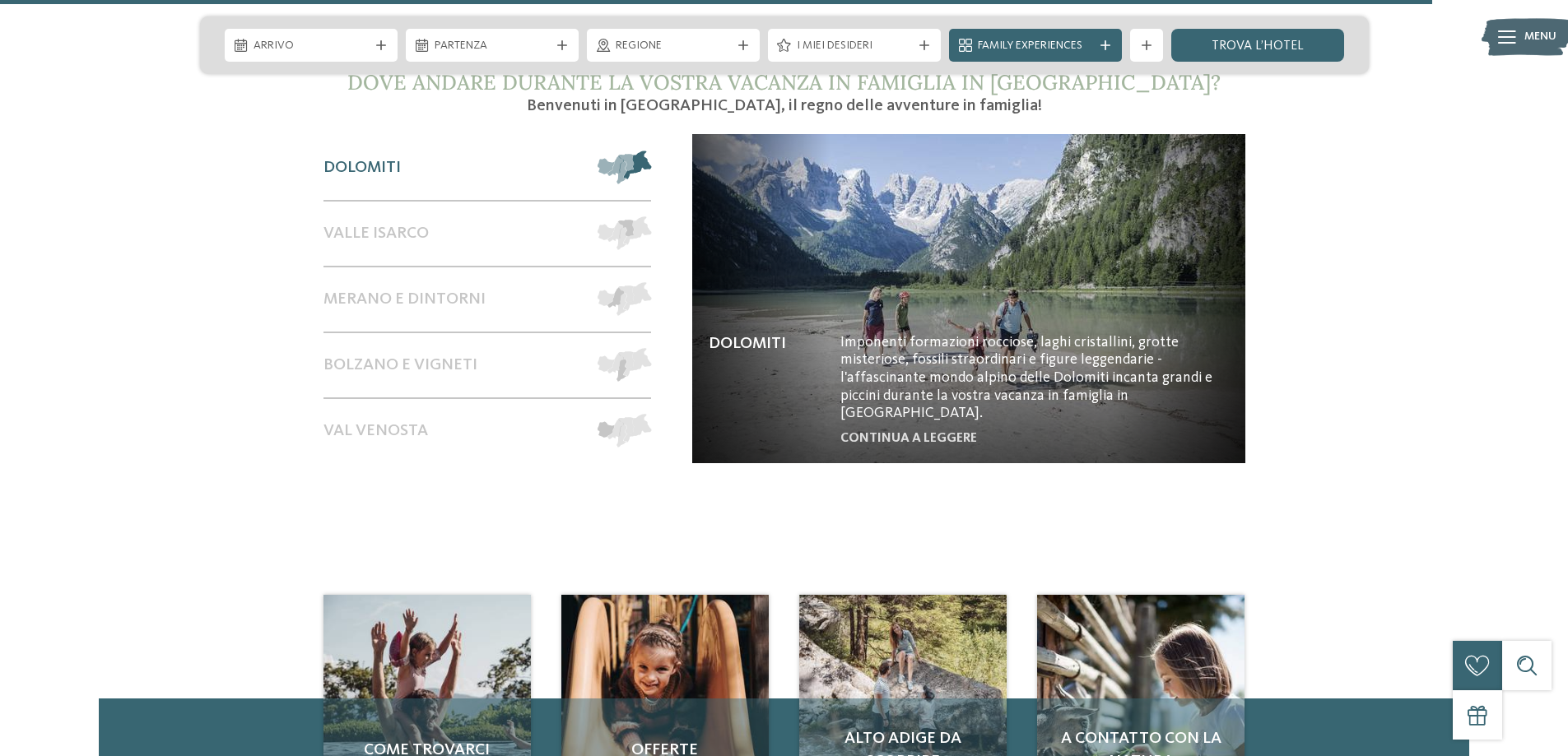
scroll to position [6994, 0]
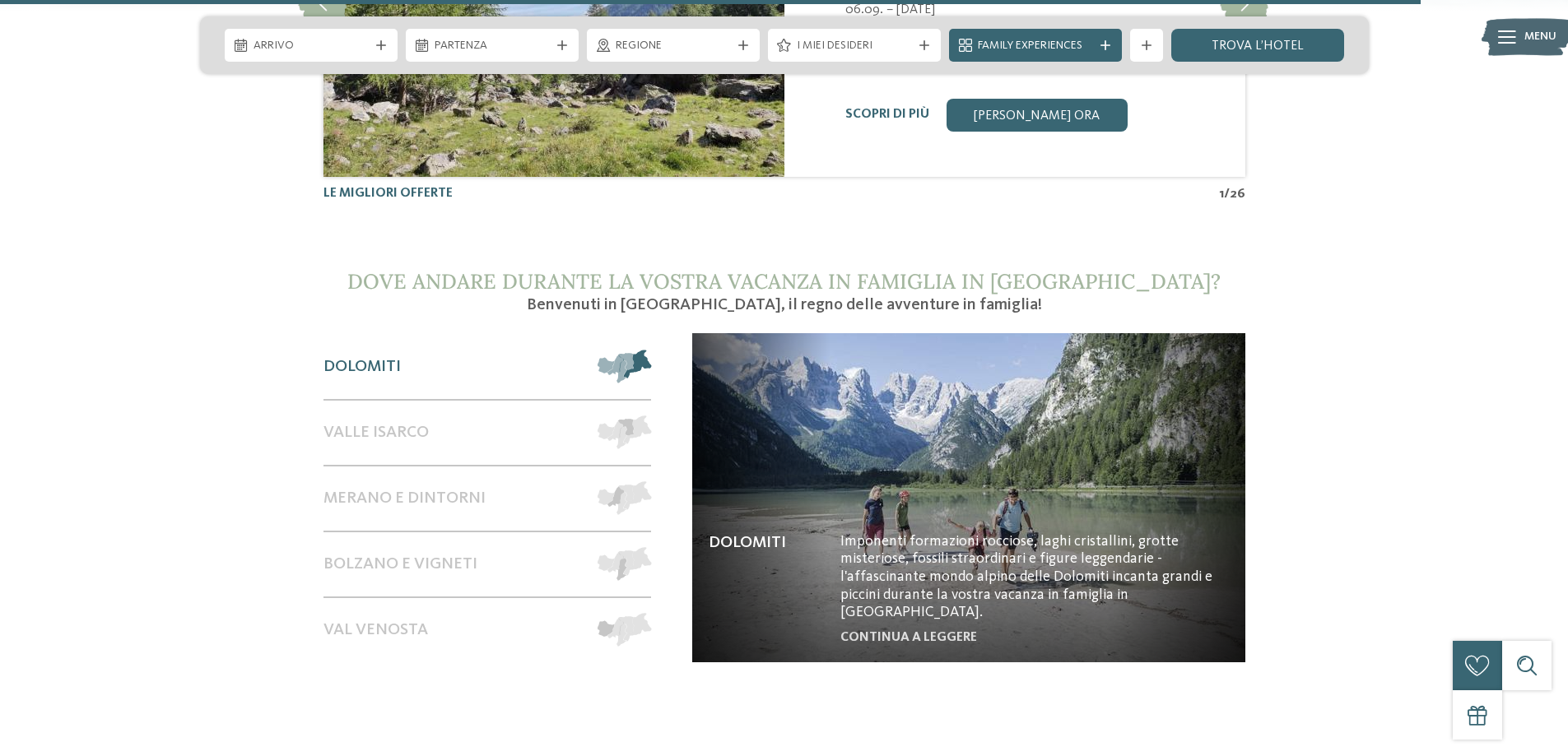
click at [651, 349] on span at bounding box center [651, 366] width 0 height 33
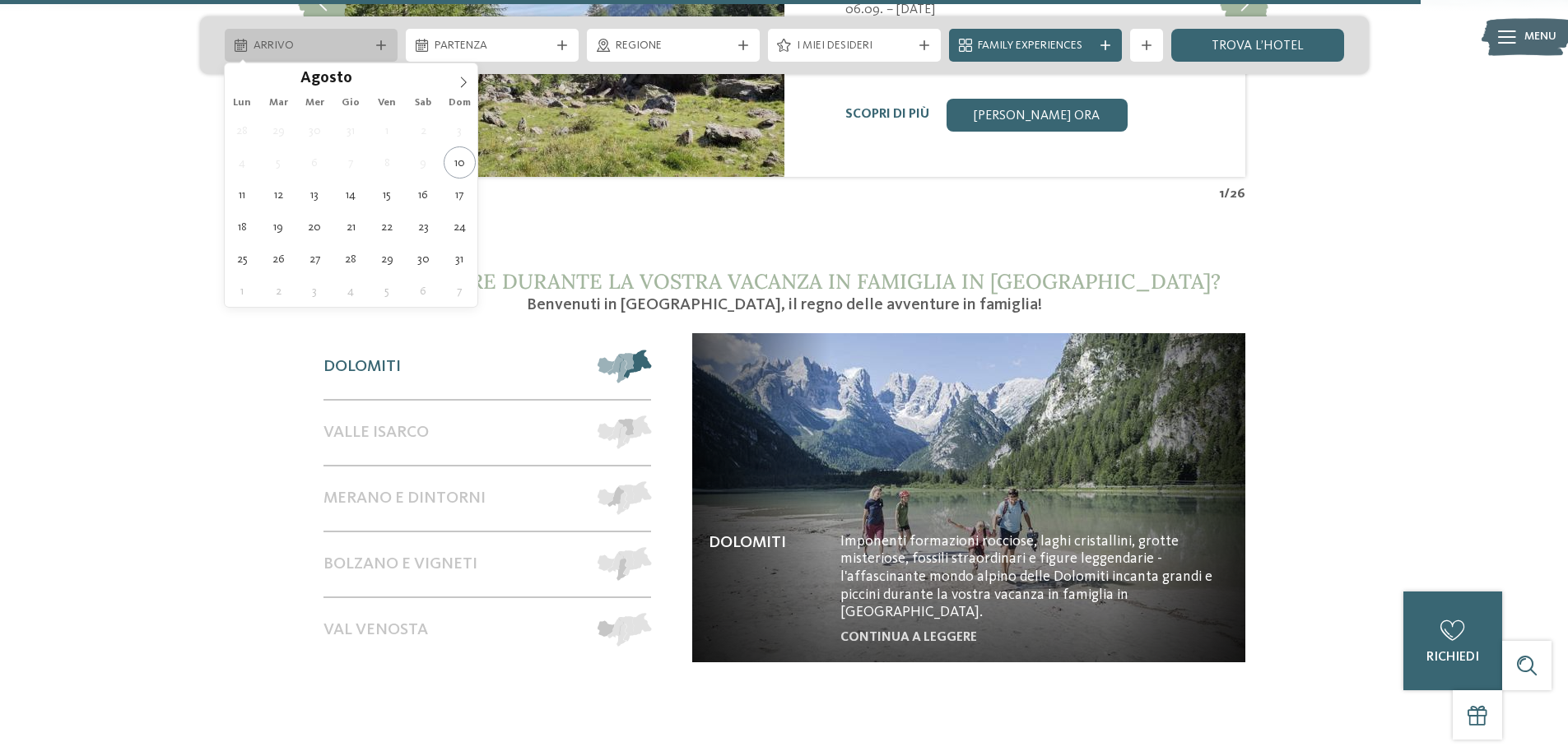
click at [314, 37] on div "Arrivo" at bounding box center [311, 45] width 123 height 18
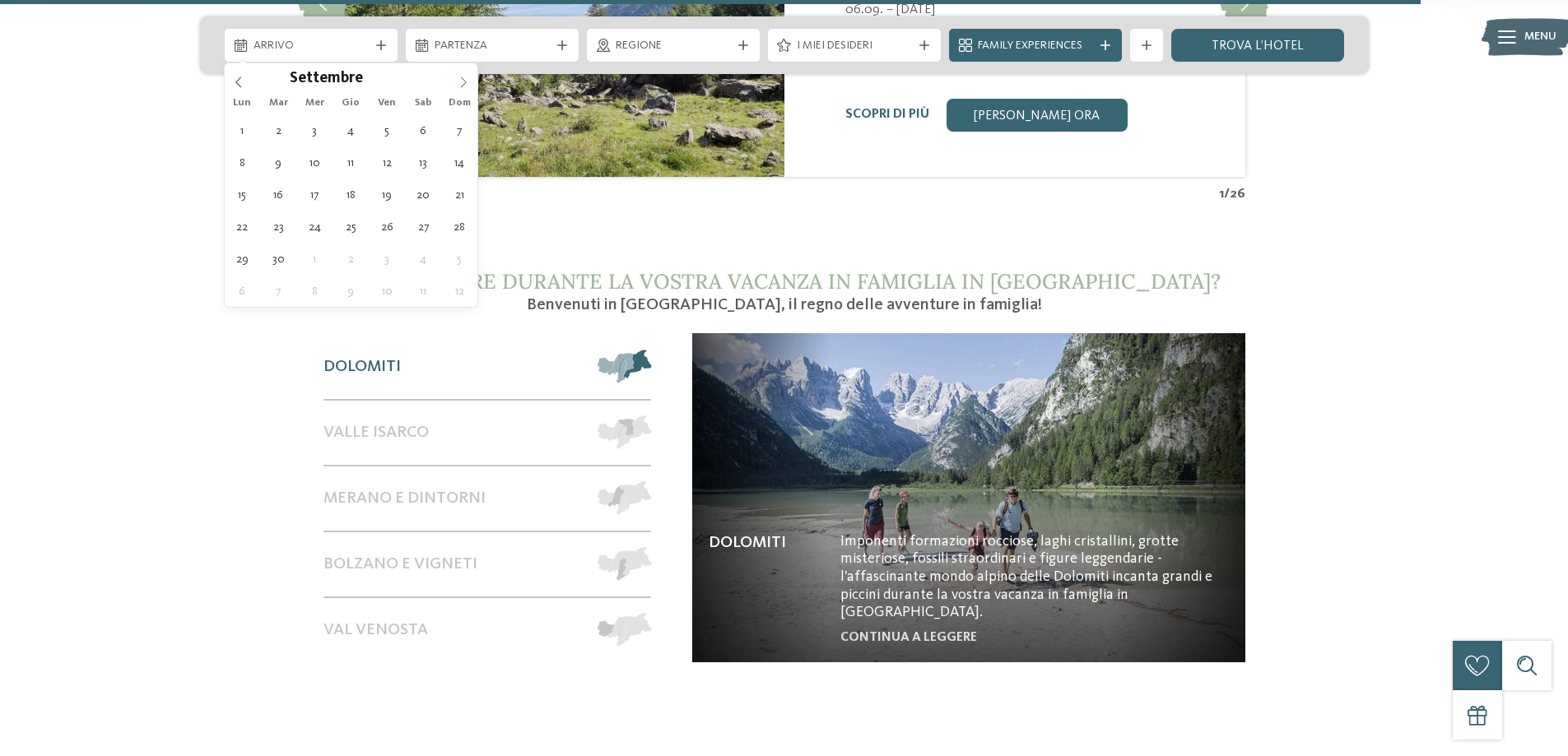
click at [460, 85] on icon at bounding box center [463, 82] width 11 height 11
type input "****"
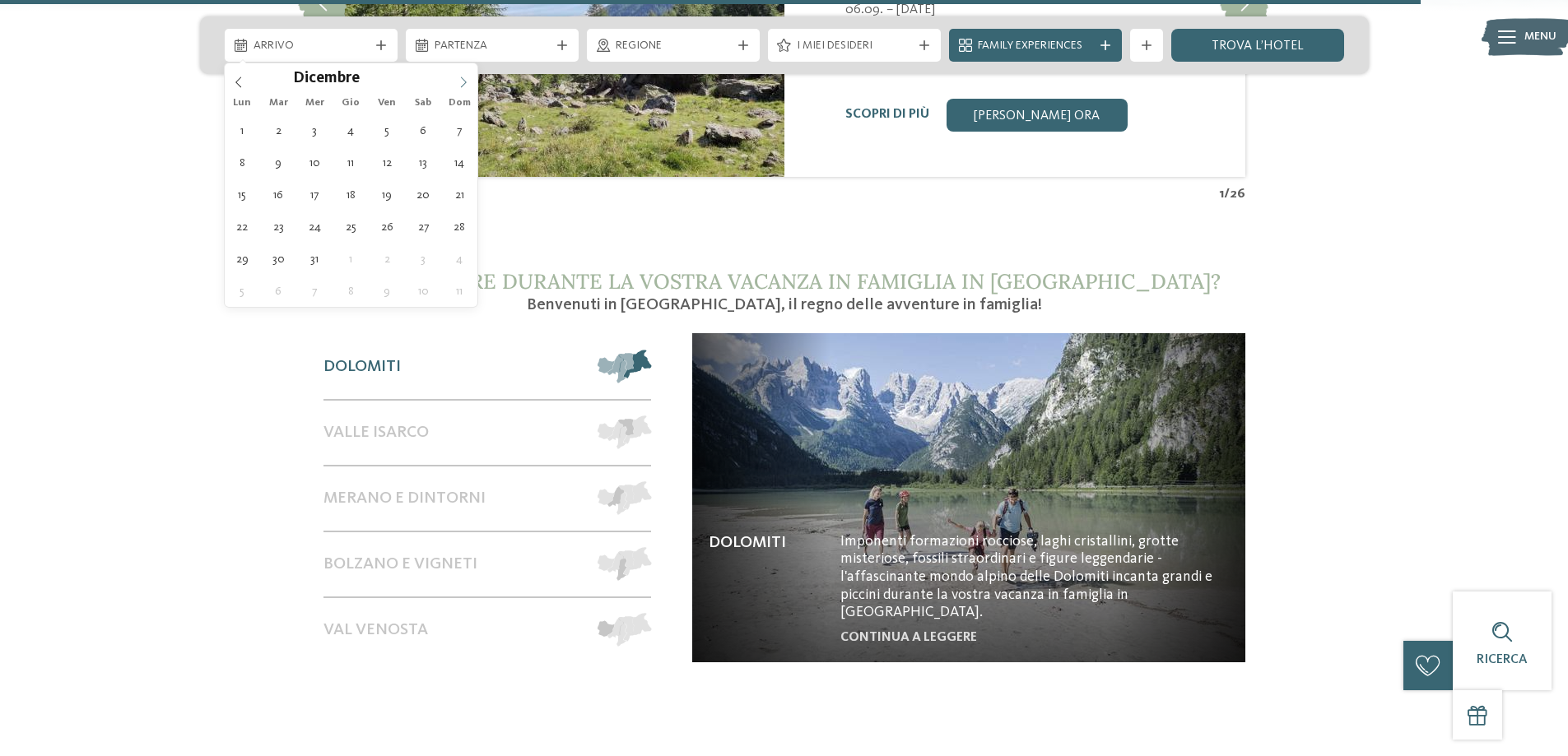
click at [460, 85] on icon at bounding box center [463, 82] width 11 height 11
click at [235, 85] on icon at bounding box center [238, 82] width 11 height 11
type div "[DATE]"
type input "****"
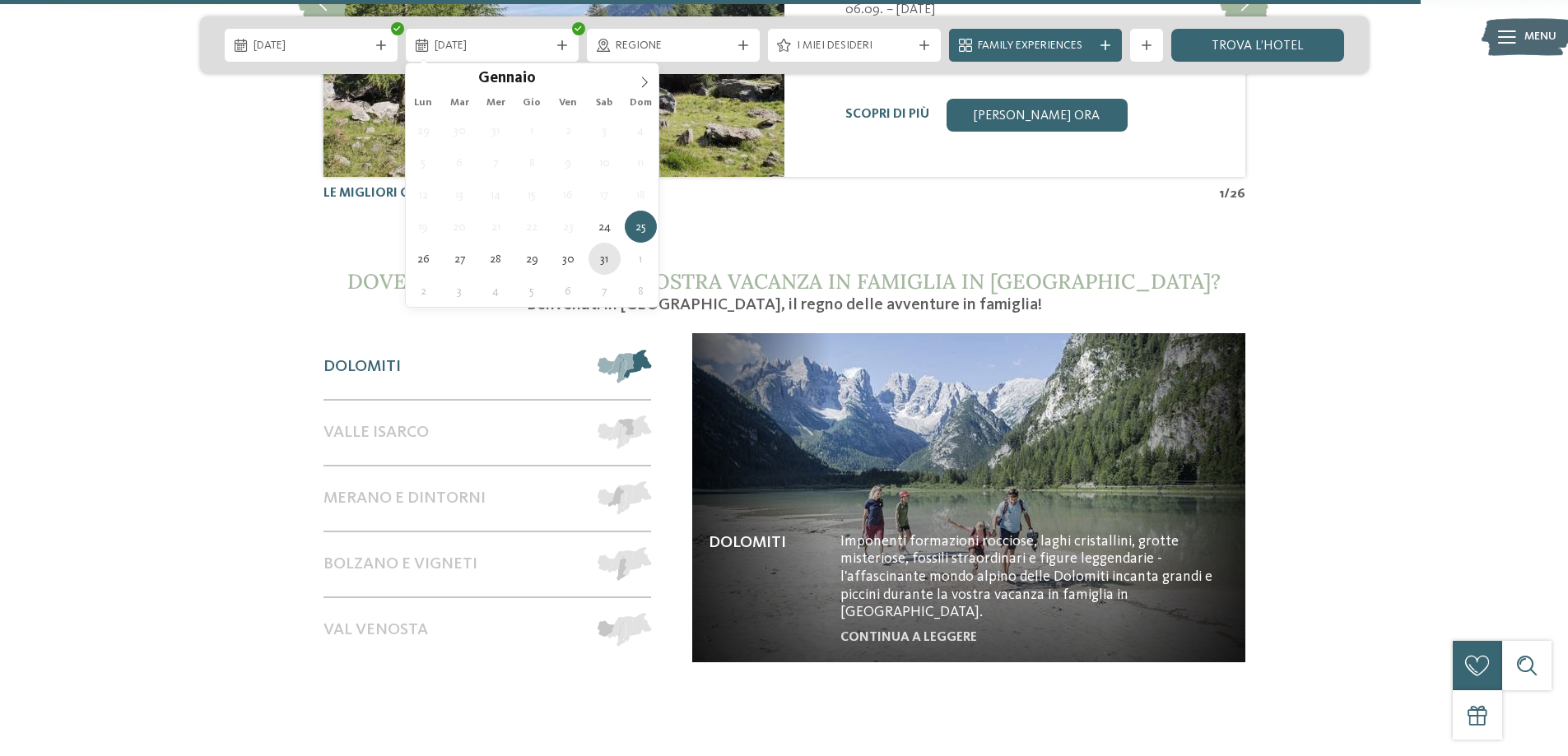
type div "[DATE]"
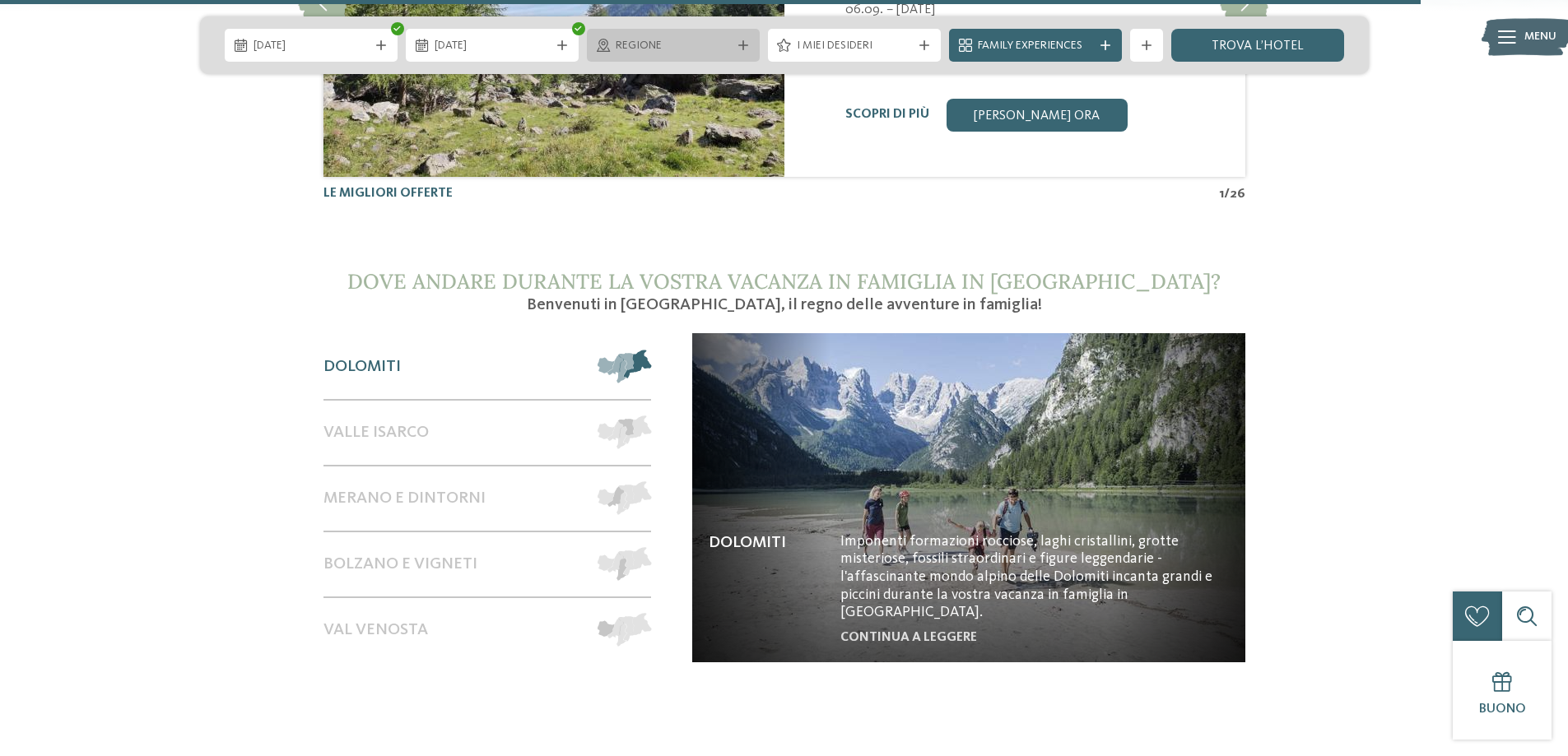
click at [743, 47] on icon at bounding box center [743, 45] width 10 height 10
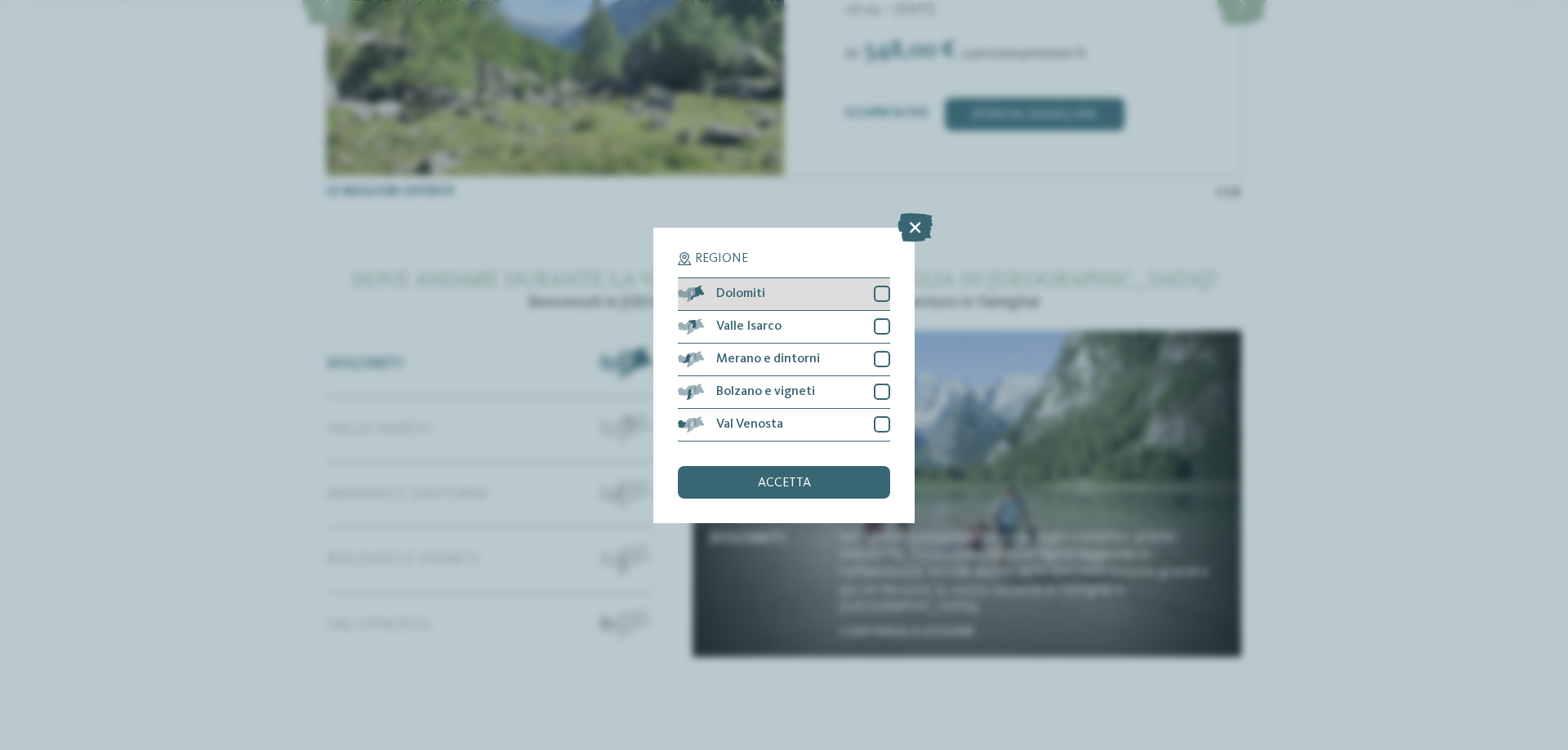
click at [881, 294] on div at bounding box center [881, 293] width 16 height 16
click at [881, 387] on div at bounding box center [881, 391] width 16 height 16
click at [879, 360] on div at bounding box center [881, 359] width 16 height 16
click at [807, 486] on span "accetta" at bounding box center [784, 483] width 53 height 13
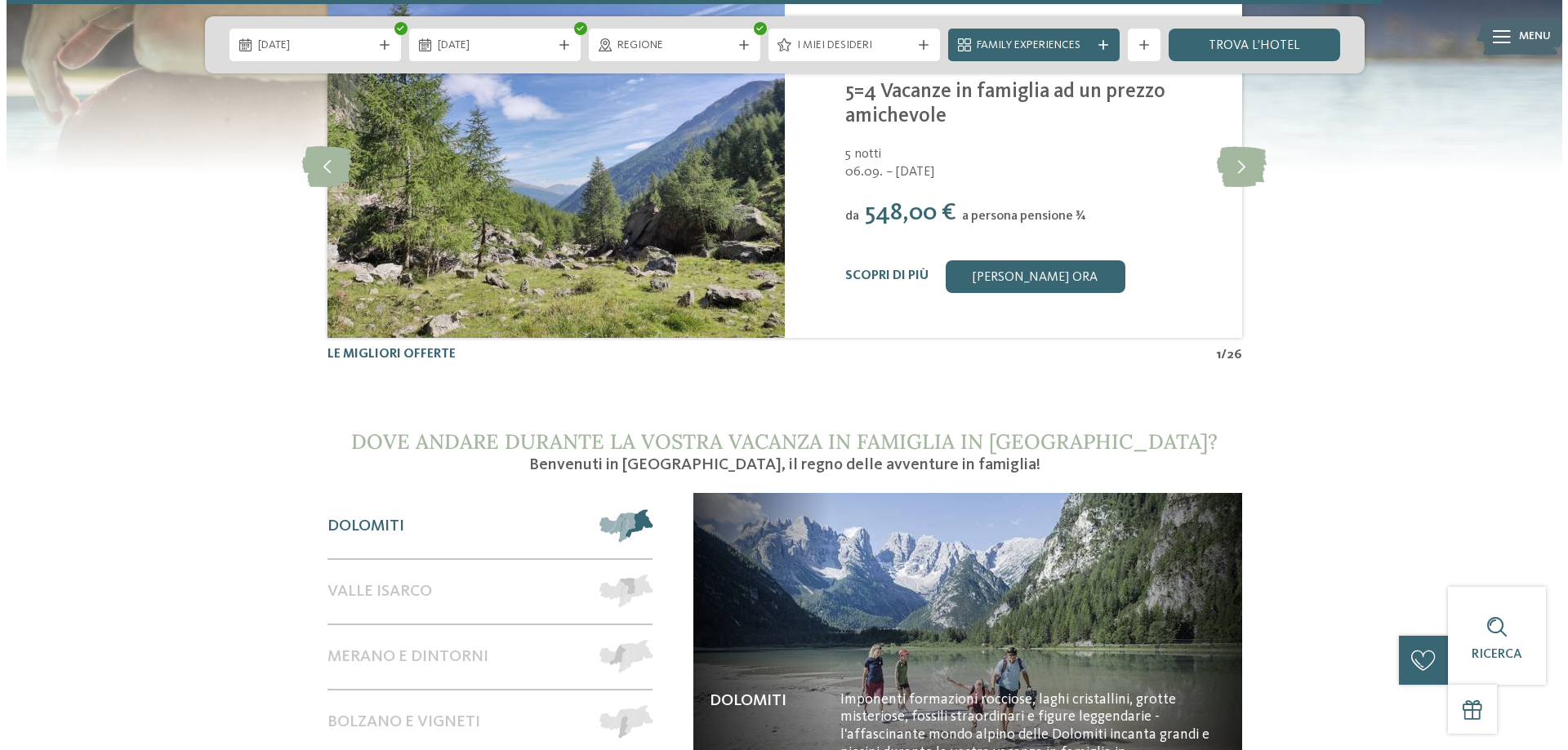
scroll to position [6776, 0]
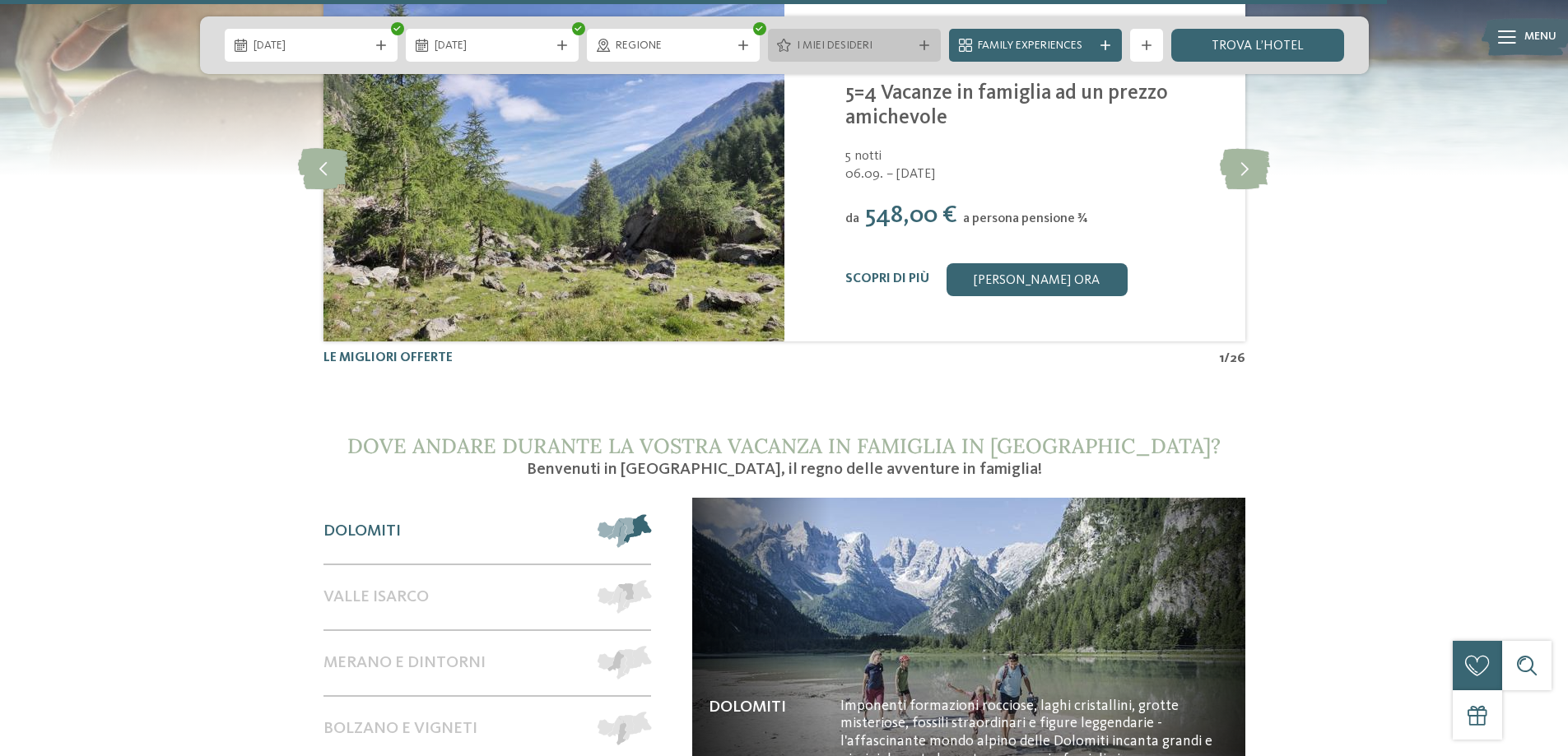
click at [920, 37] on div "I miei desideri" at bounding box center [854, 45] width 173 height 33
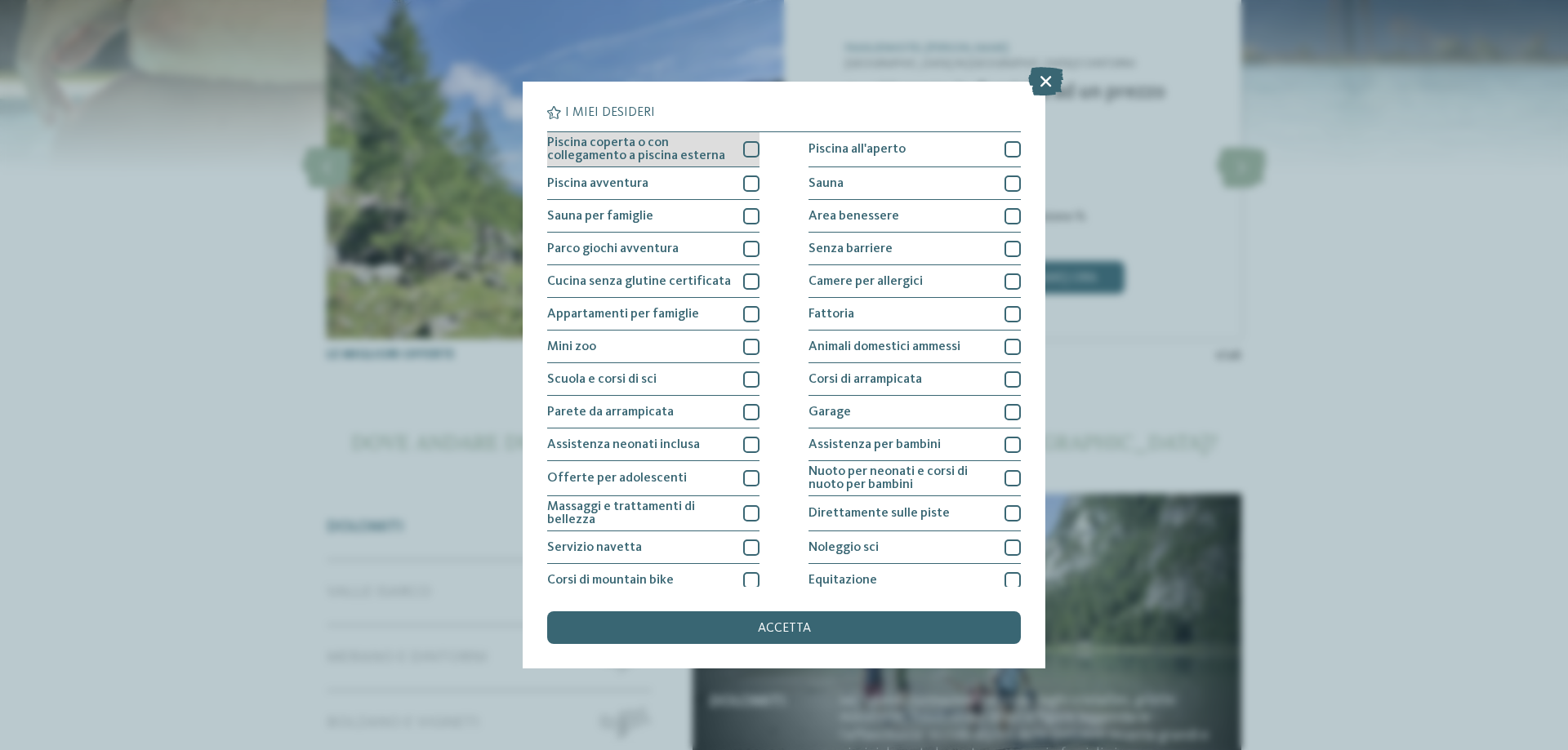
click at [749, 151] on div at bounding box center [750, 149] width 16 height 16
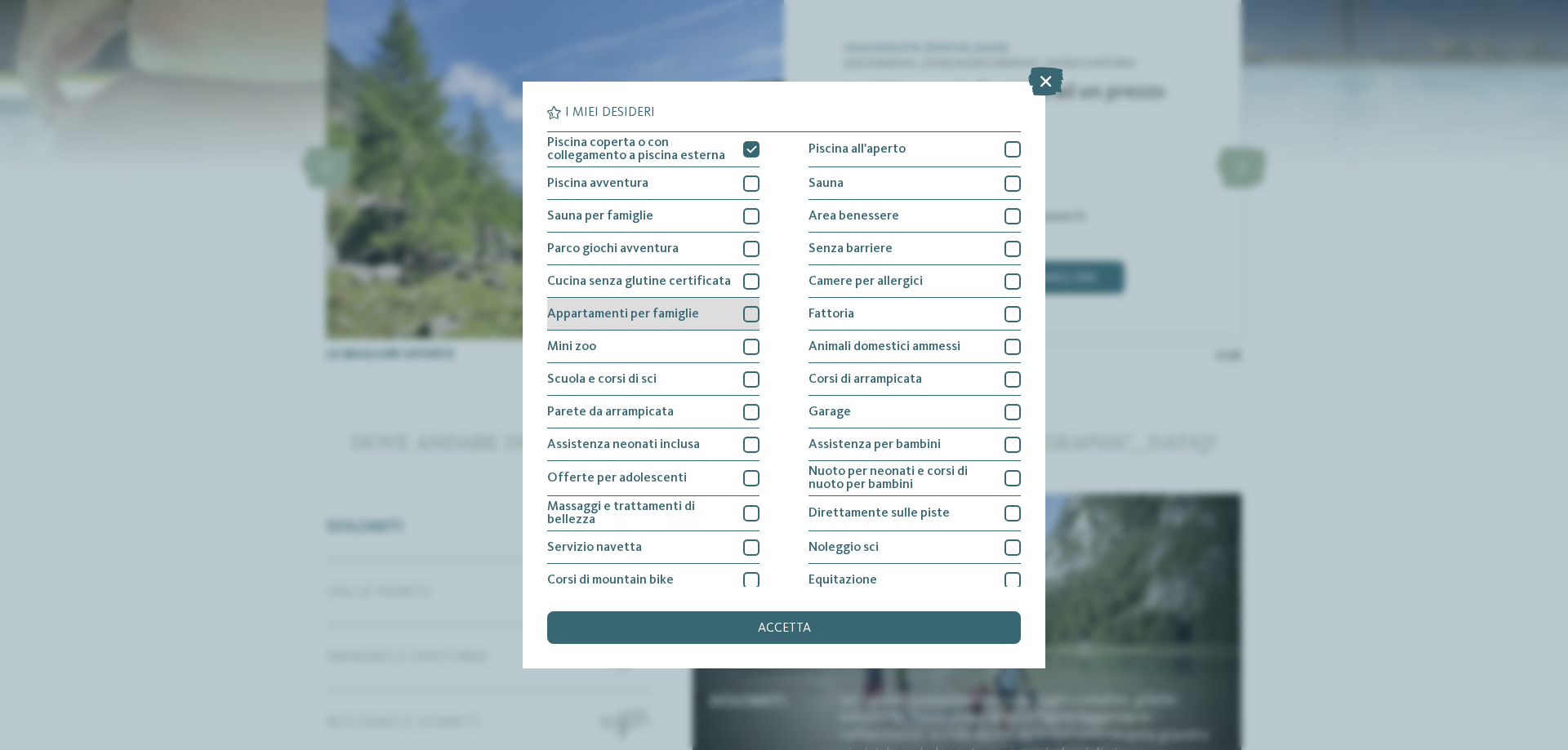
click at [753, 316] on div at bounding box center [750, 313] width 16 height 16
click at [751, 317] on icon at bounding box center [751, 314] width 10 height 9
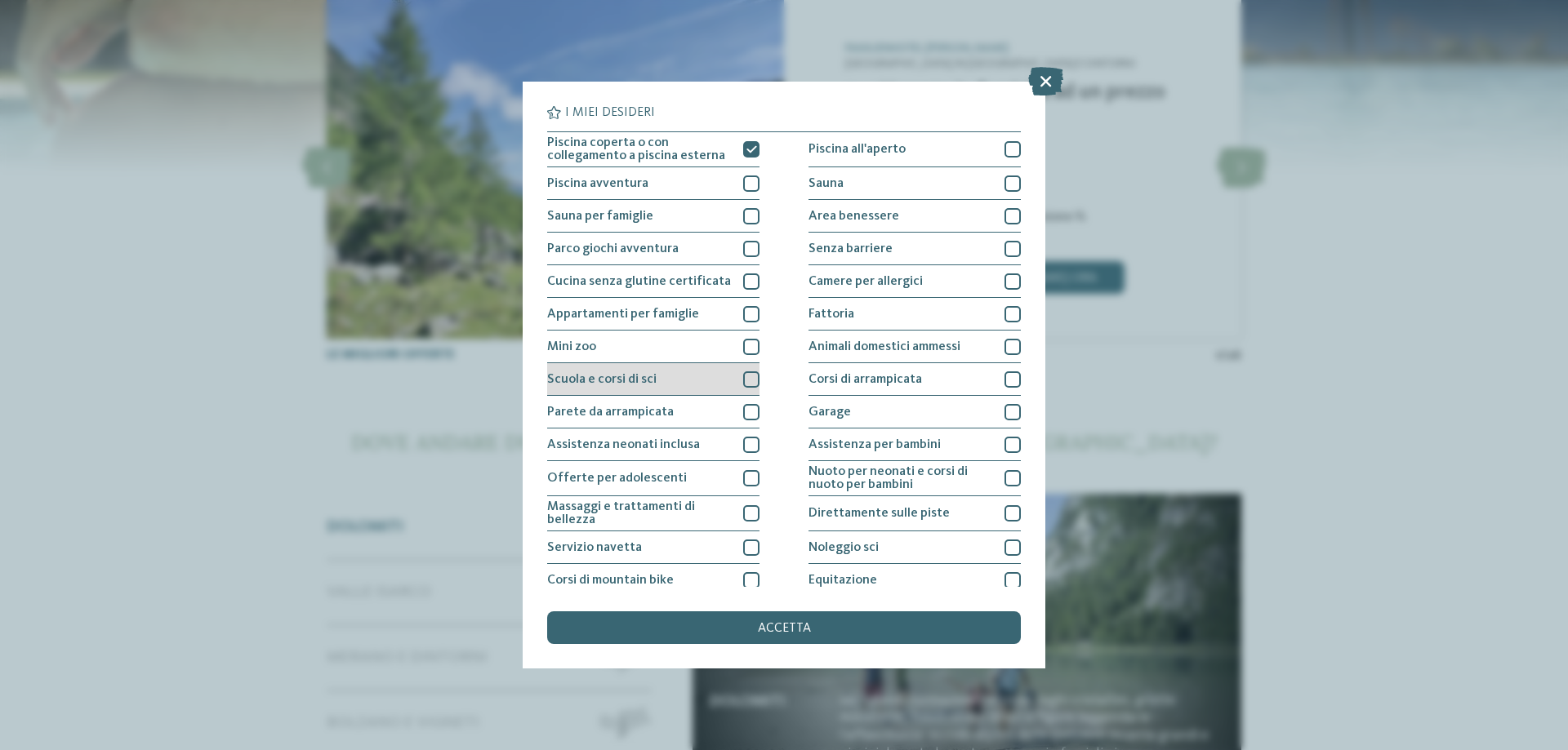
click at [748, 381] on div at bounding box center [750, 379] width 16 height 16
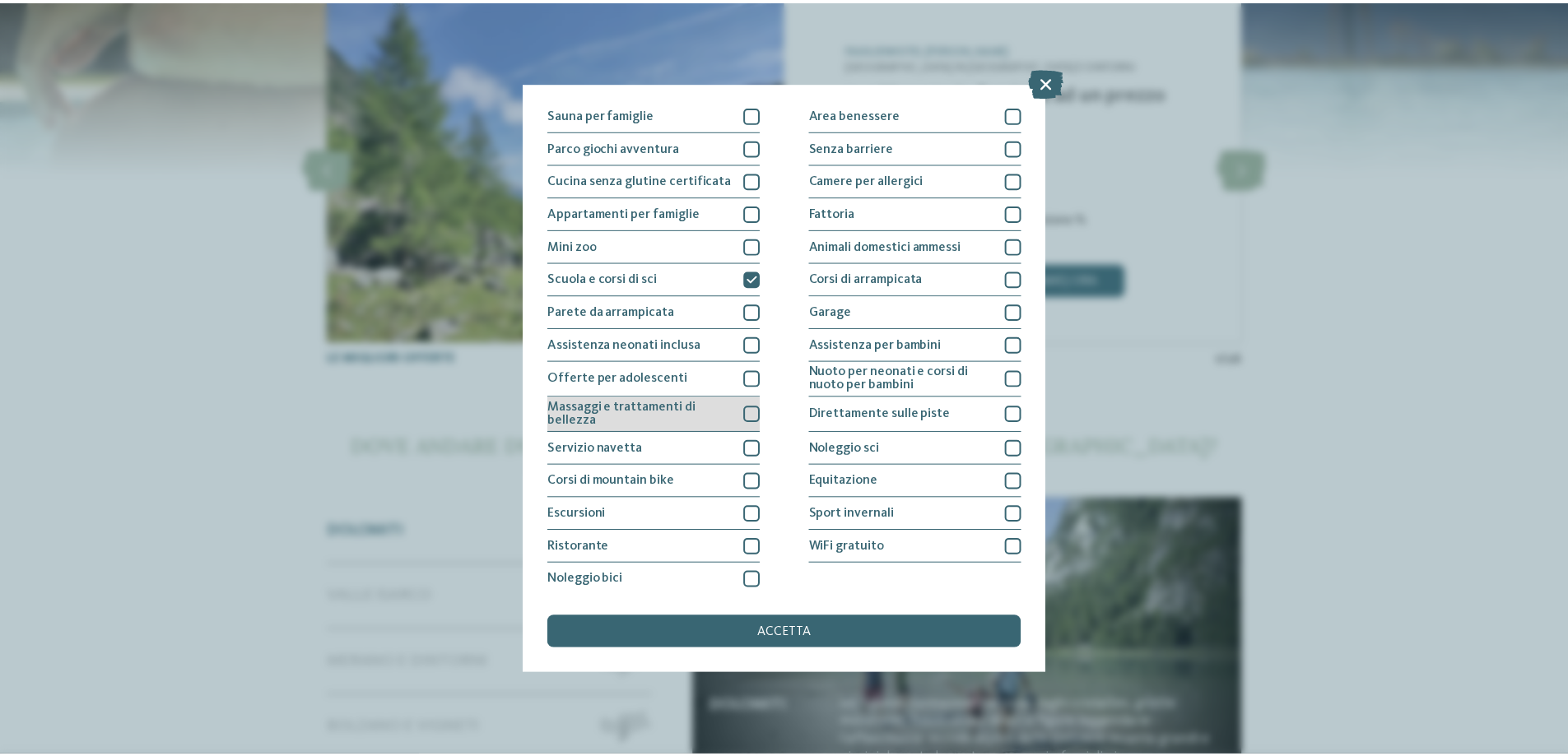
scroll to position [109, 0]
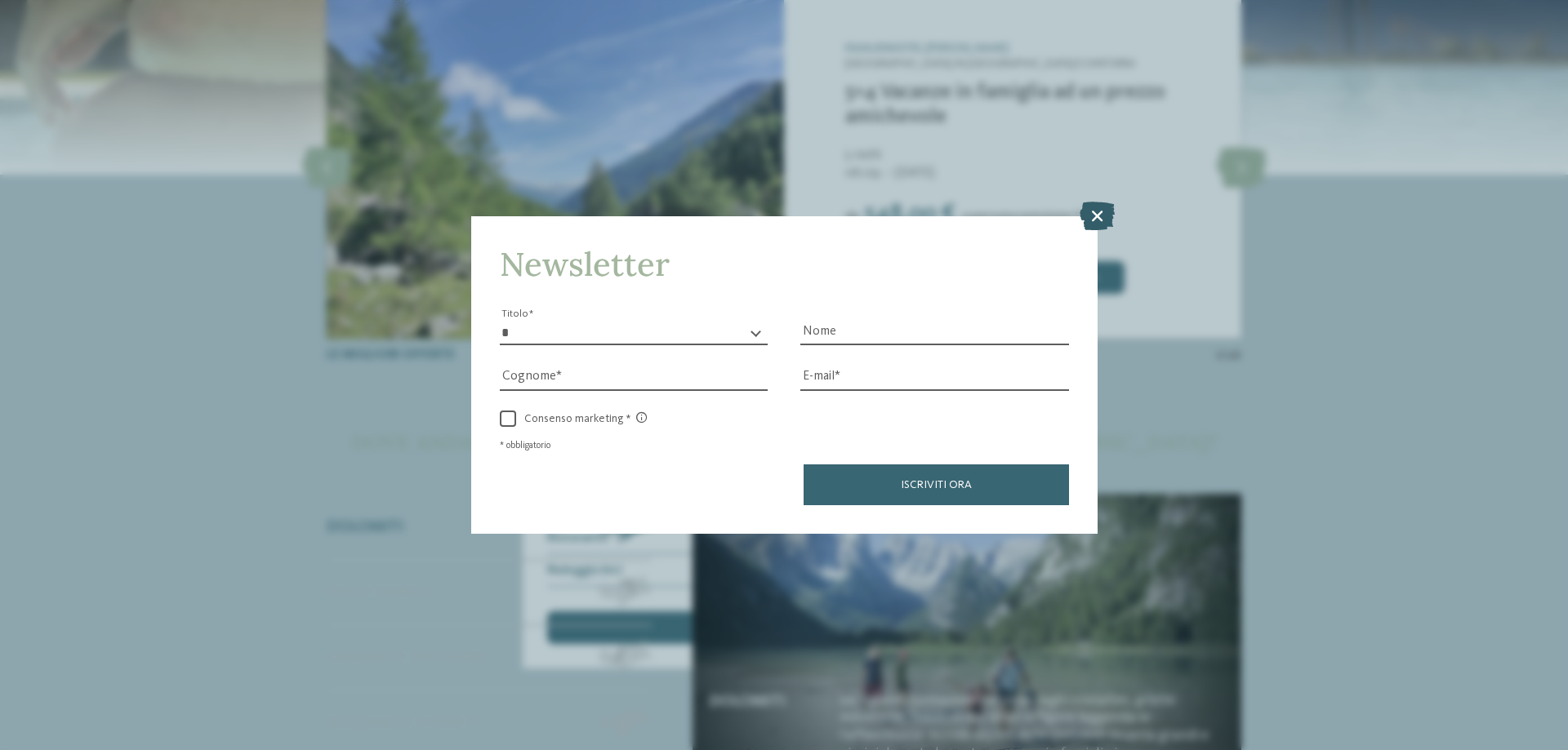
click at [1099, 219] on icon at bounding box center [1097, 216] width 35 height 28
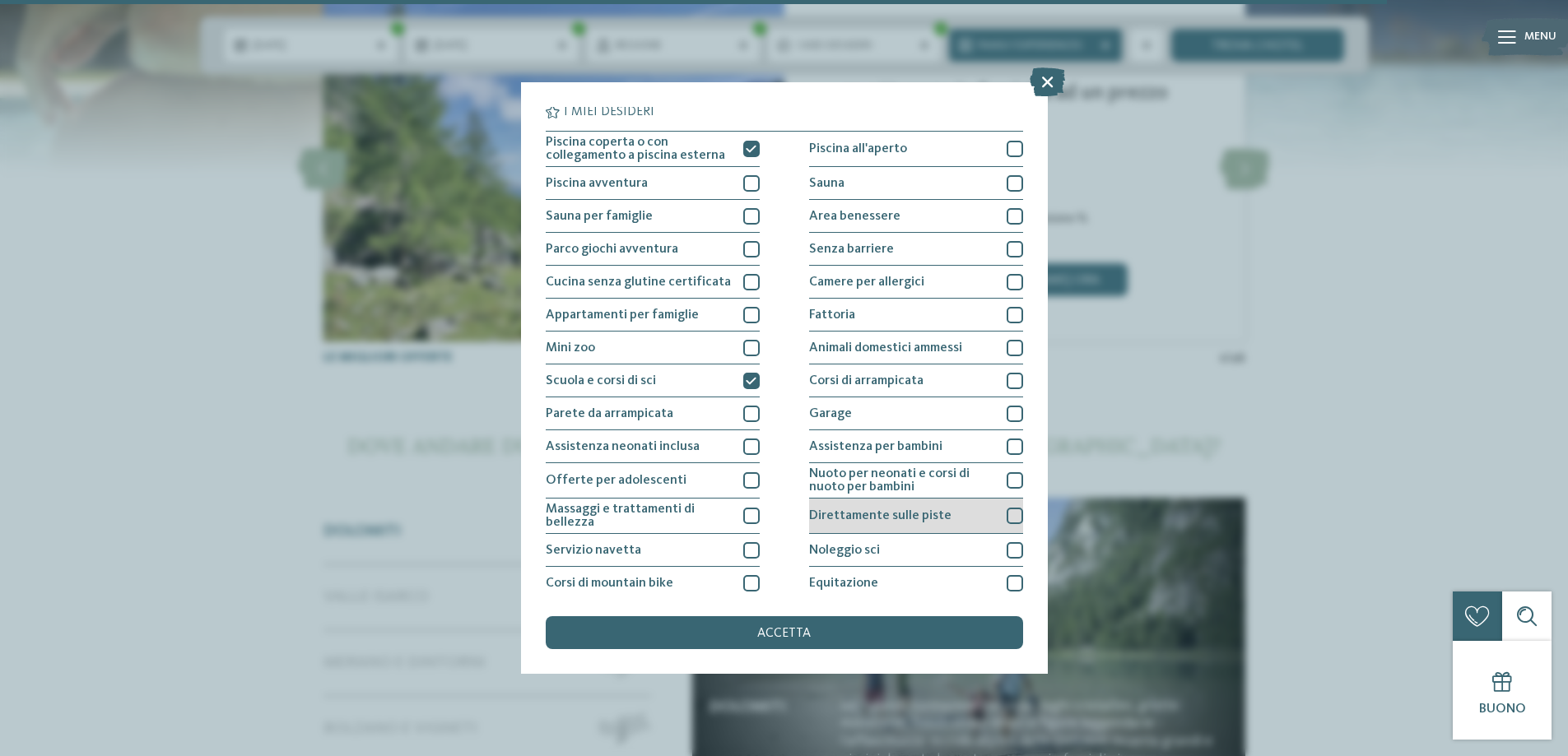
scroll to position [0, 0]
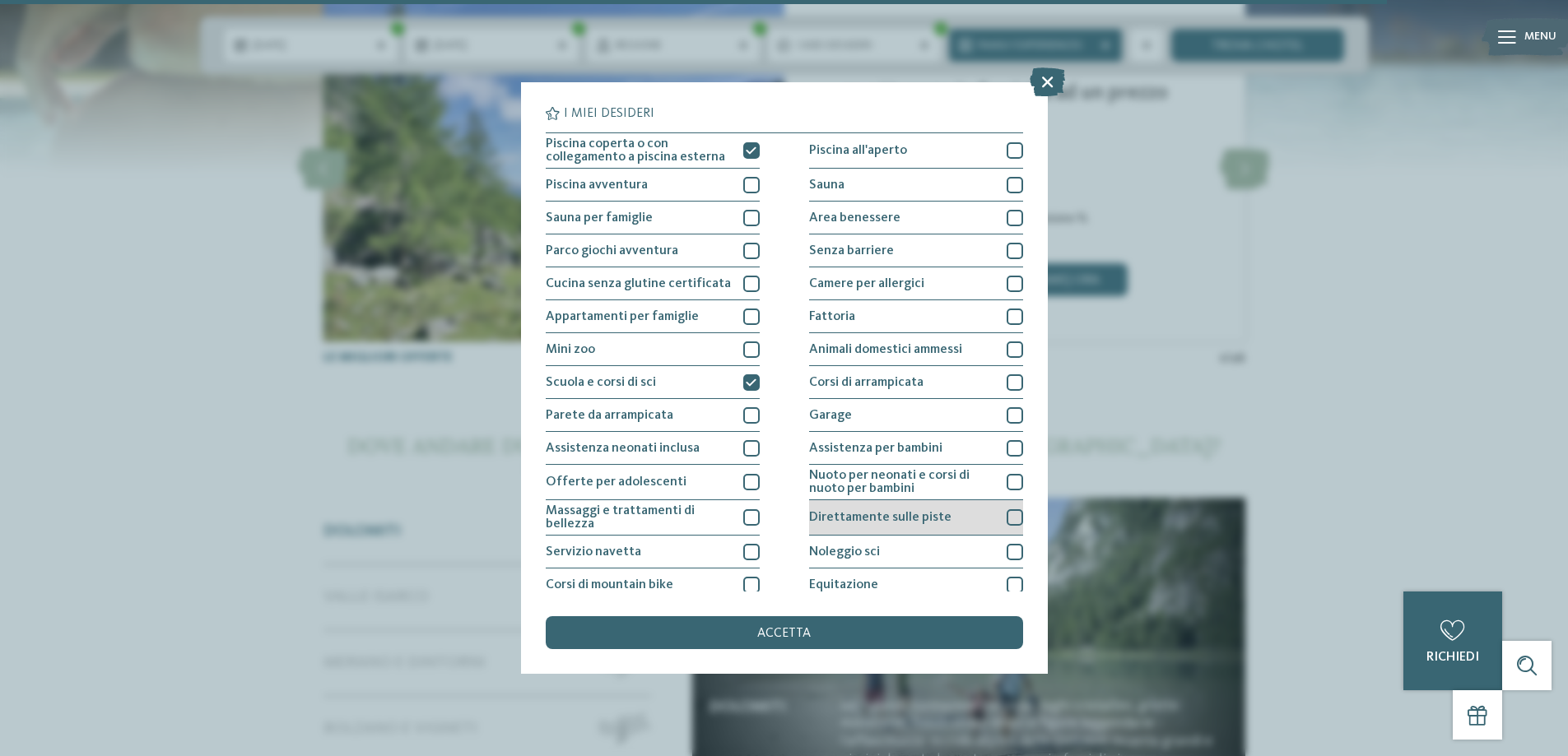
click at [916, 522] on span "Direttamente sulle piste" at bounding box center [880, 518] width 143 height 13
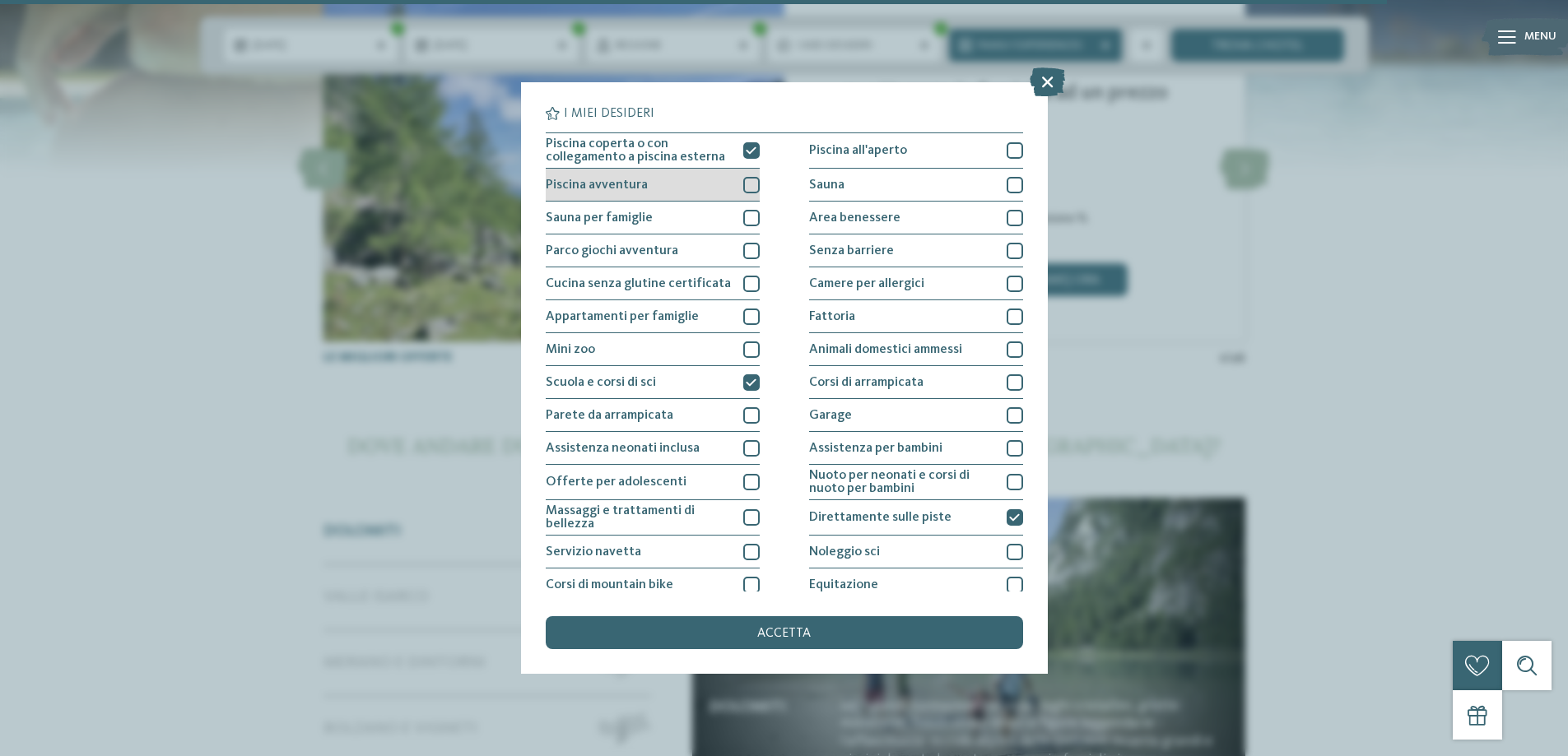
click at [709, 187] on div "Piscina avventura" at bounding box center [653, 185] width 214 height 33
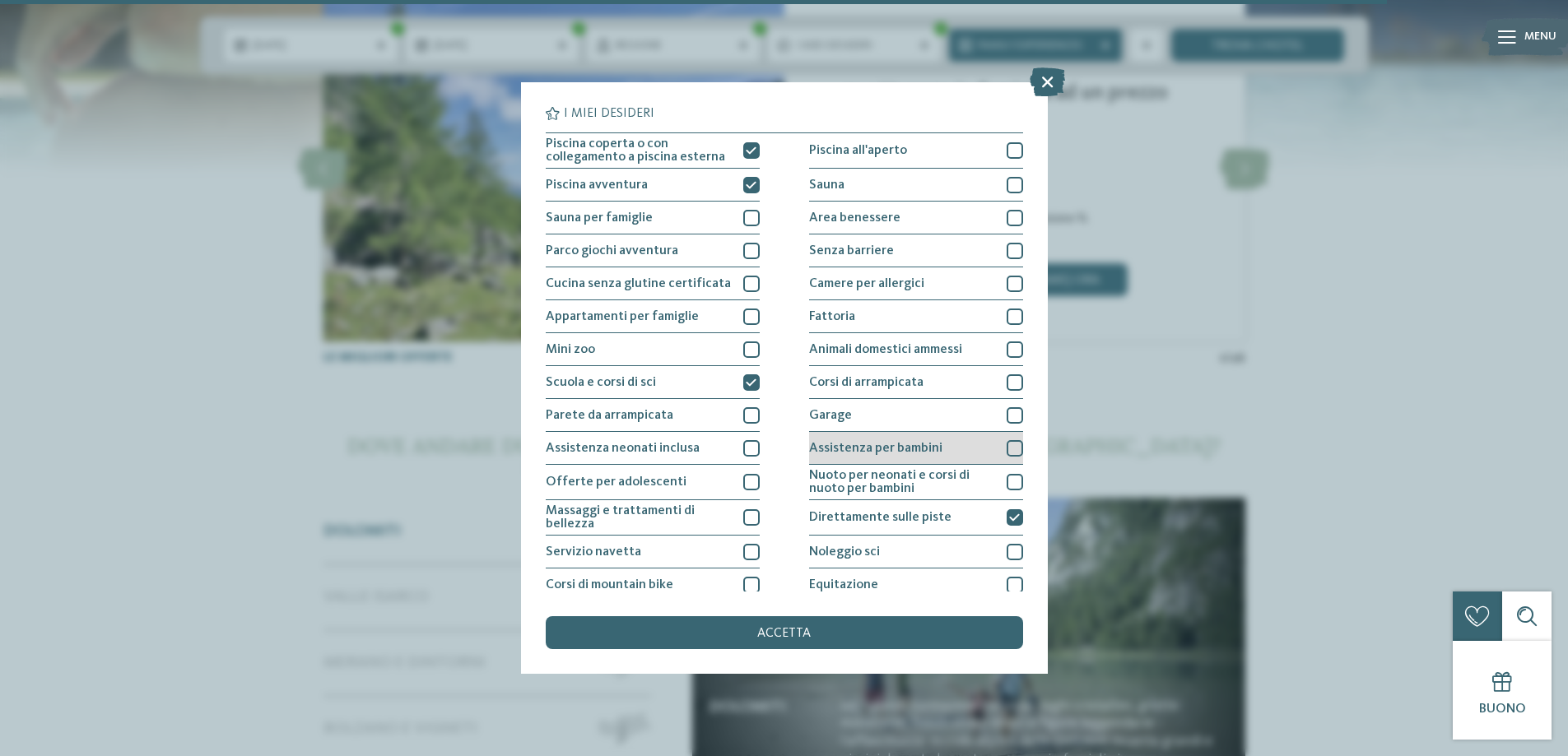
click at [885, 452] on span "Assistenza per bambini" at bounding box center [875, 449] width 133 height 13
click at [840, 623] on div "accetta" at bounding box center [784, 633] width 478 height 33
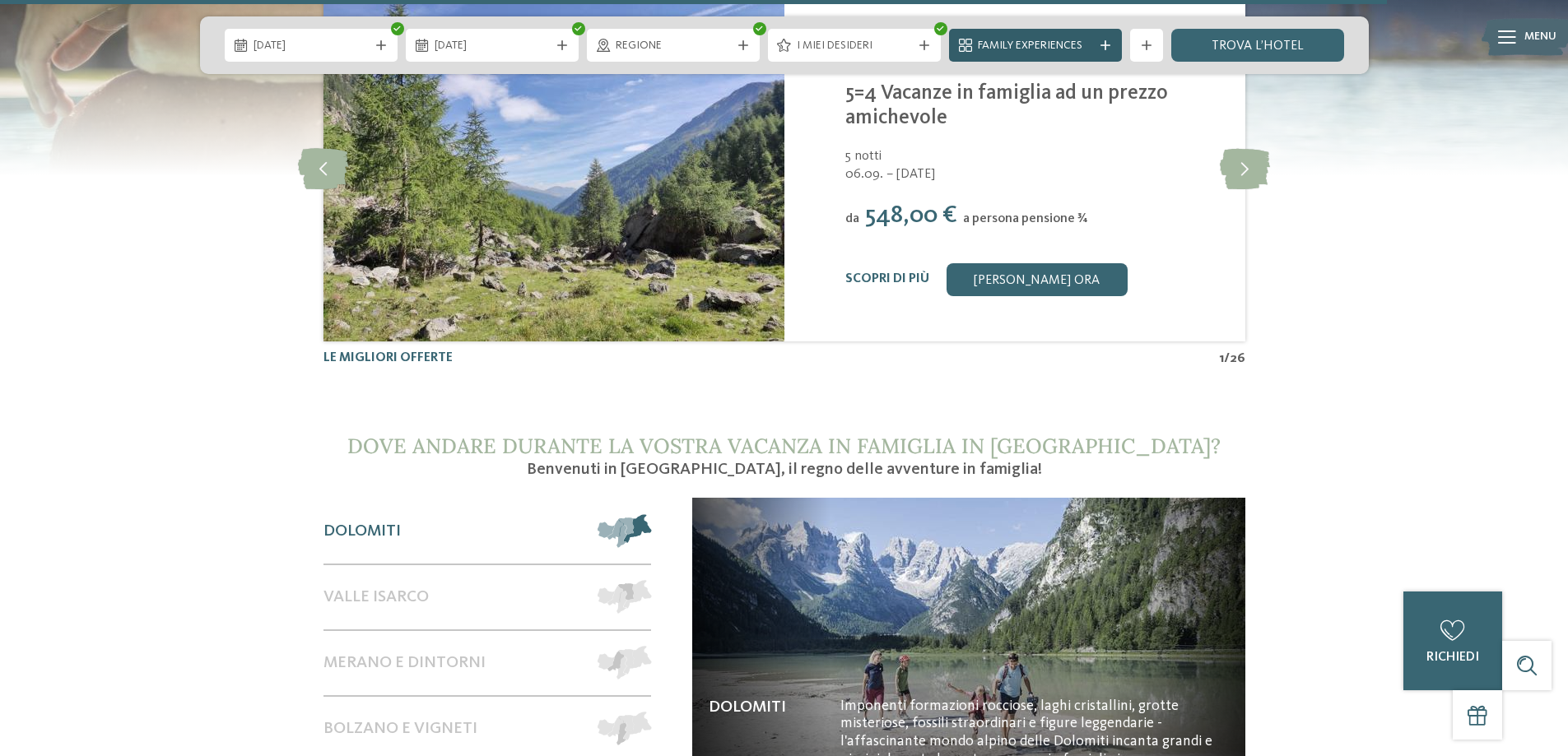
click at [1099, 44] on div at bounding box center [1105, 45] width 16 height 10
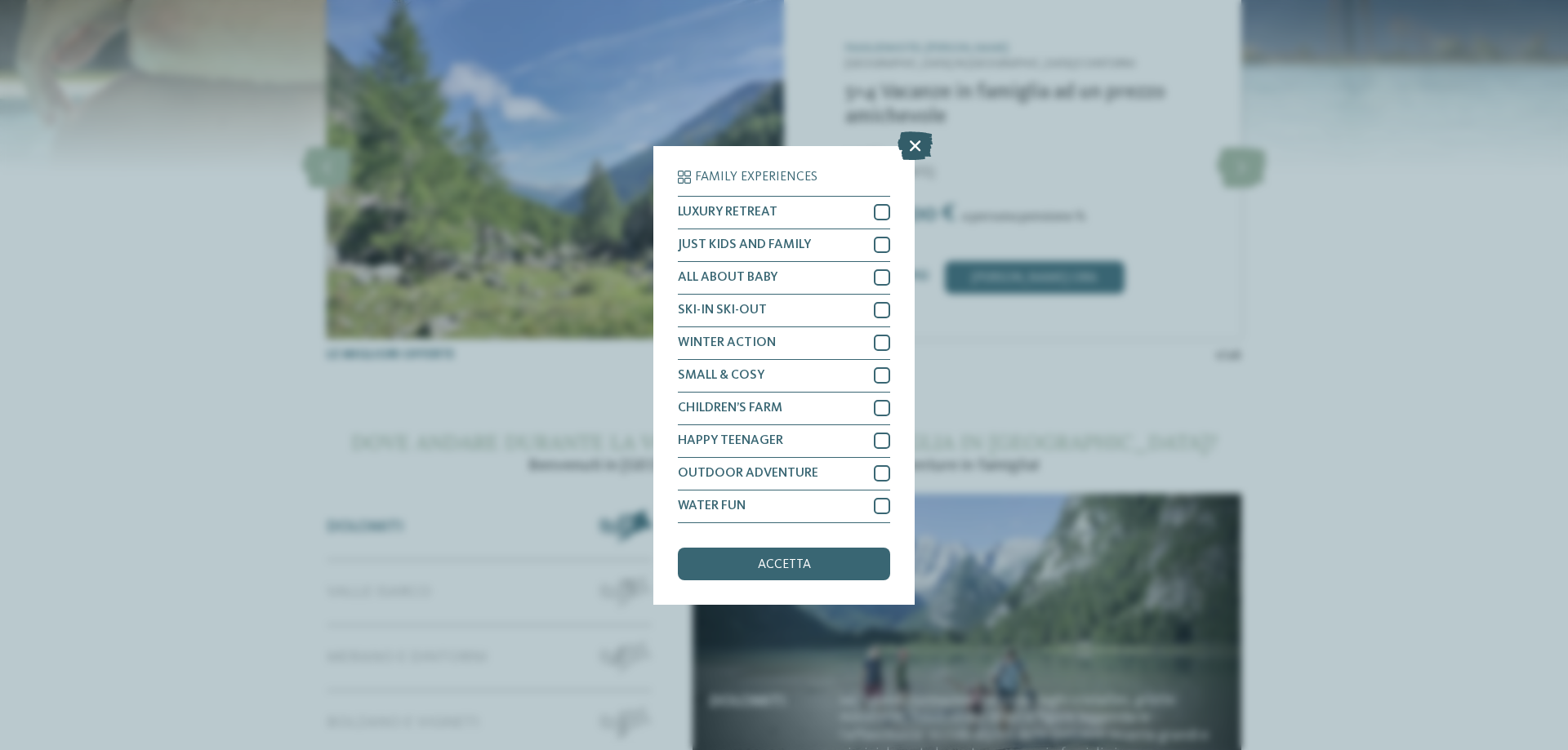
click at [912, 141] on icon at bounding box center [915, 145] width 35 height 28
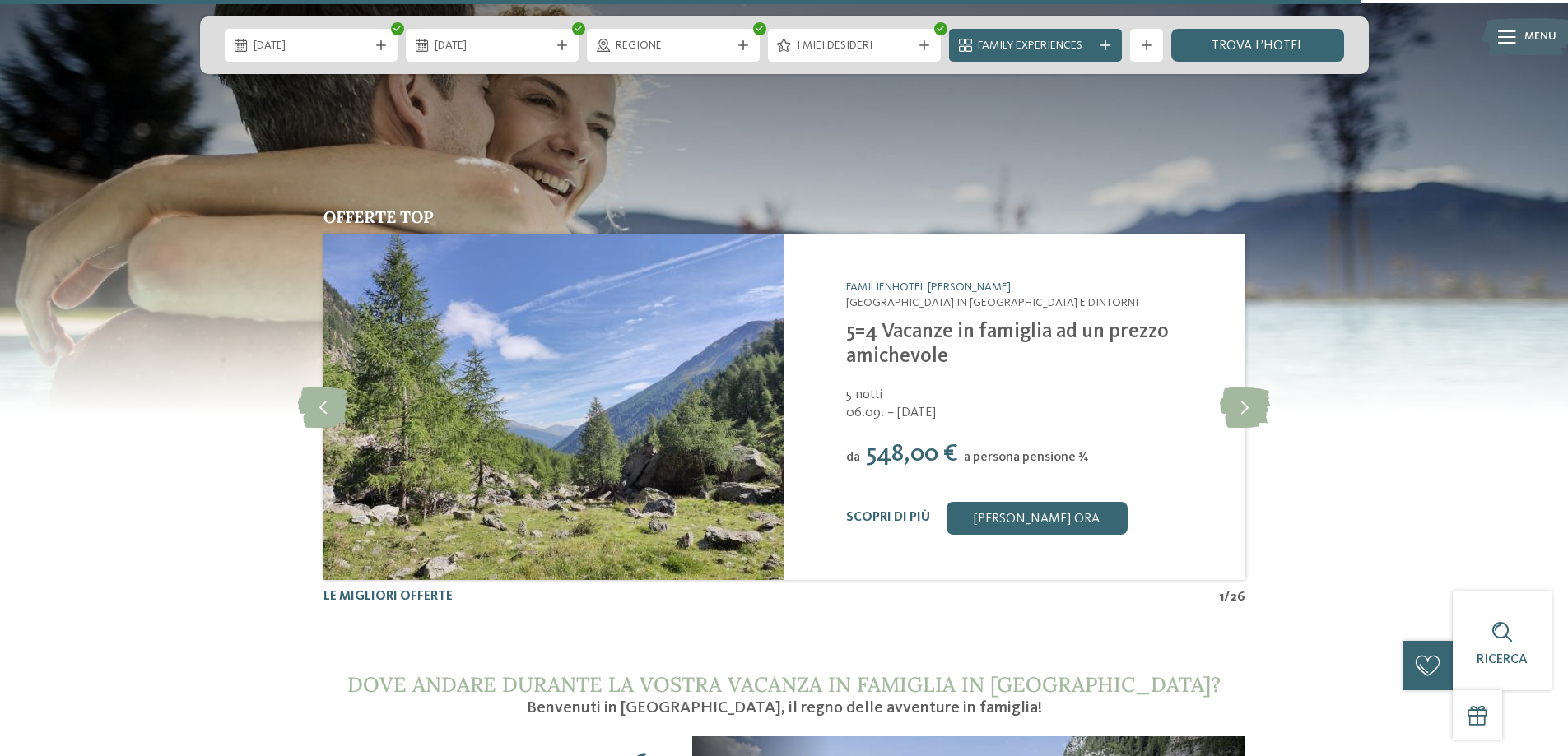
scroll to position [6583, 0]
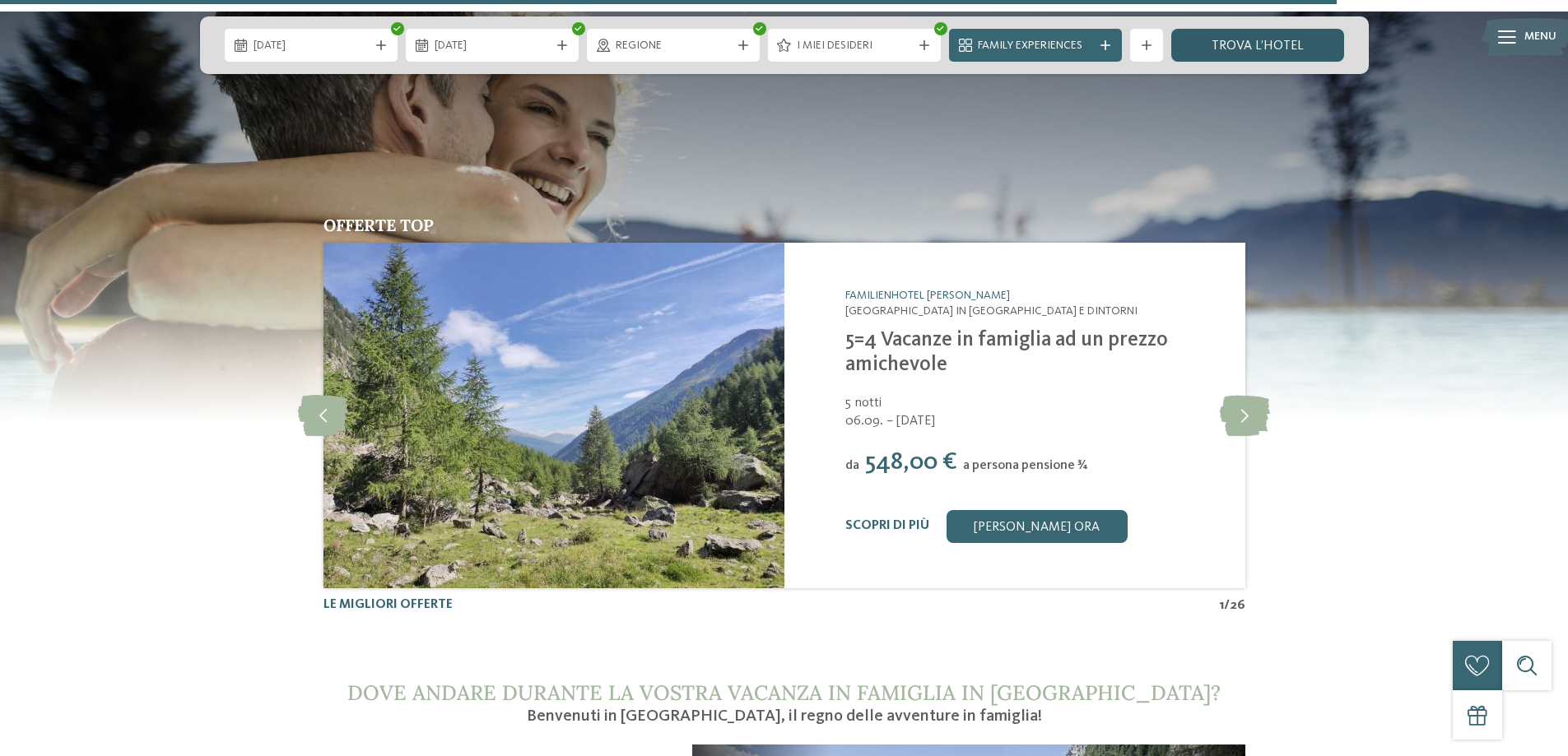
click at [1206, 45] on link "trova l’hotel" at bounding box center [1258, 45] width 173 height 33
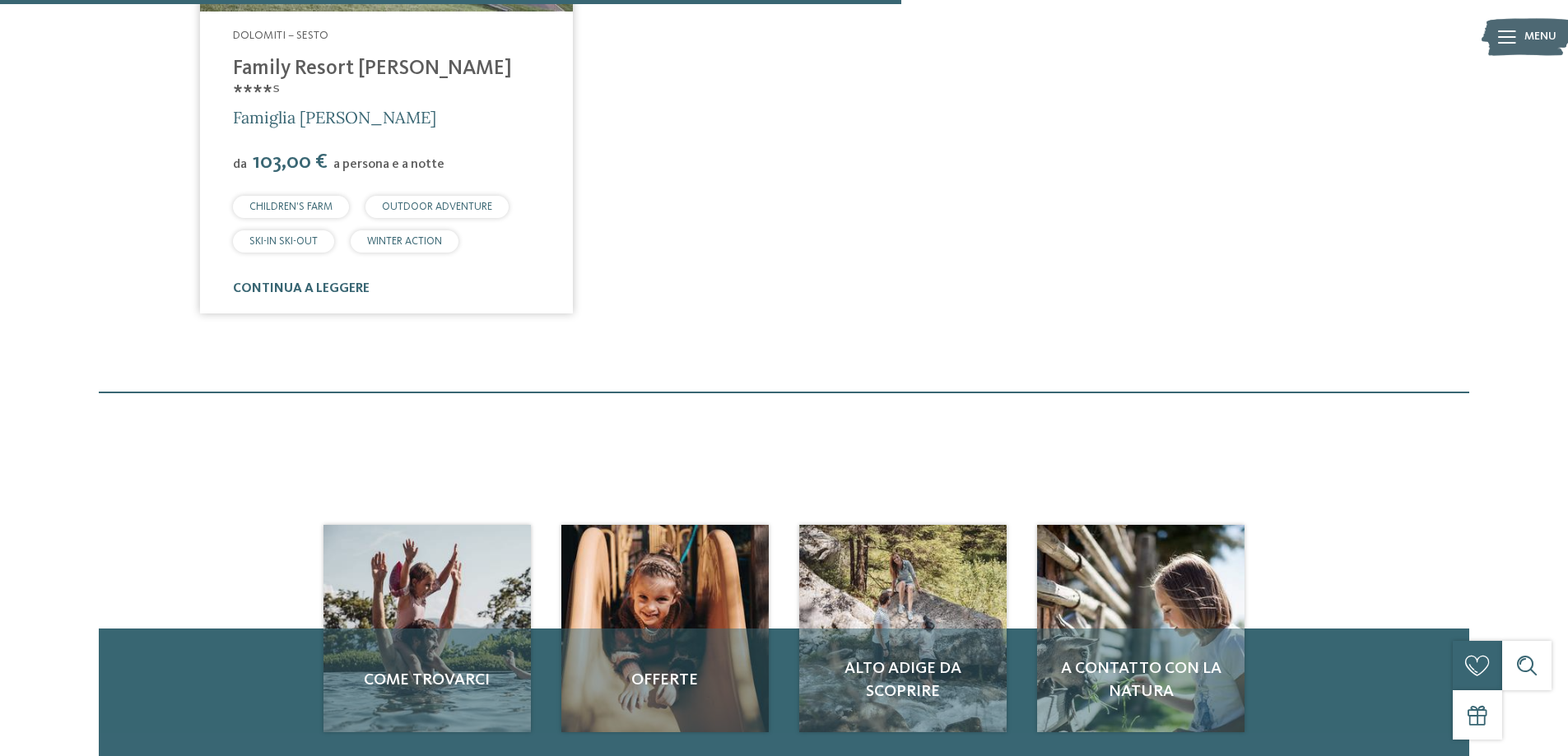
scroll to position [562, 0]
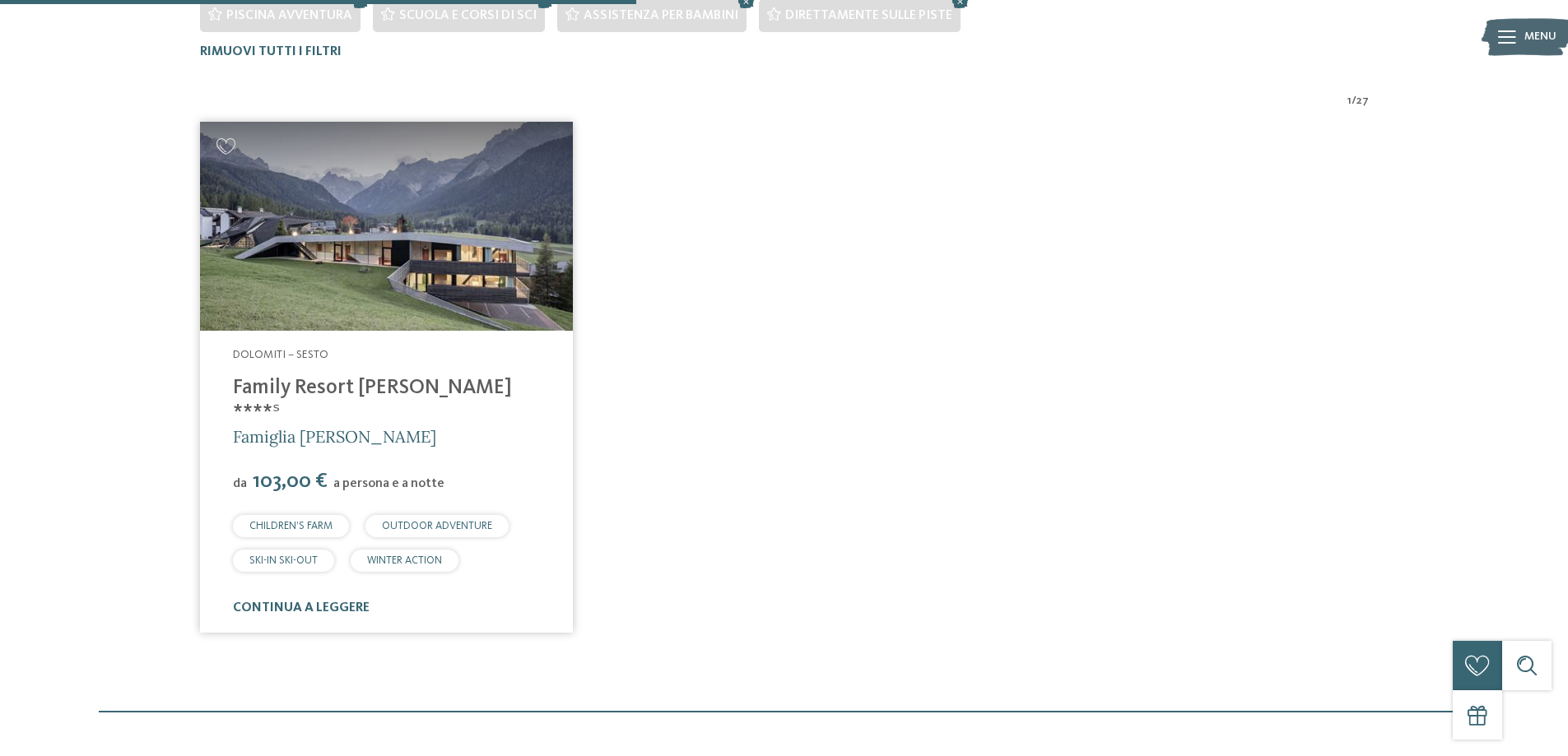
click at [357, 244] on img at bounding box center [387, 226] width 373 height 210
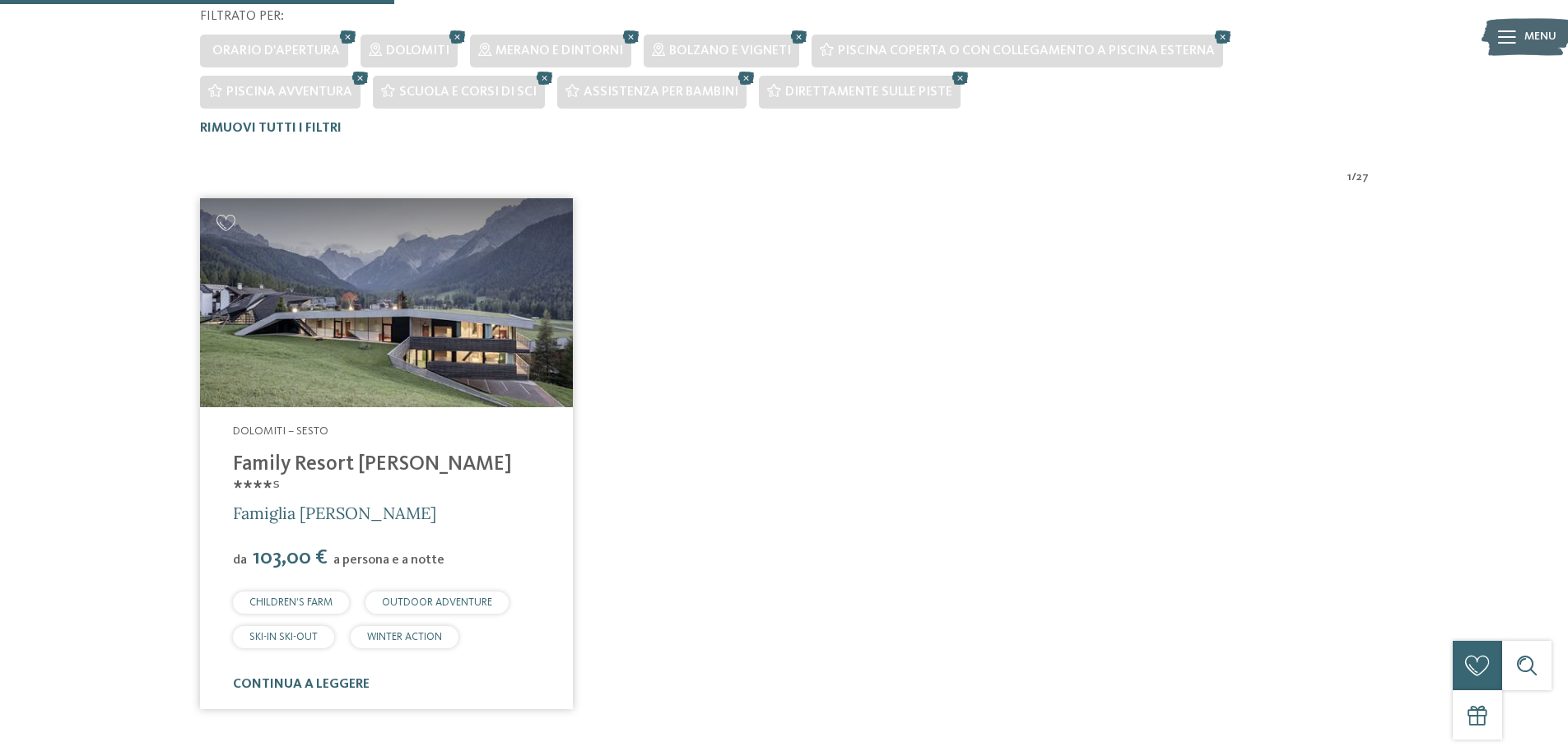
scroll to position [233, 0]
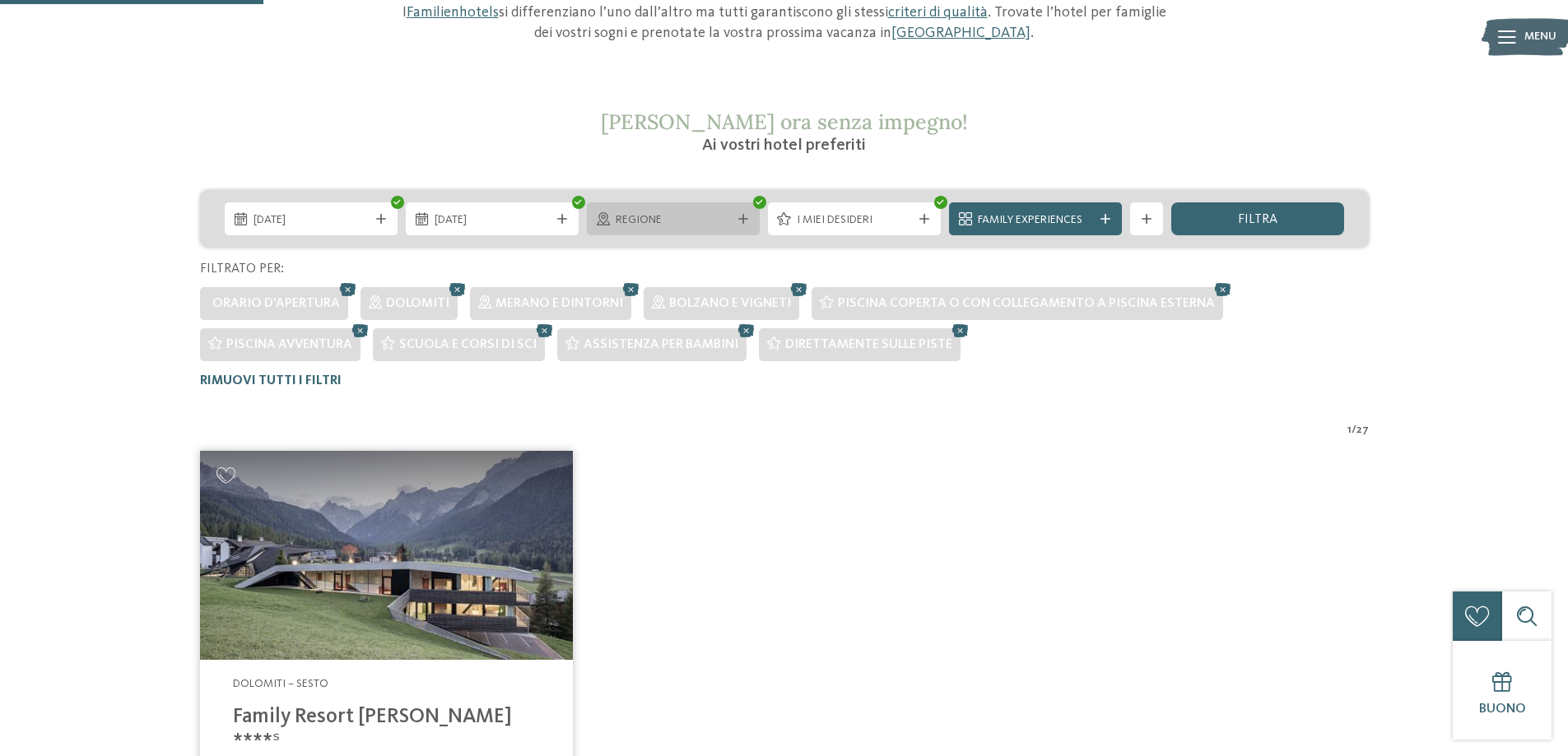
click at [683, 222] on span "Regione" at bounding box center [673, 220] width 115 height 16
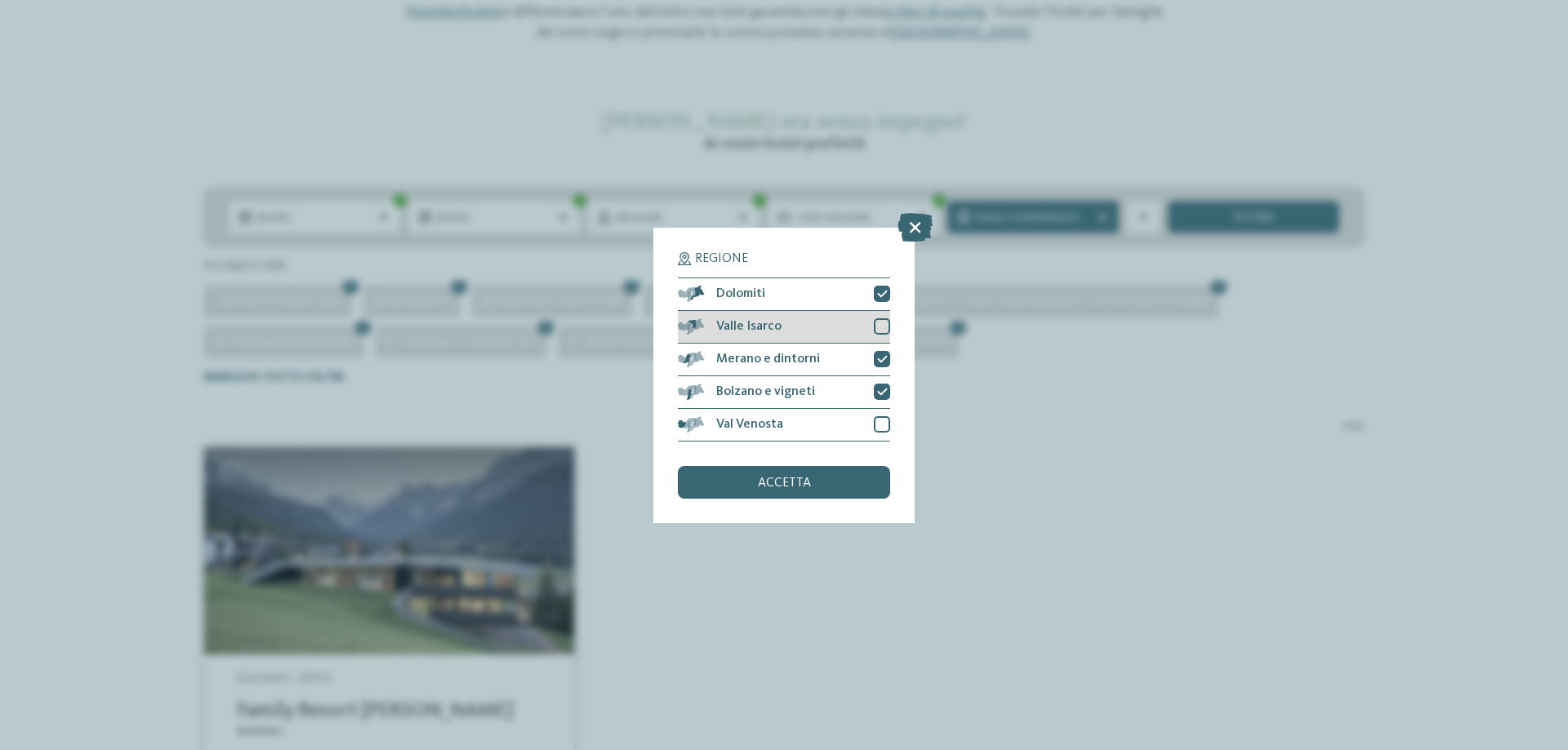
click at [882, 324] on div at bounding box center [881, 326] width 16 height 16
click at [884, 427] on div at bounding box center [881, 424] width 16 height 16
click at [831, 488] on div "accetta" at bounding box center [784, 482] width 213 height 32
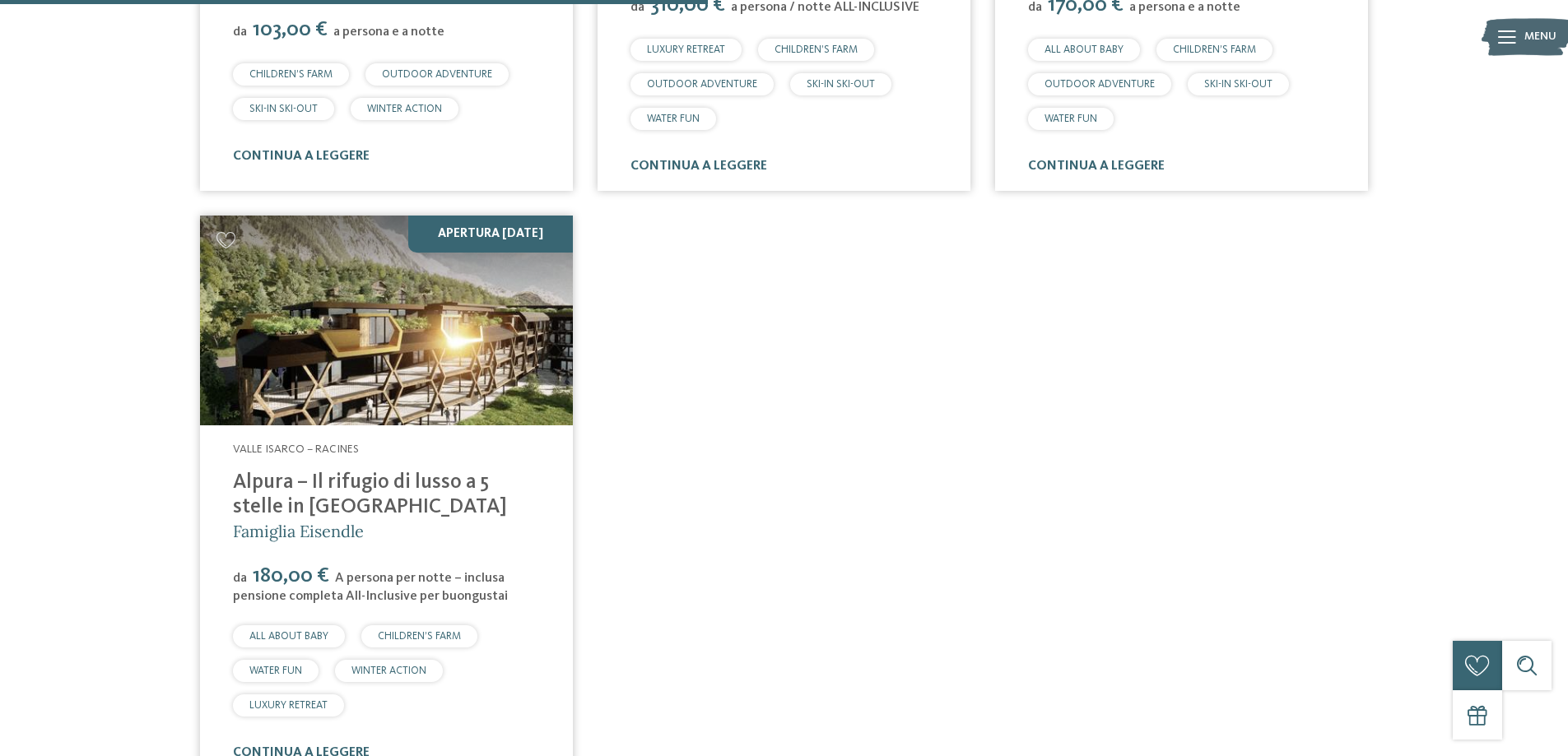
scroll to position [1075, 0]
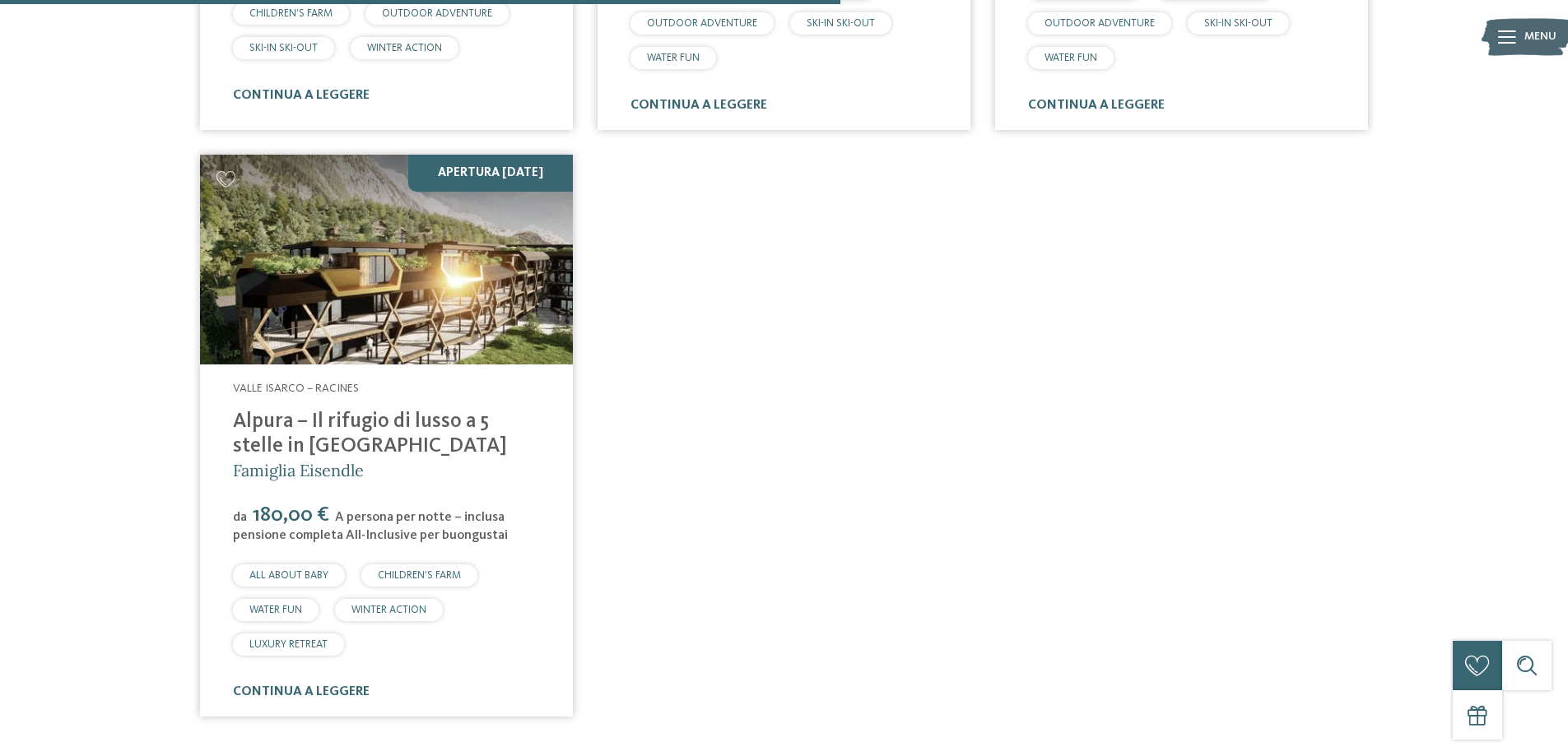
click at [334, 273] on img at bounding box center [387, 259] width 373 height 210
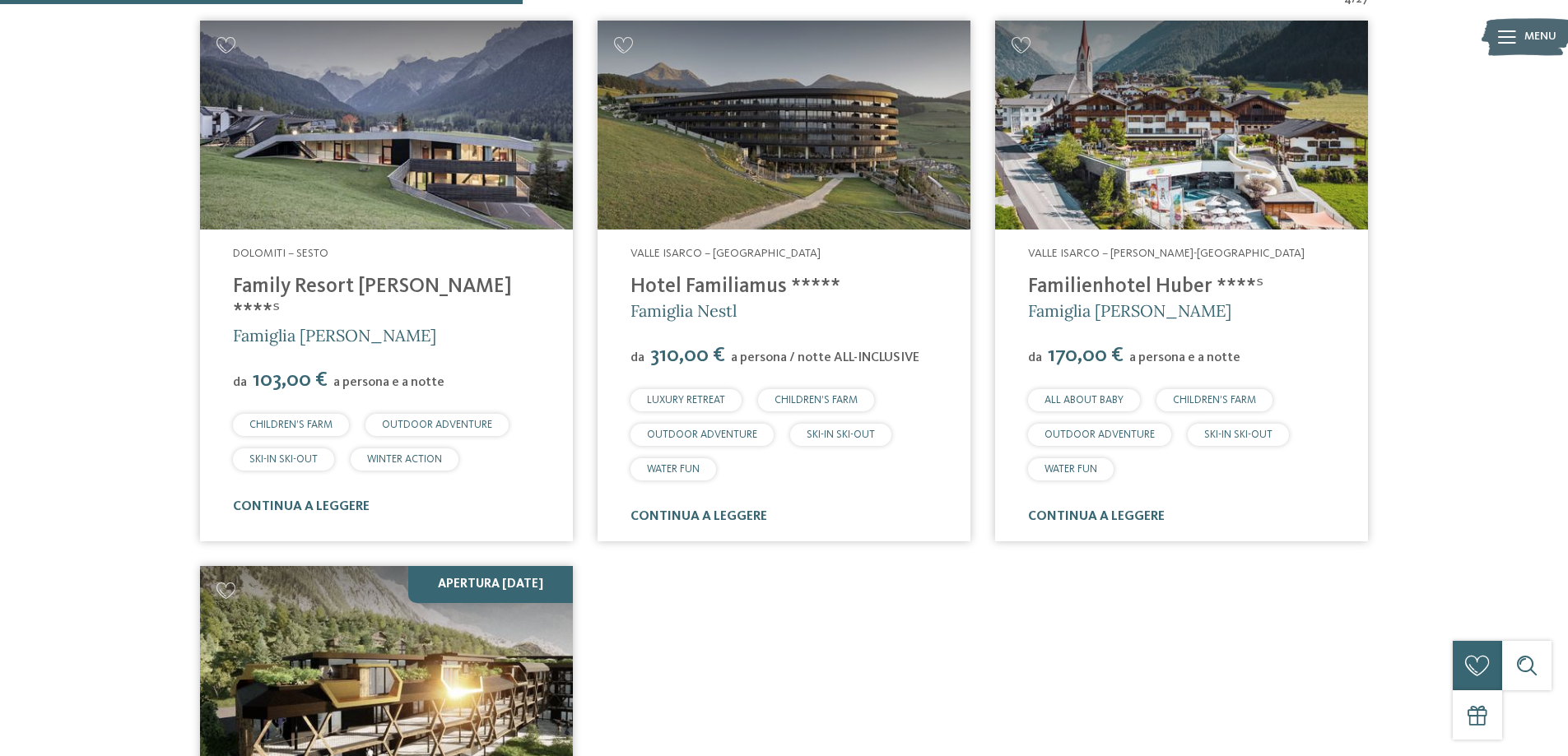
scroll to position [745, 0]
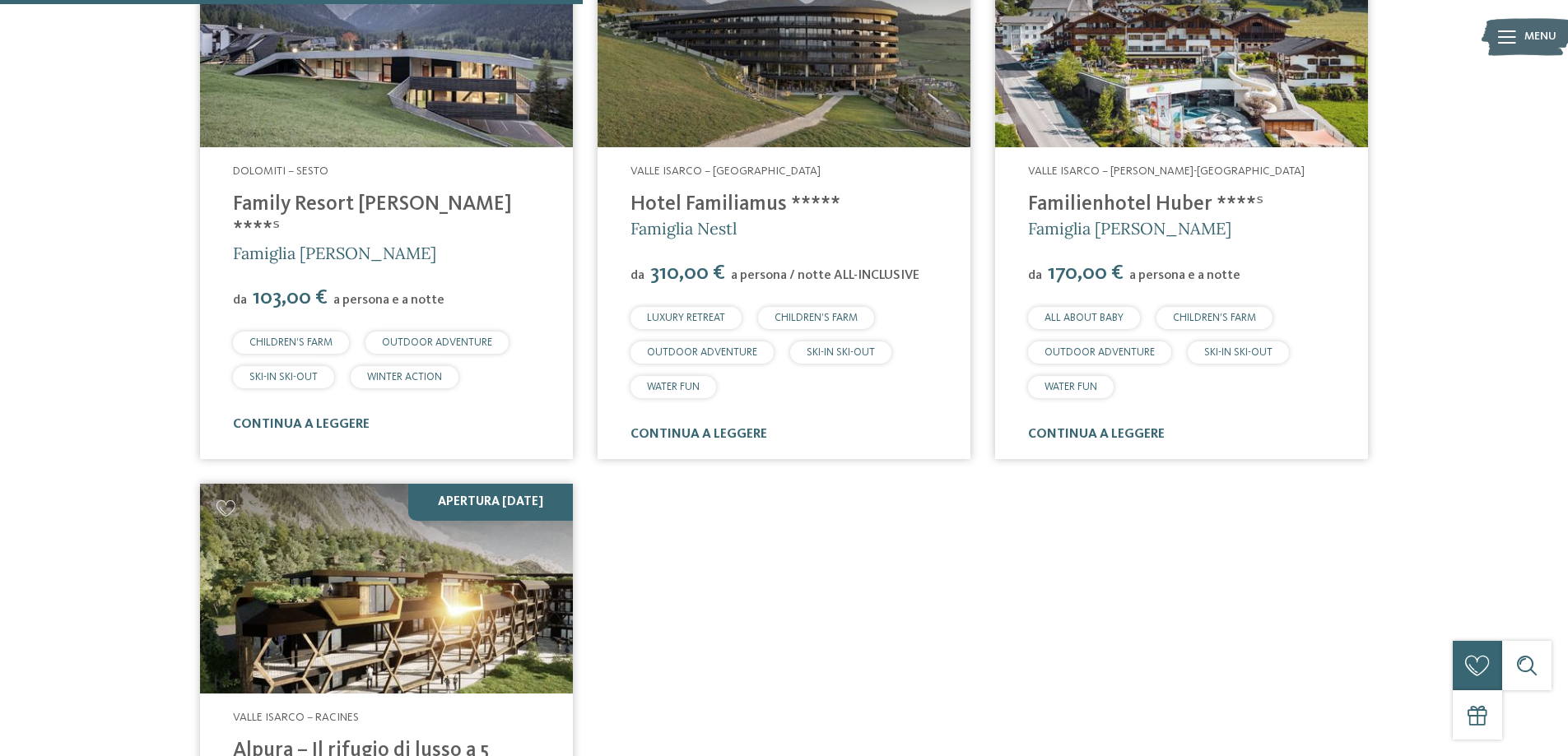
click at [1114, 95] on img at bounding box center [1182, 43] width 373 height 210
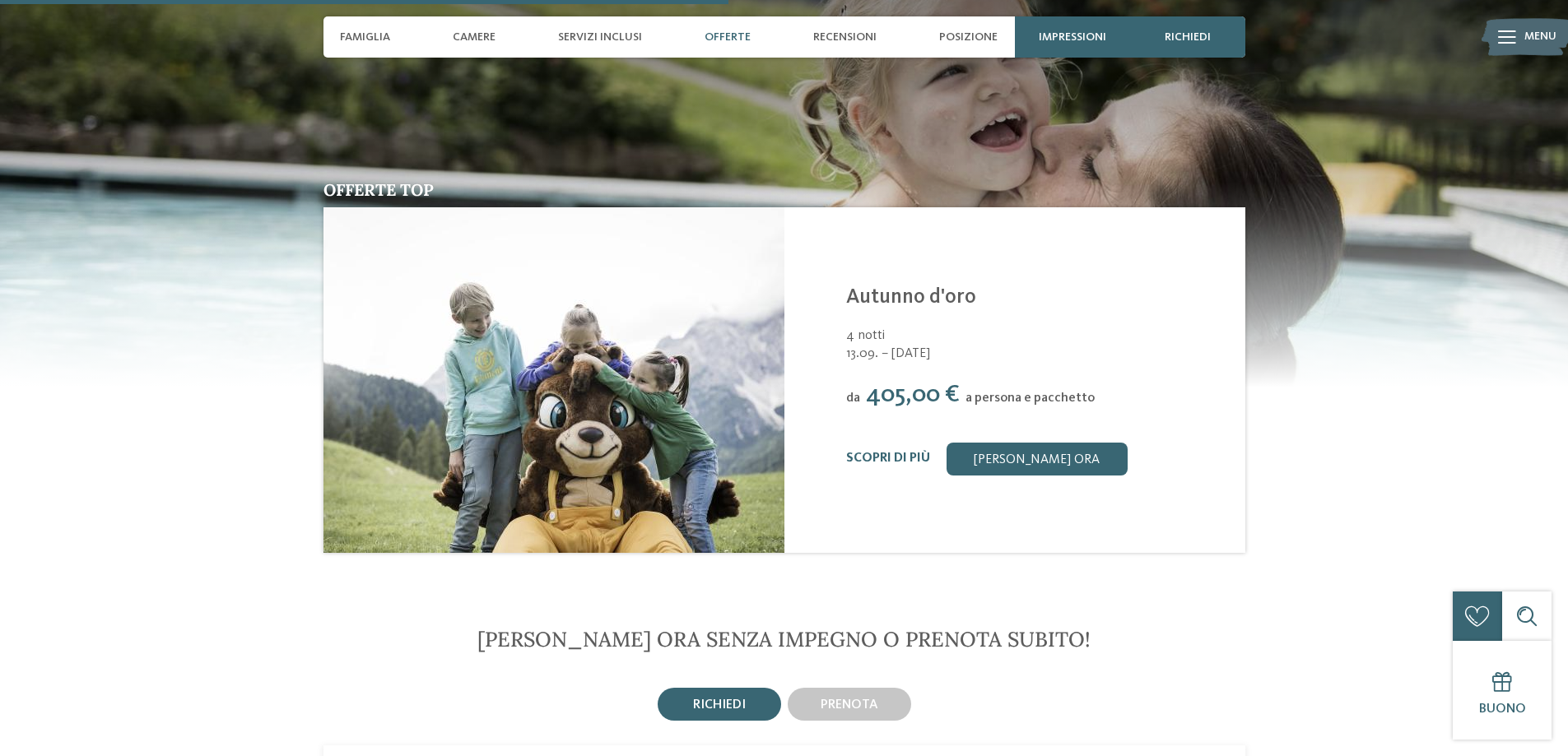
scroll to position [2222, 0]
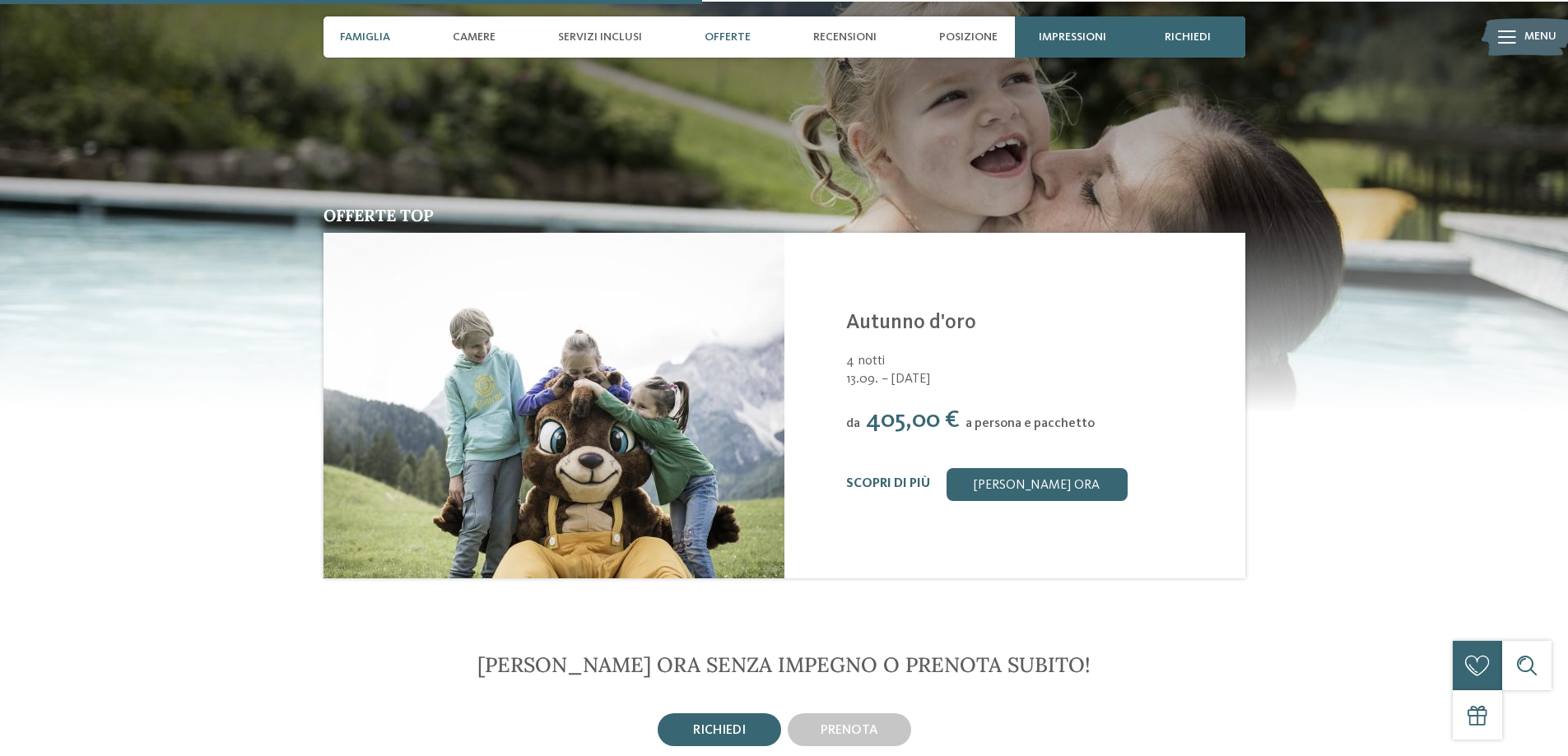
click at [376, 33] on span "Famiglia" at bounding box center [365, 37] width 50 height 14
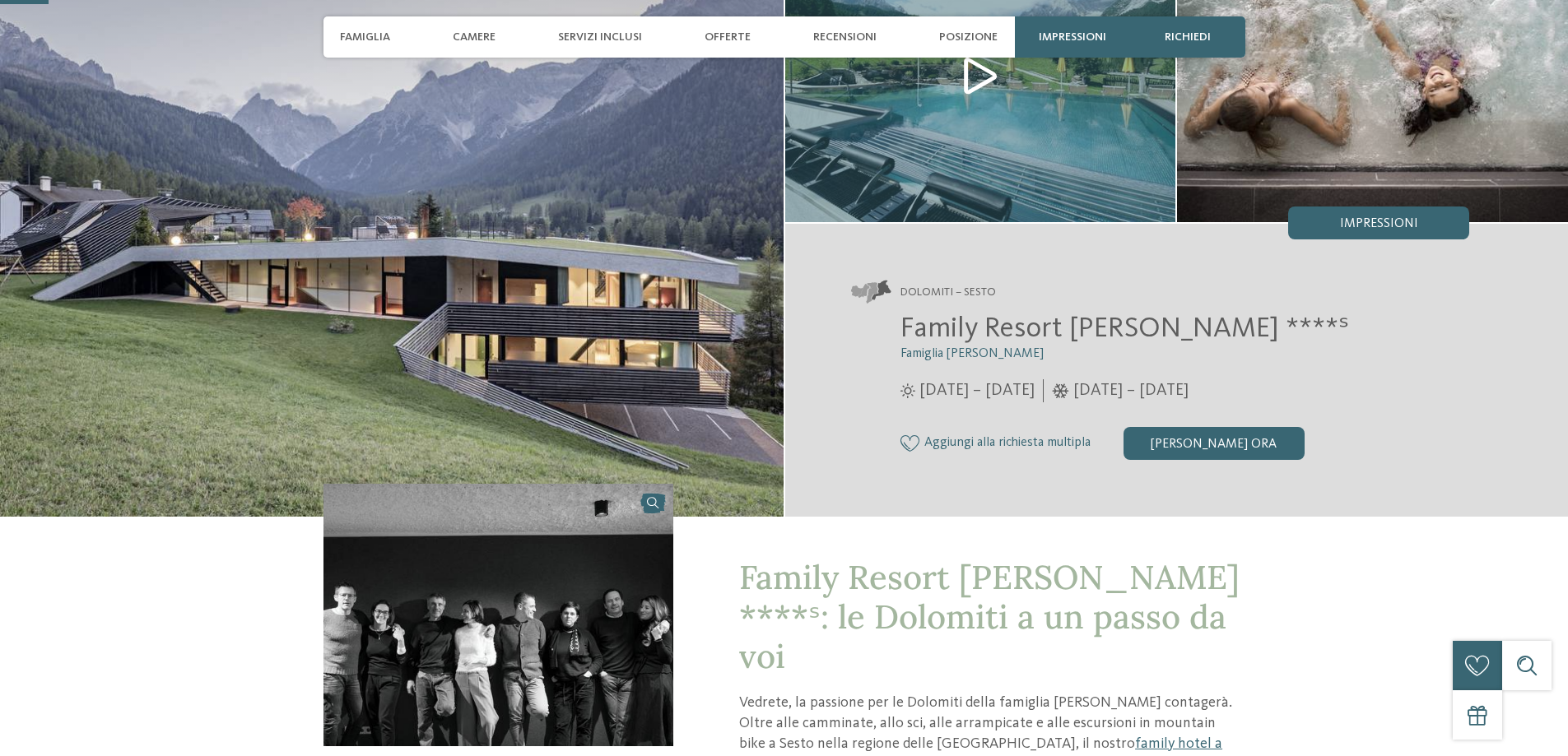
scroll to position [247, 0]
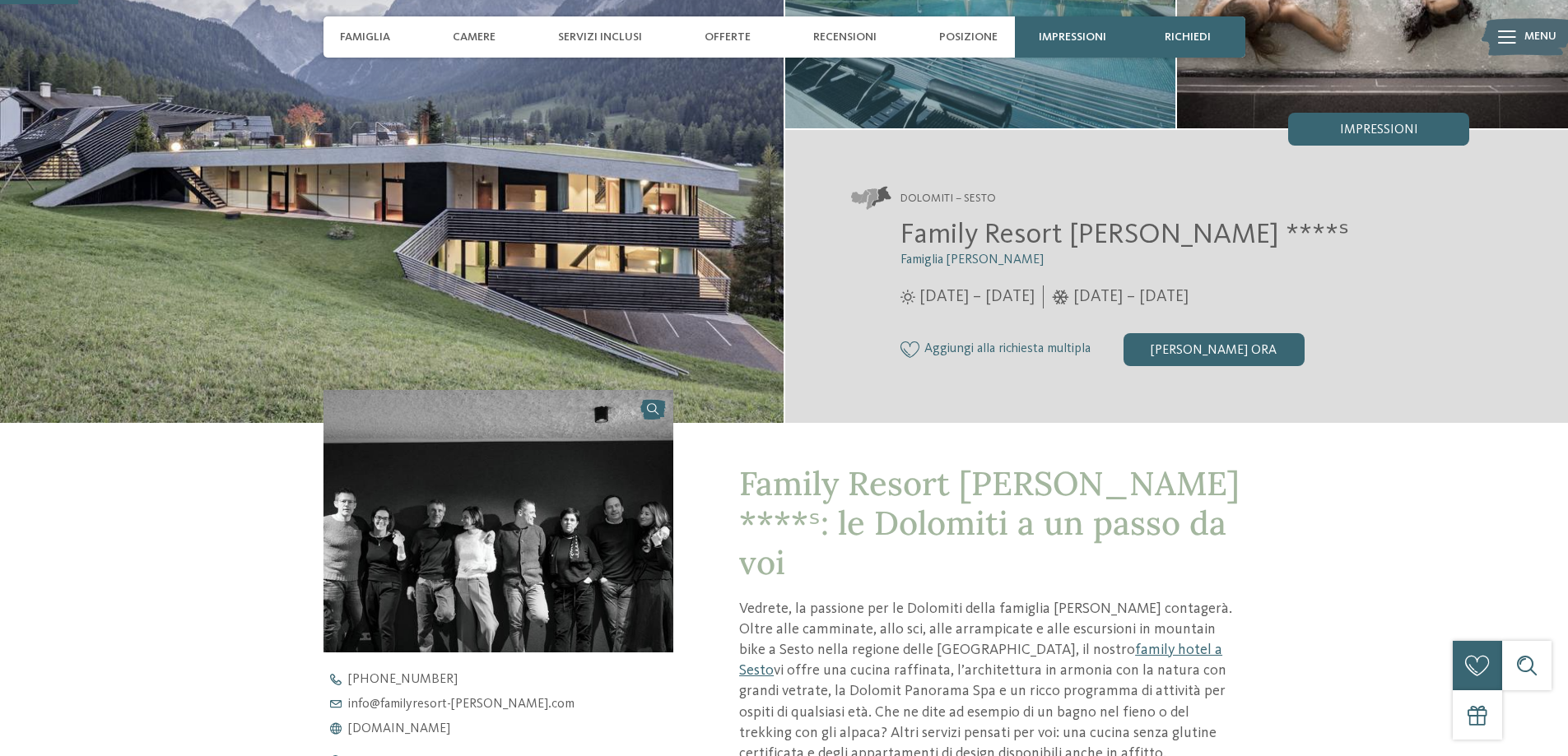
click at [414, 151] on img at bounding box center [392, 129] width 784 height 588
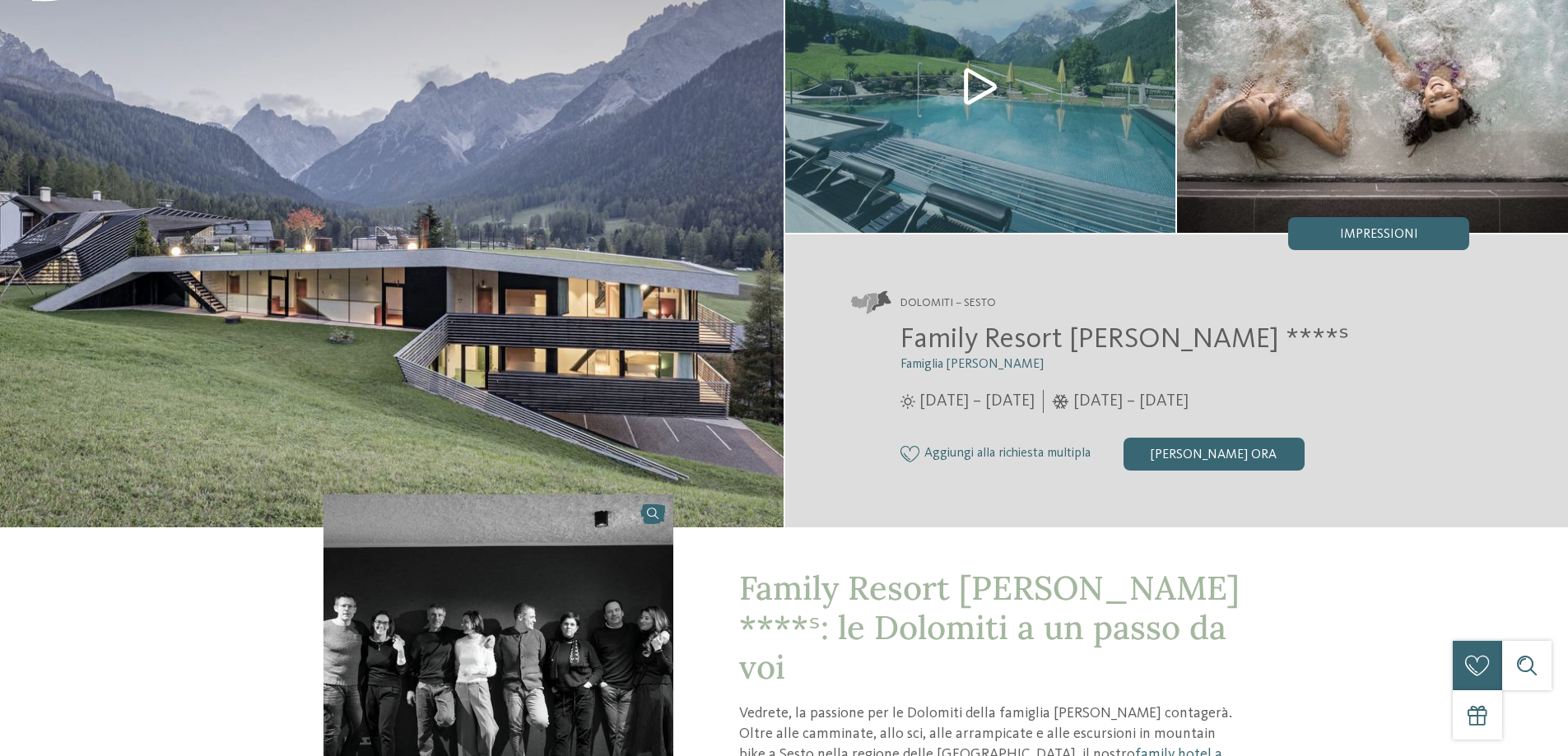
scroll to position [0, 0]
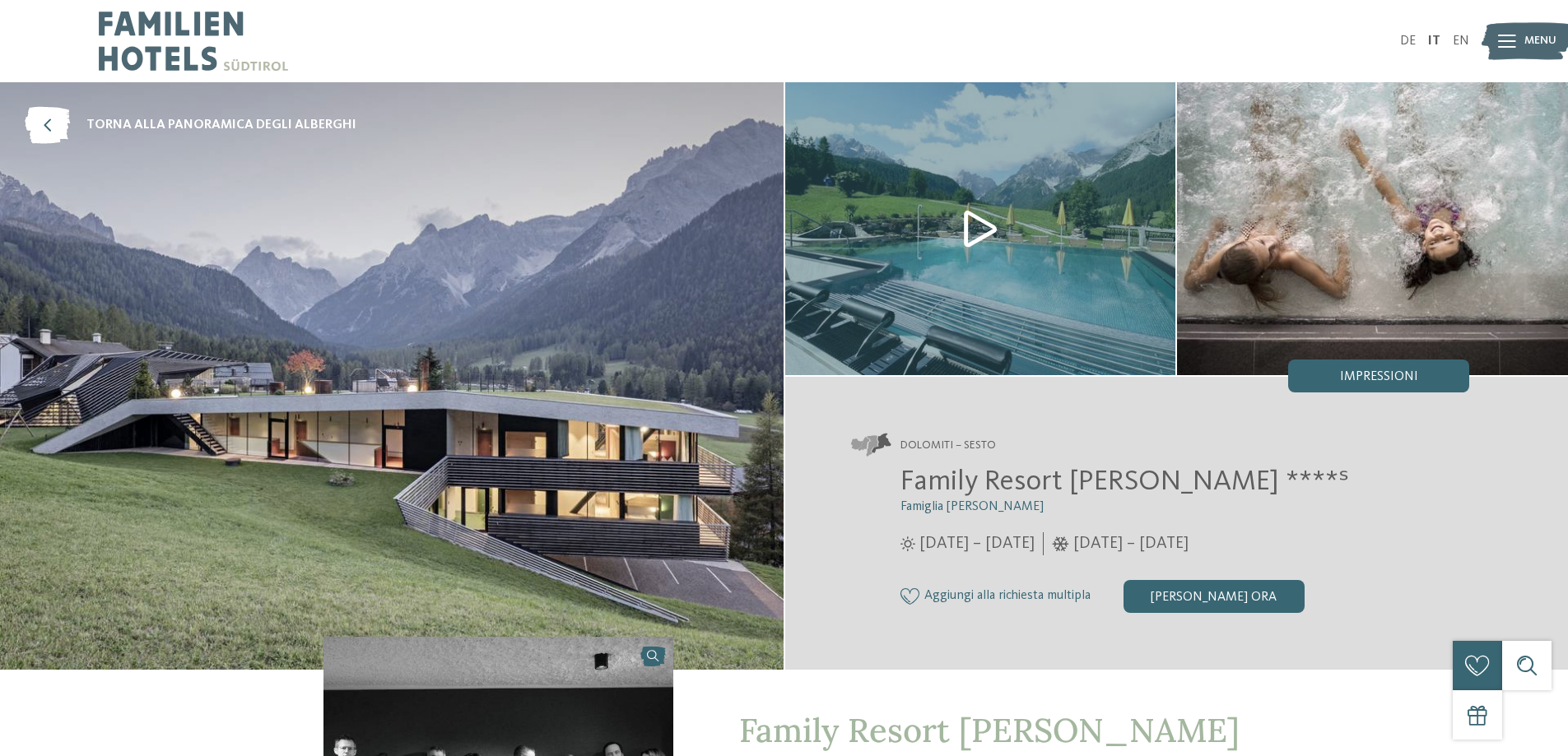
click at [1285, 237] on img at bounding box center [1373, 229] width 391 height 293
click at [1056, 276] on img at bounding box center [980, 229] width 391 height 293
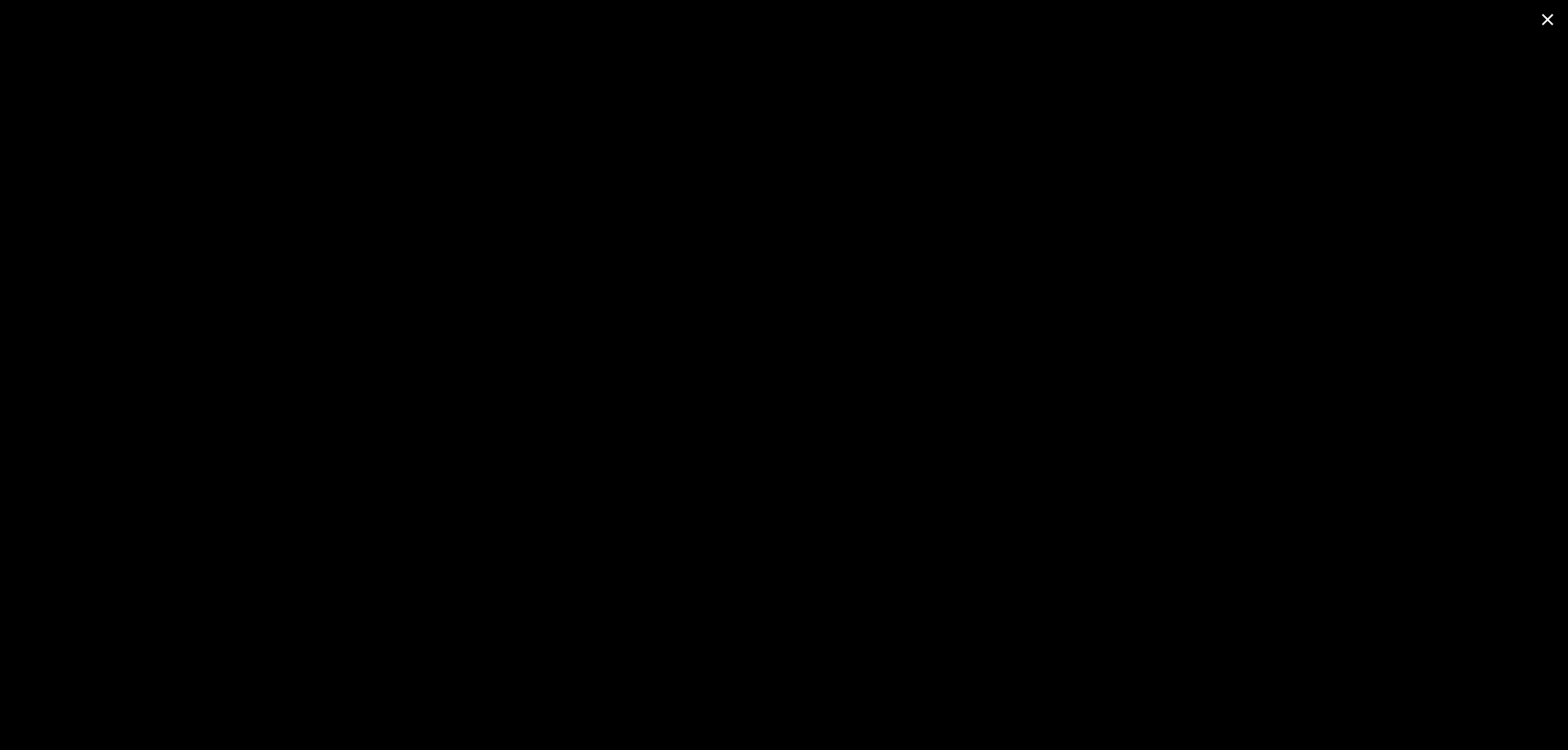
click at [1541, 14] on span at bounding box center [1547, 19] width 41 height 38
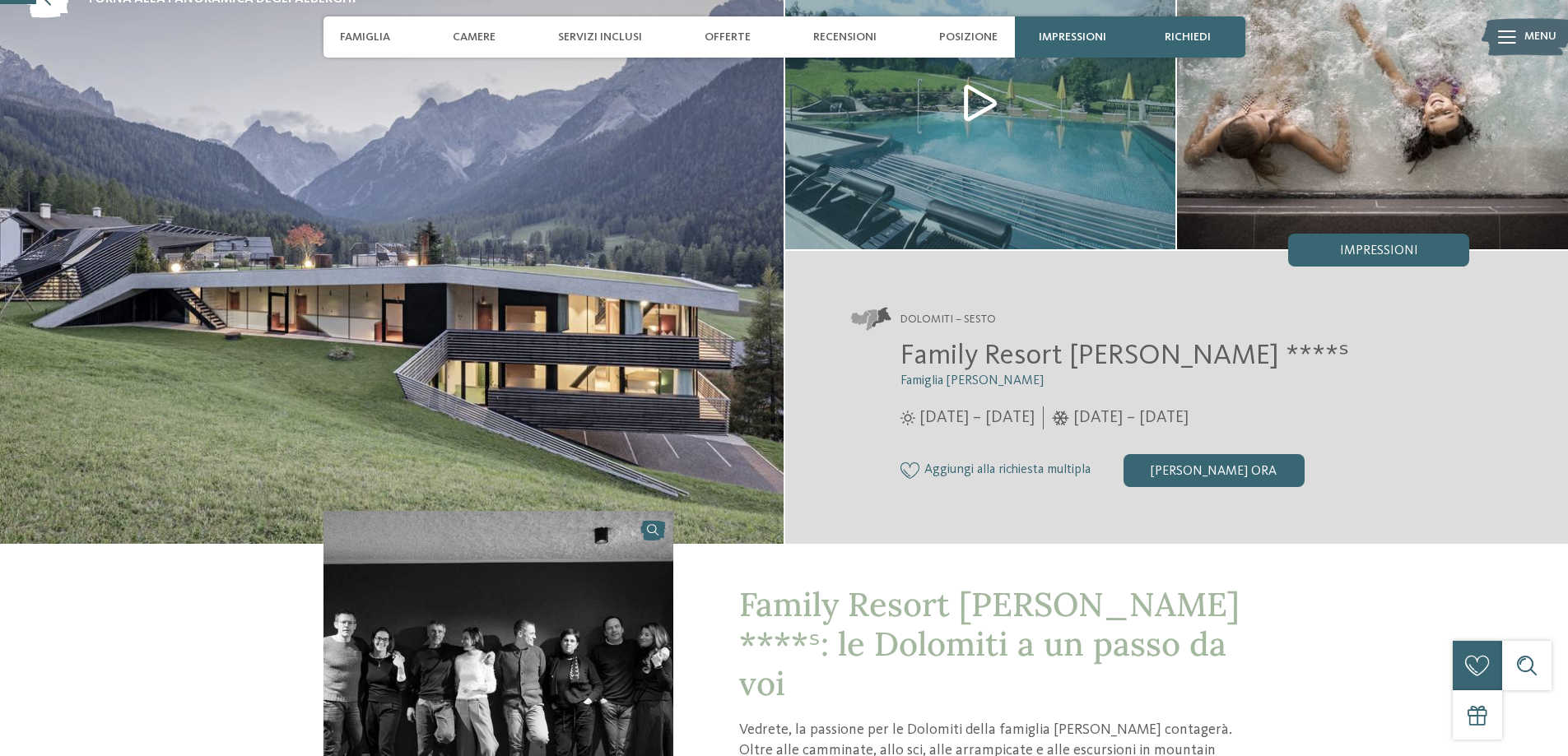
scroll to position [165, 0]
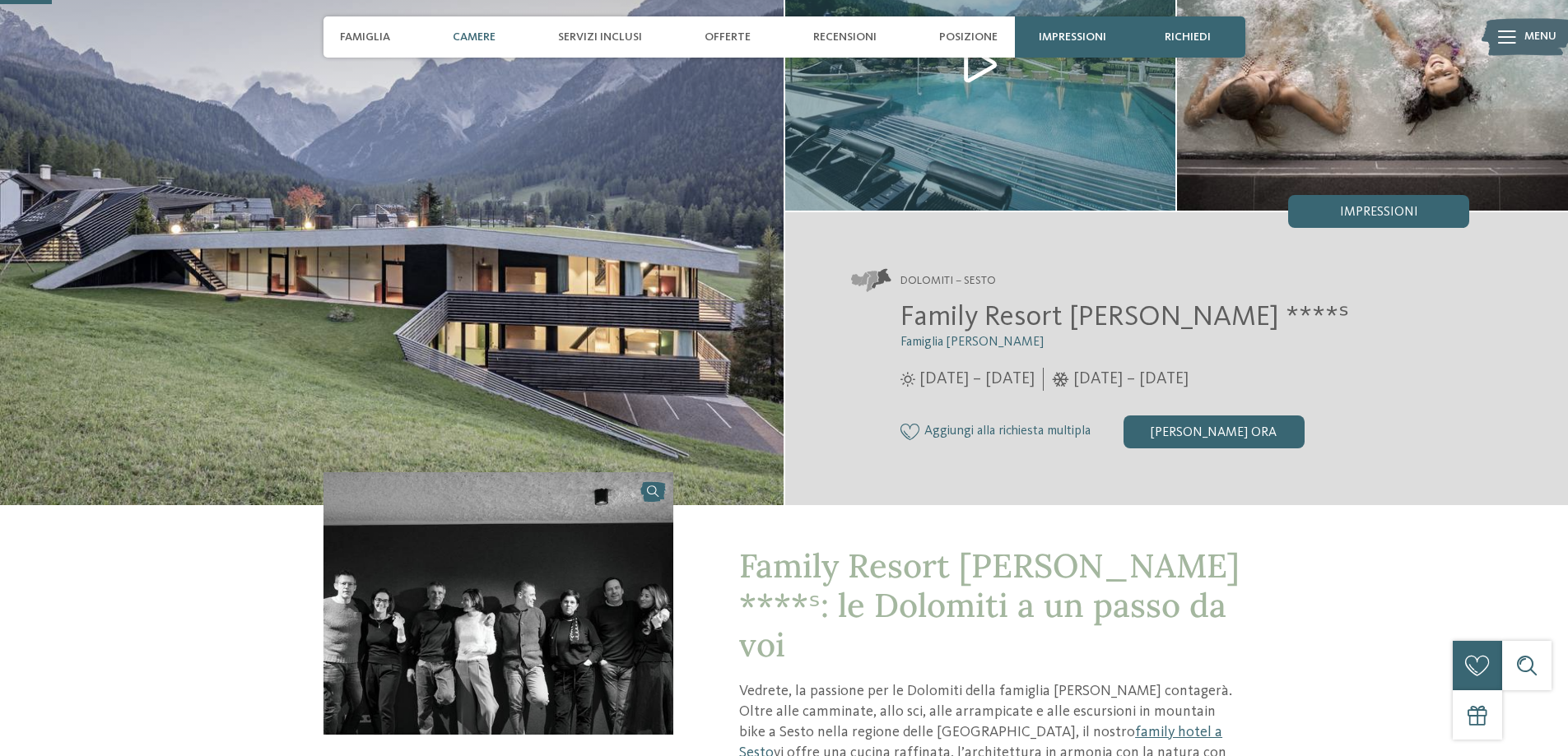
click at [483, 33] on span "Camere" at bounding box center [474, 37] width 43 height 14
click at [483, 38] on span "Camere" at bounding box center [474, 37] width 43 height 14
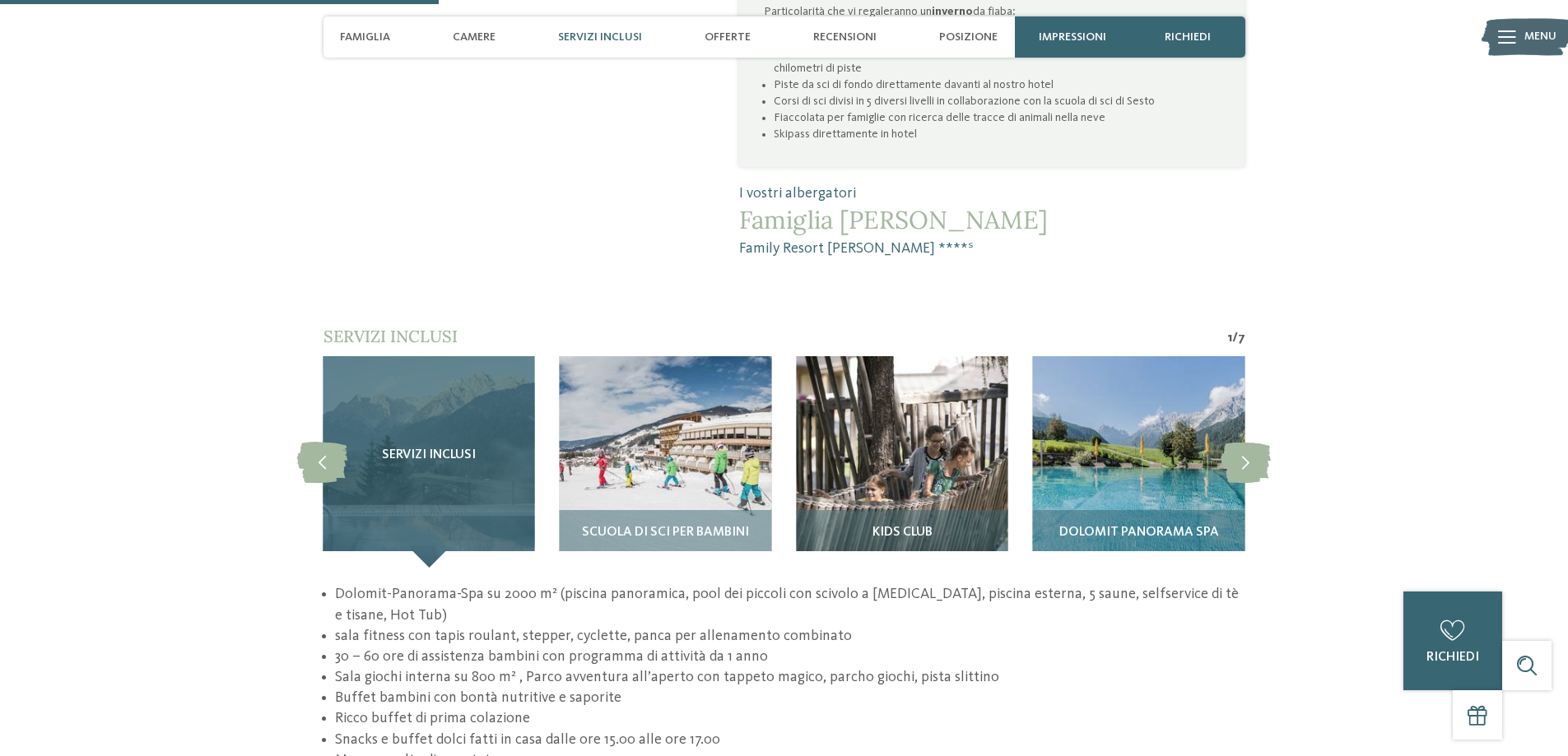
scroll to position [1399, 0]
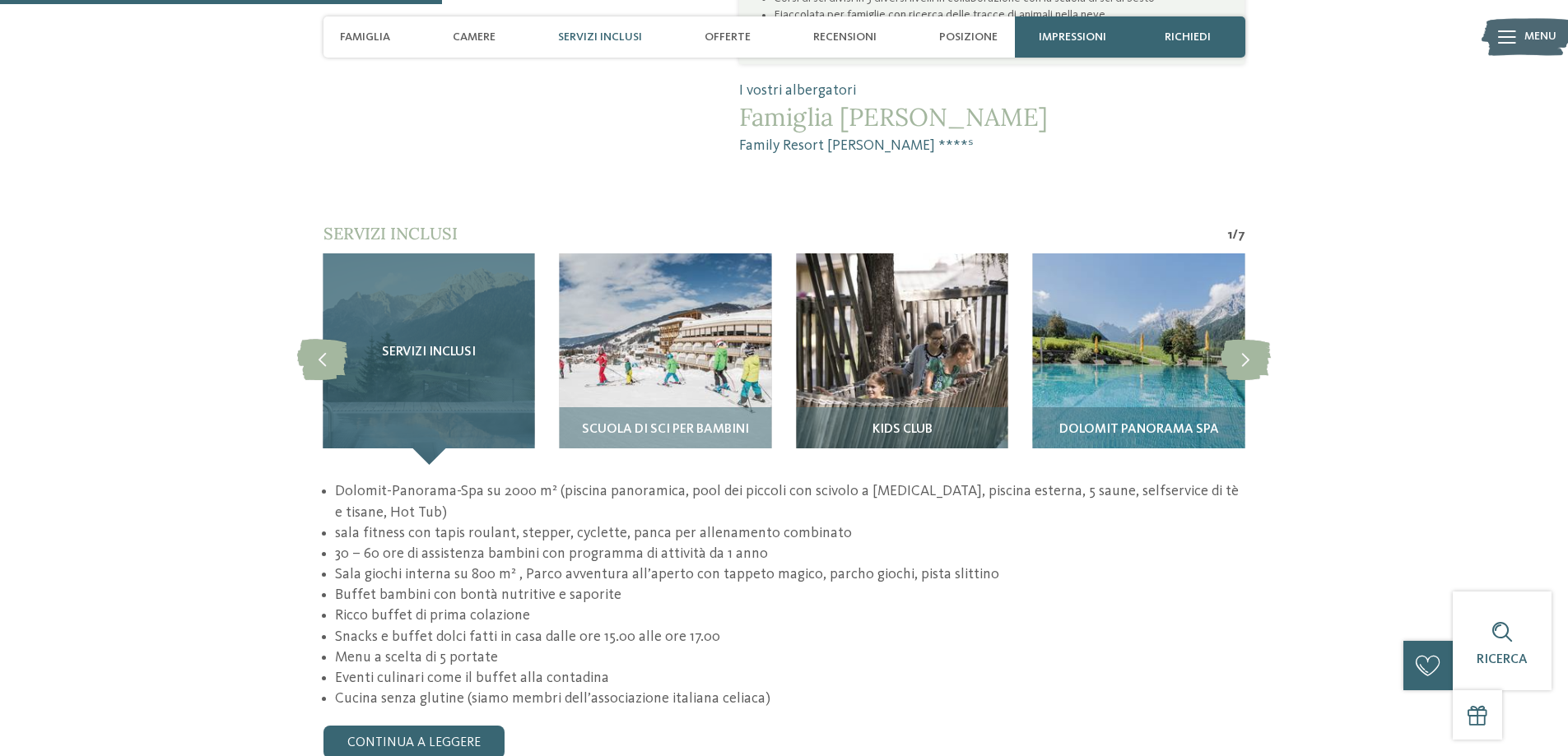
click at [439, 287] on div "Servizi inclusi" at bounding box center [428, 359] width 212 height 211
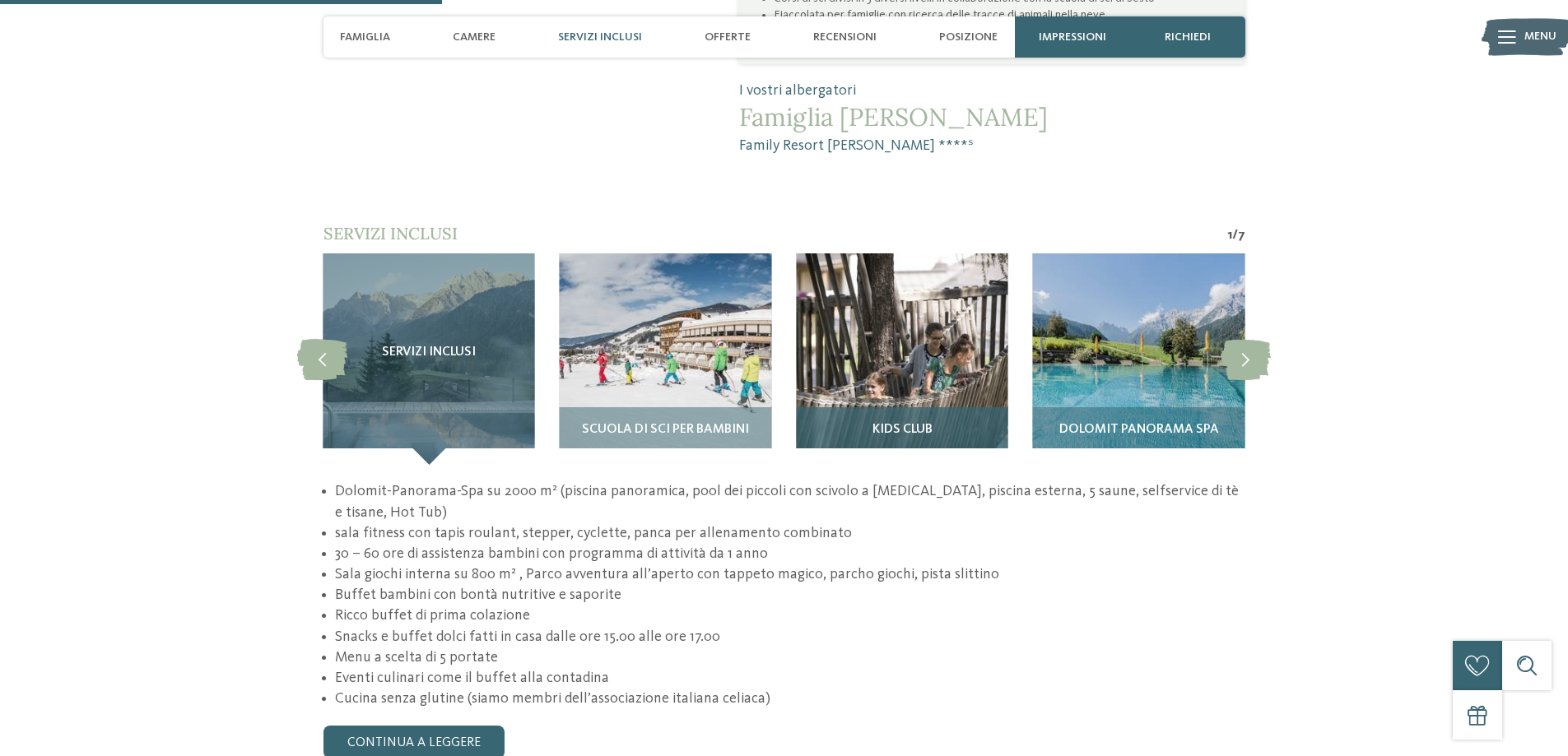
click at [927, 272] on img at bounding box center [902, 359] width 212 height 211
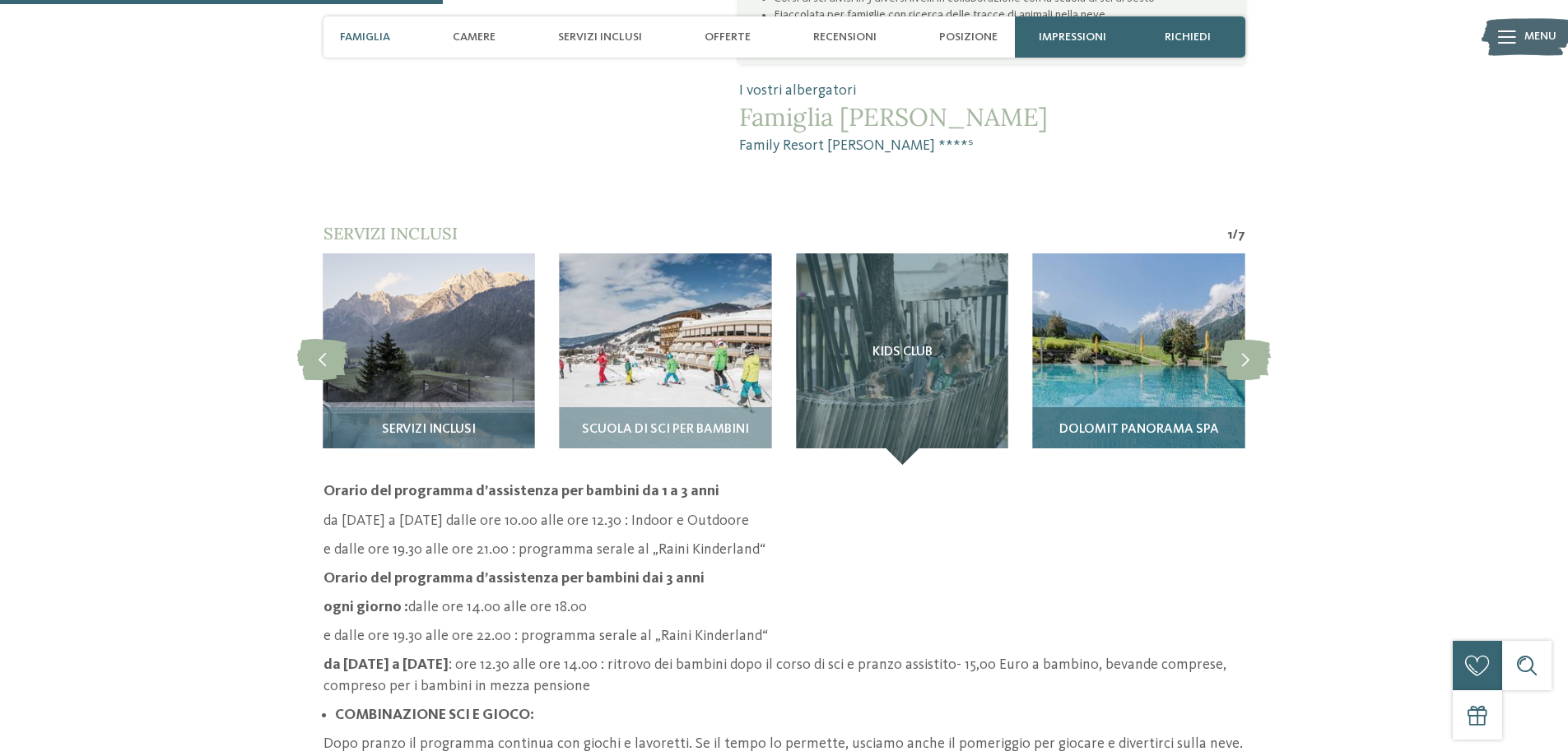
click at [1138, 306] on img at bounding box center [1138, 359] width 212 height 211
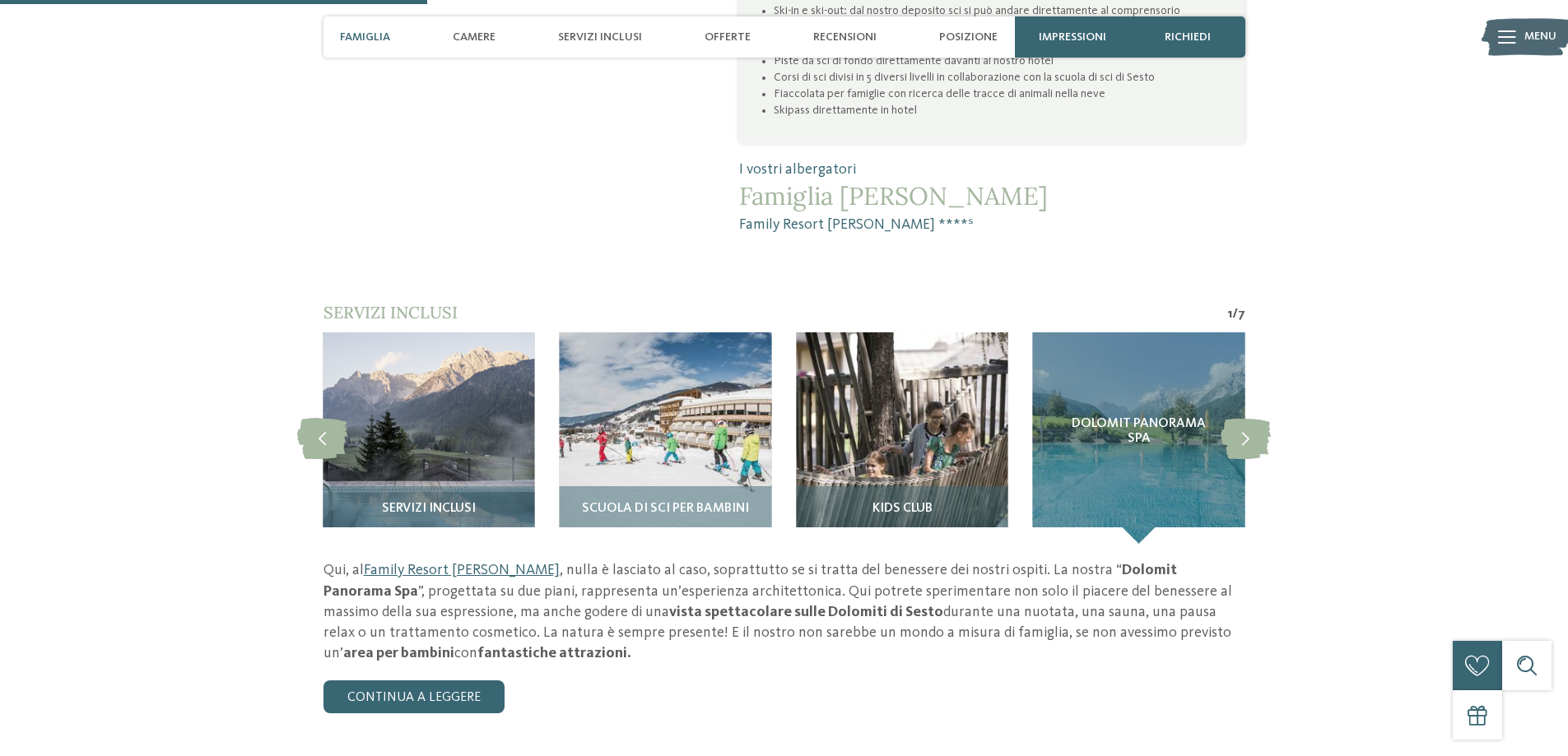
scroll to position [1317, 0]
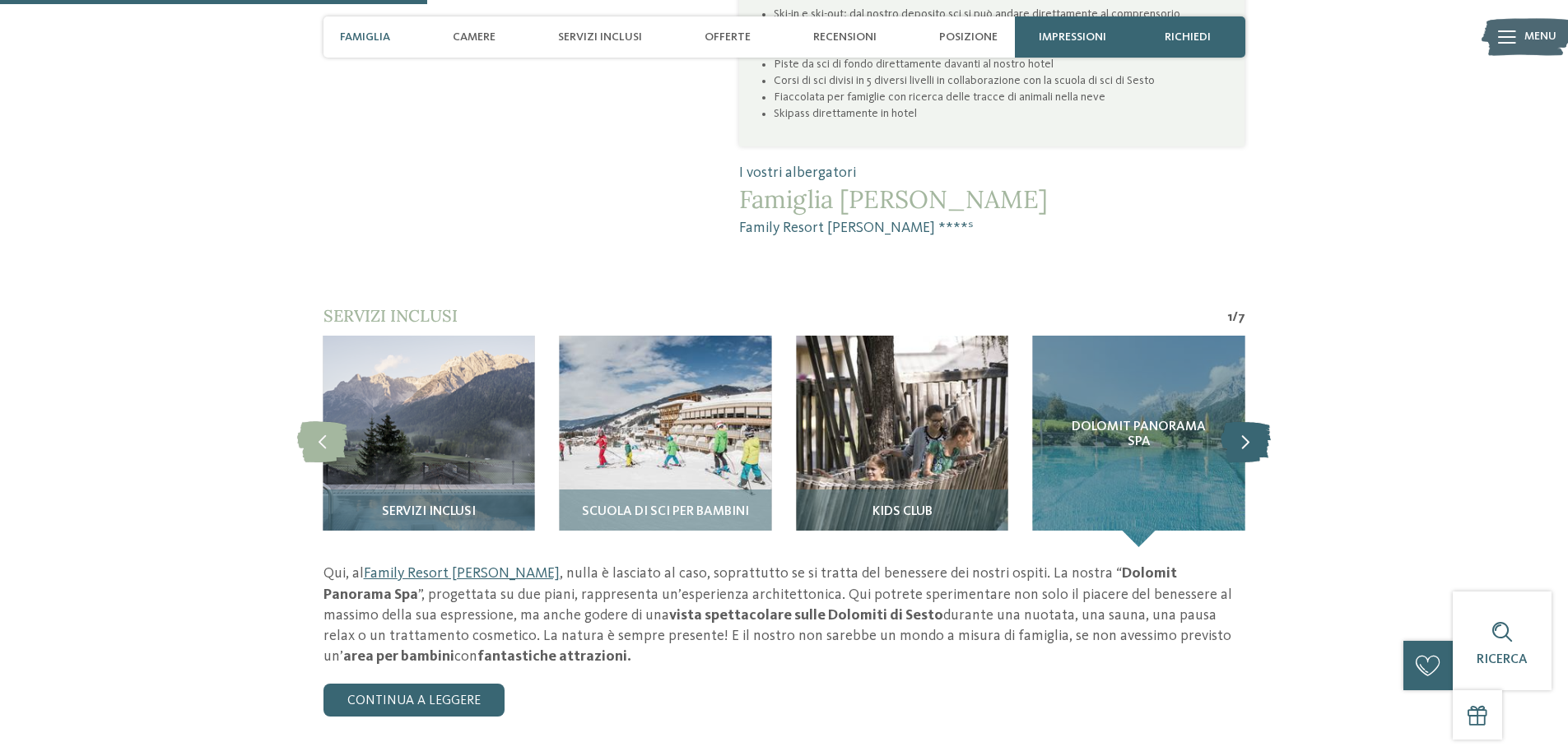
click at [1251, 421] on icon at bounding box center [1245, 441] width 50 height 41
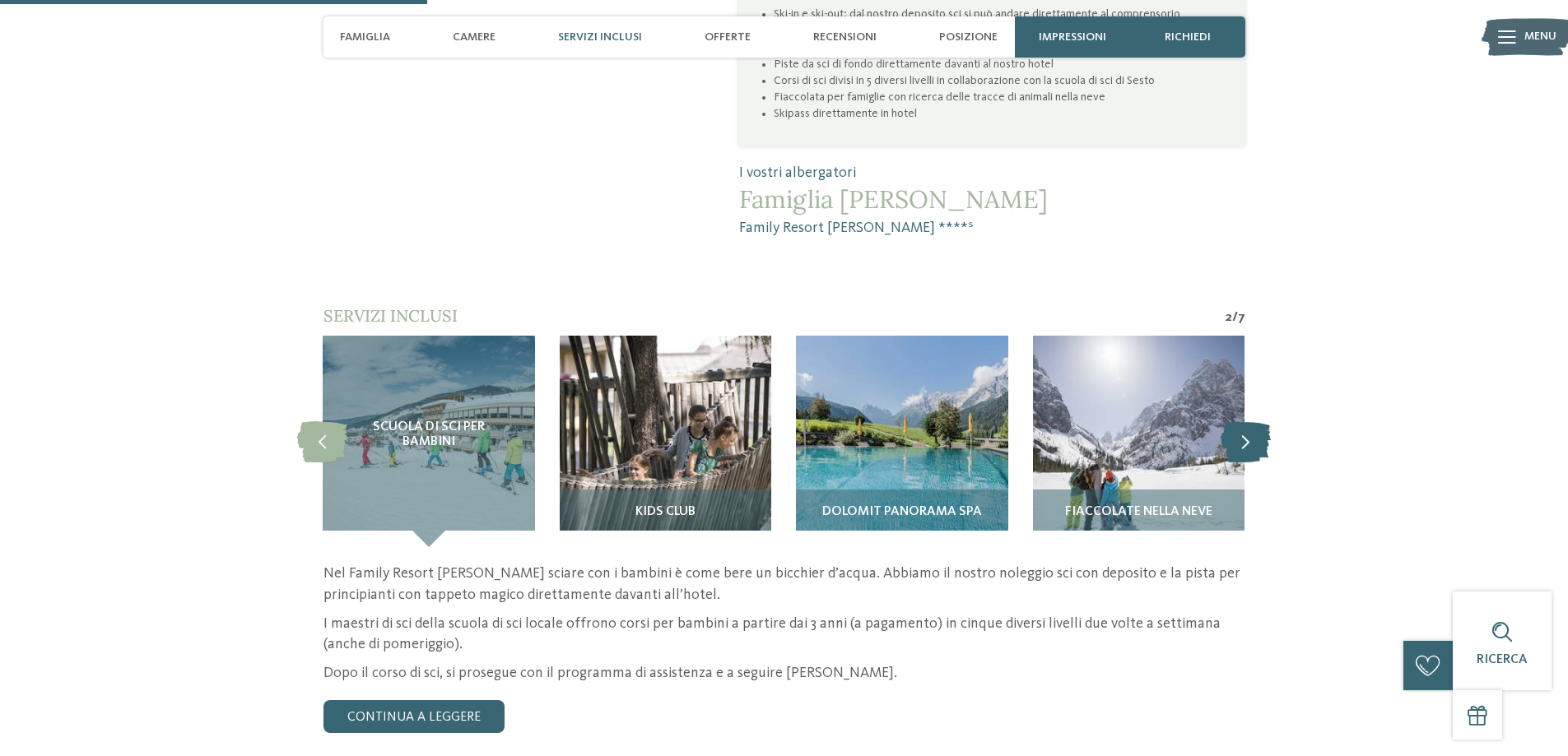
click at [1251, 421] on icon at bounding box center [1245, 441] width 50 height 41
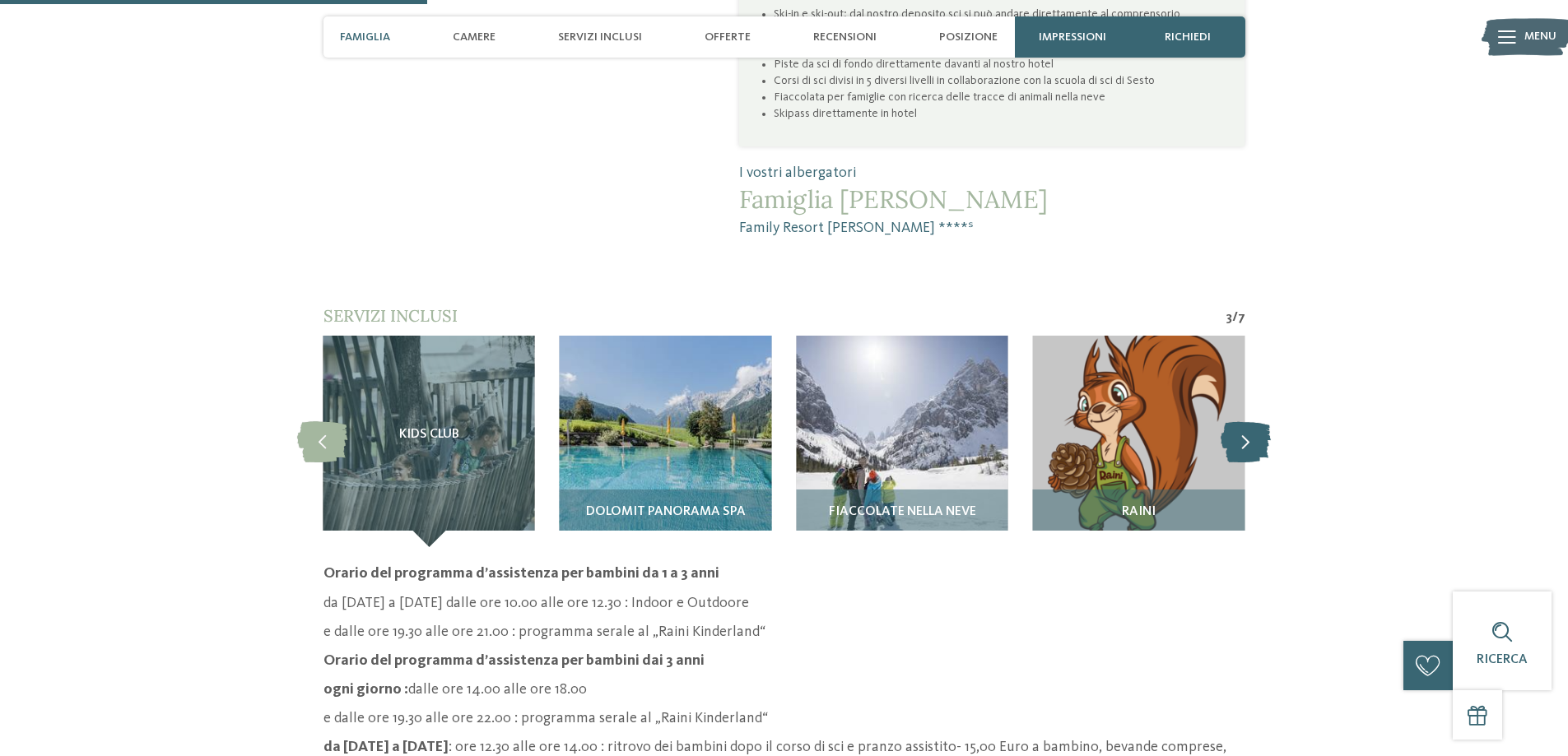
click at [1251, 421] on icon at bounding box center [1245, 441] width 50 height 41
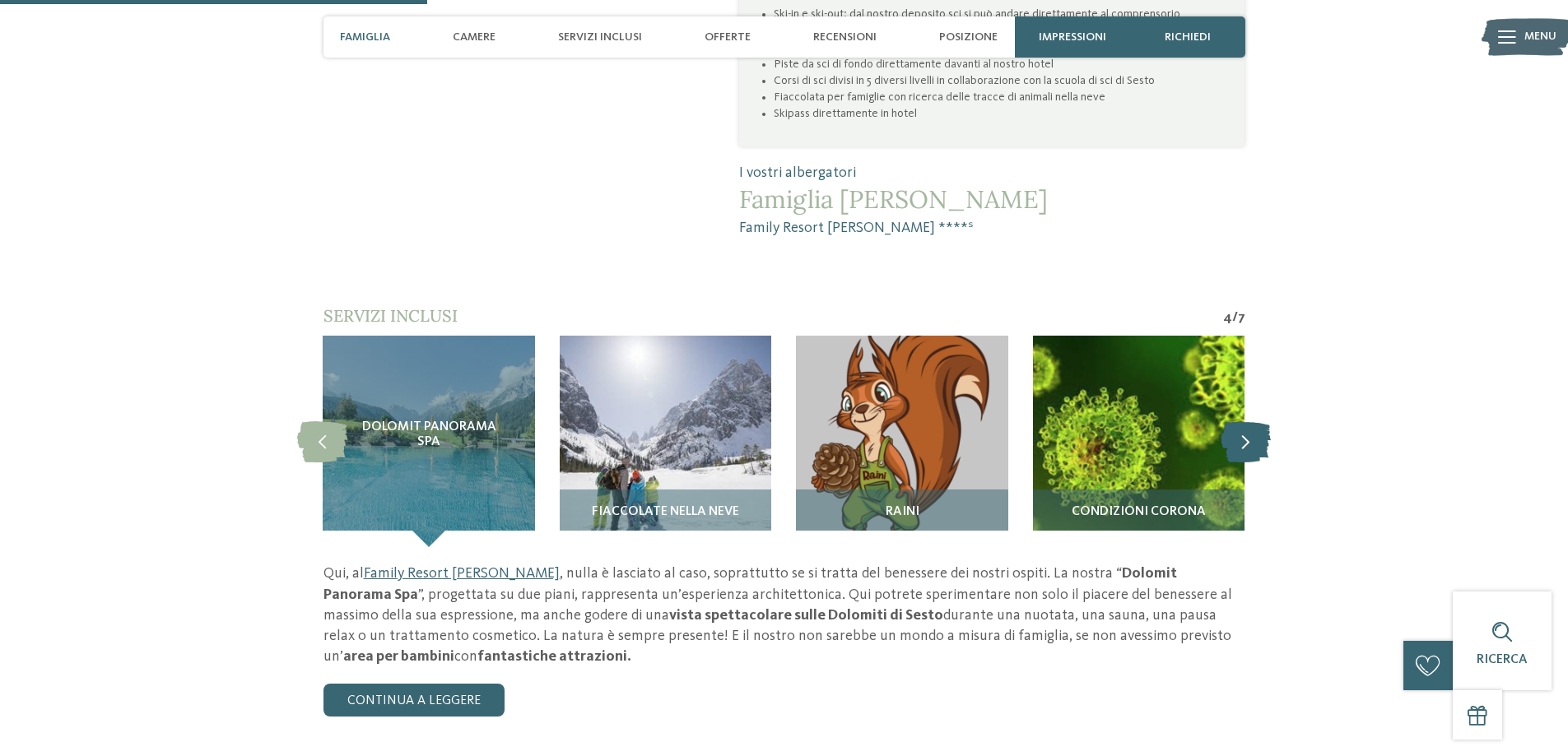
click at [1251, 421] on icon at bounding box center [1245, 441] width 50 height 41
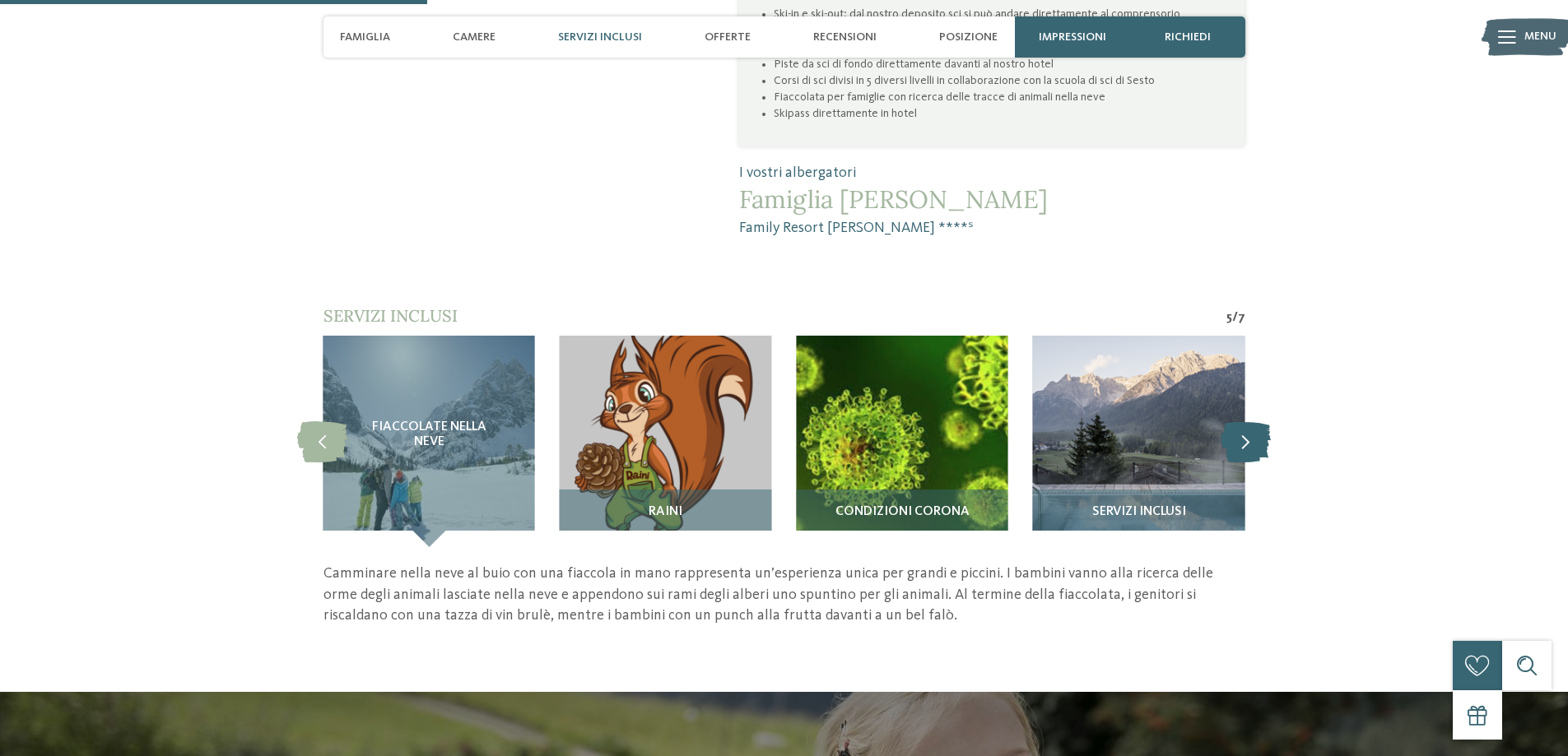
click at [1251, 421] on icon at bounding box center [1245, 441] width 50 height 41
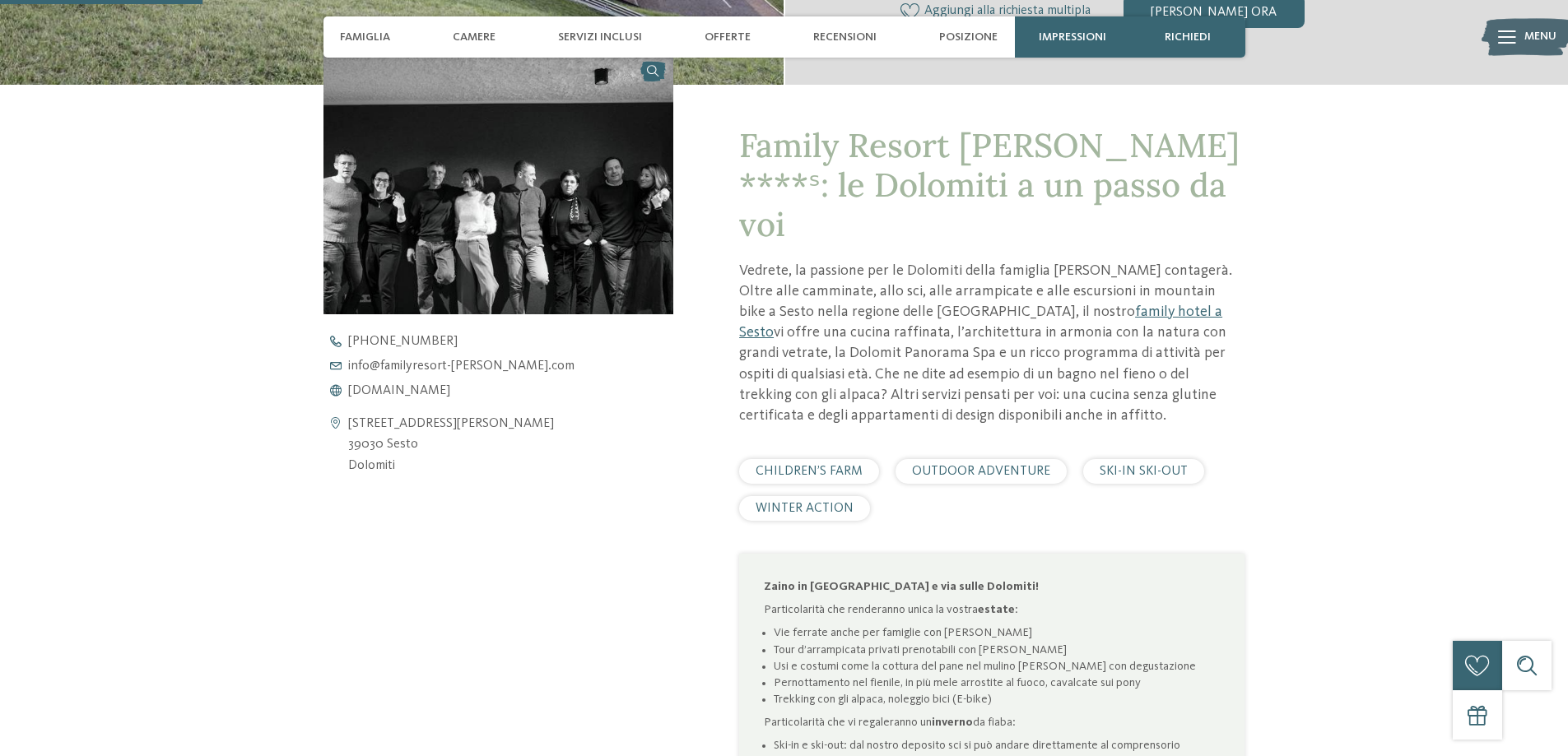
scroll to position [576, 0]
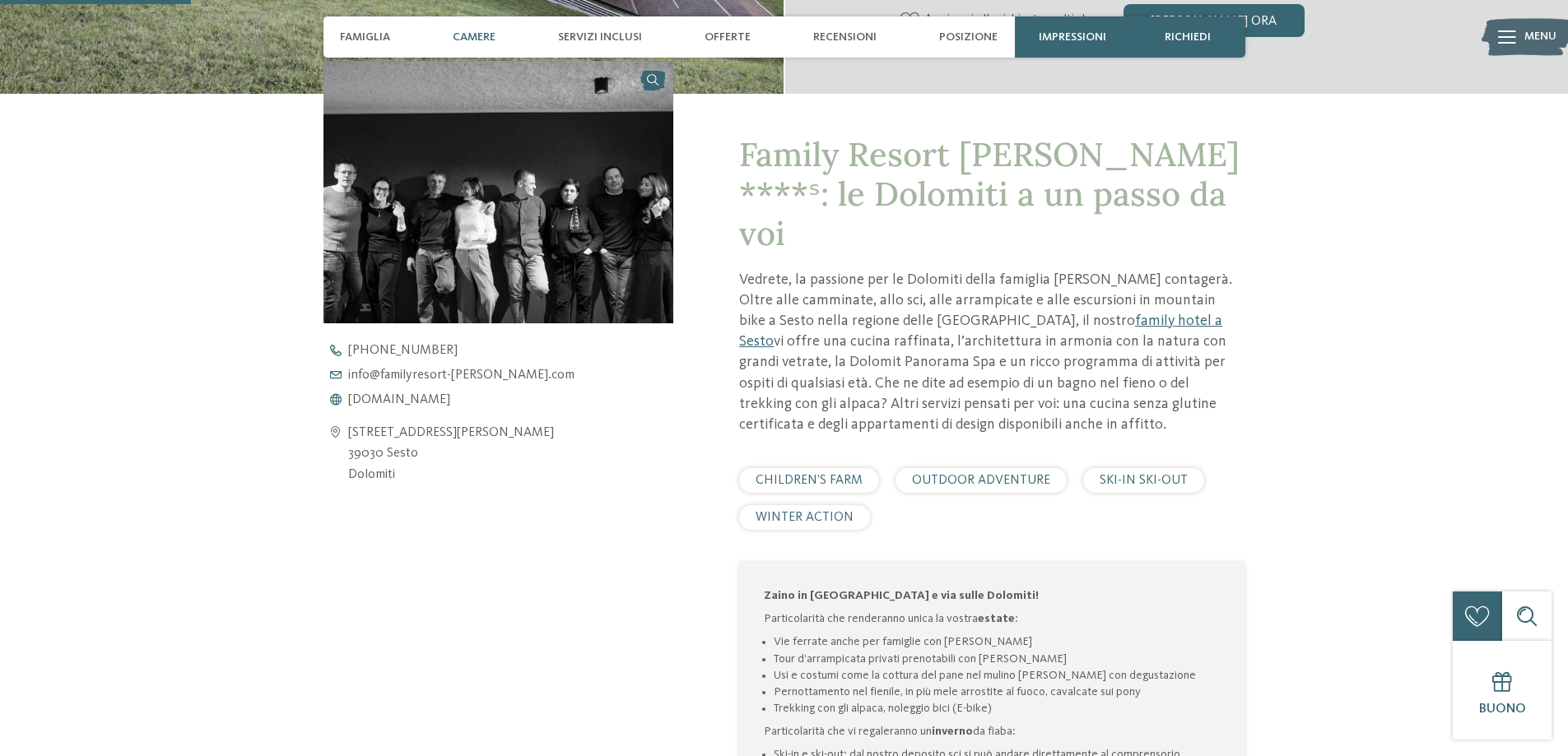
click at [470, 34] on span "Camere" at bounding box center [474, 37] width 43 height 14
click at [476, 38] on span "Camere" at bounding box center [474, 37] width 43 height 14
click at [481, 33] on span "Camere" at bounding box center [474, 37] width 43 height 14
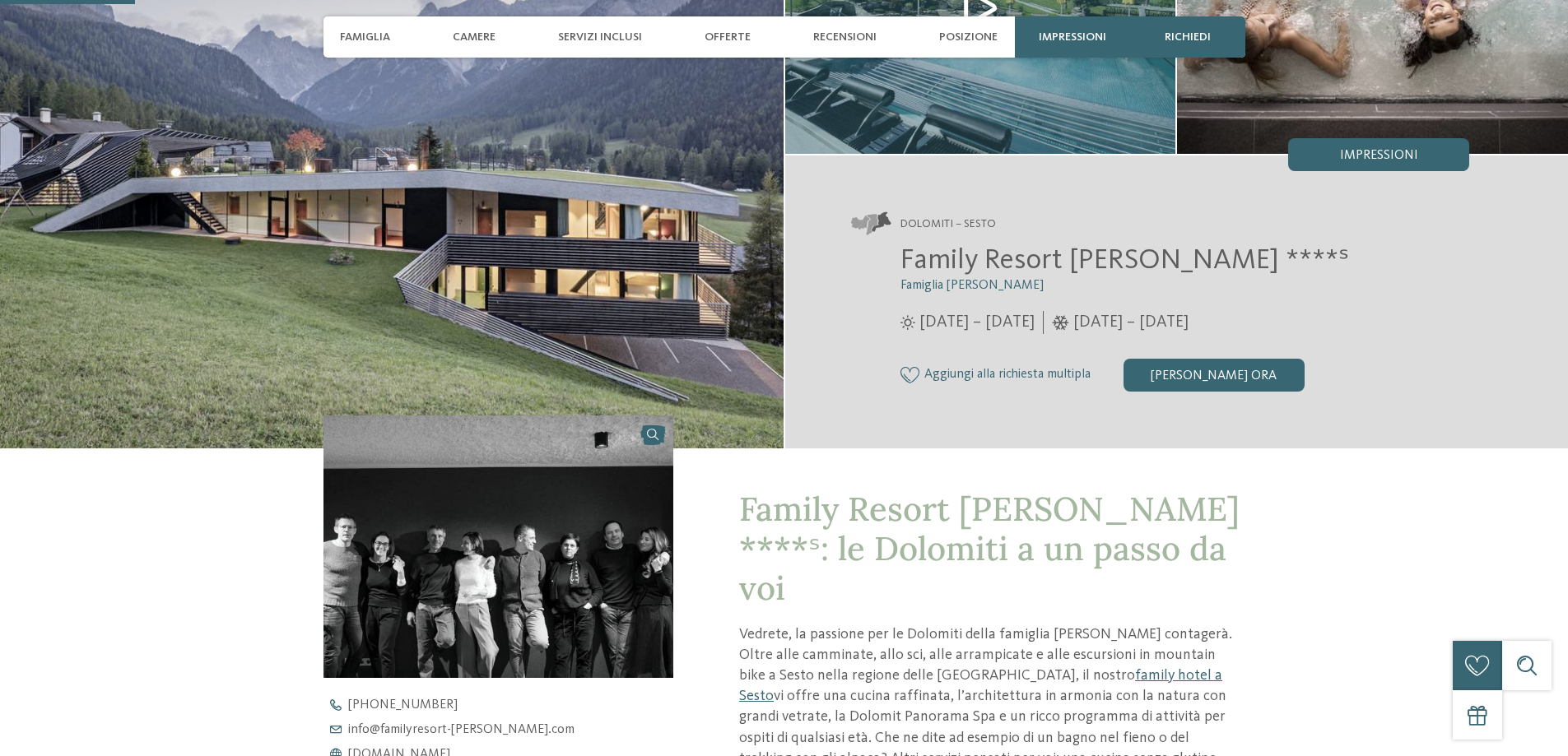
scroll to position [411, 0]
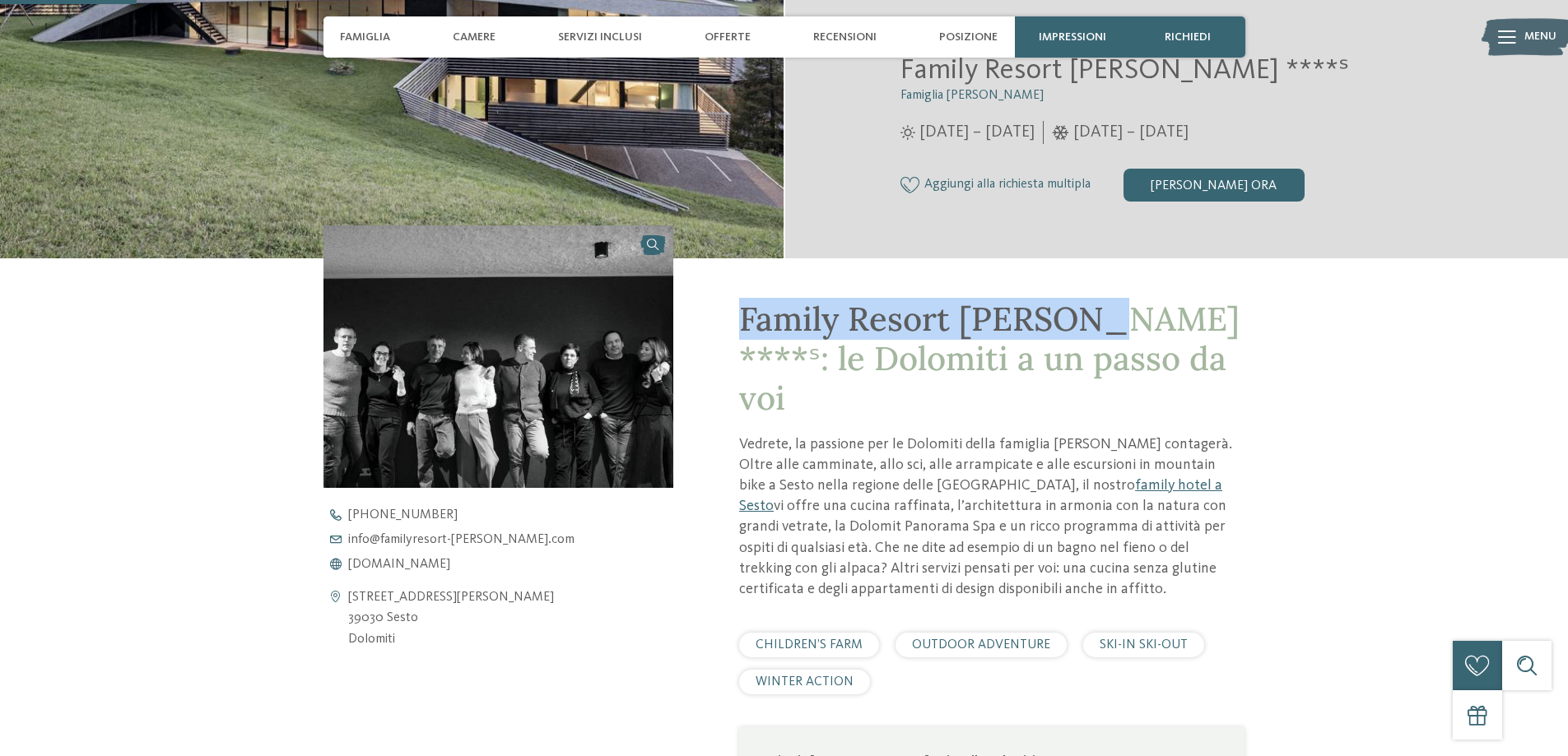
drag, startPoint x: 1078, startPoint y: 321, endPoint x: 742, endPoint y: 329, distance: 336.1
click at [742, 329] on span "Family Resort Rainer ****ˢ: le Dolomiti a un passo da voi" at bounding box center [989, 358] width 501 height 121
copy span "Family Resort Rainer *"
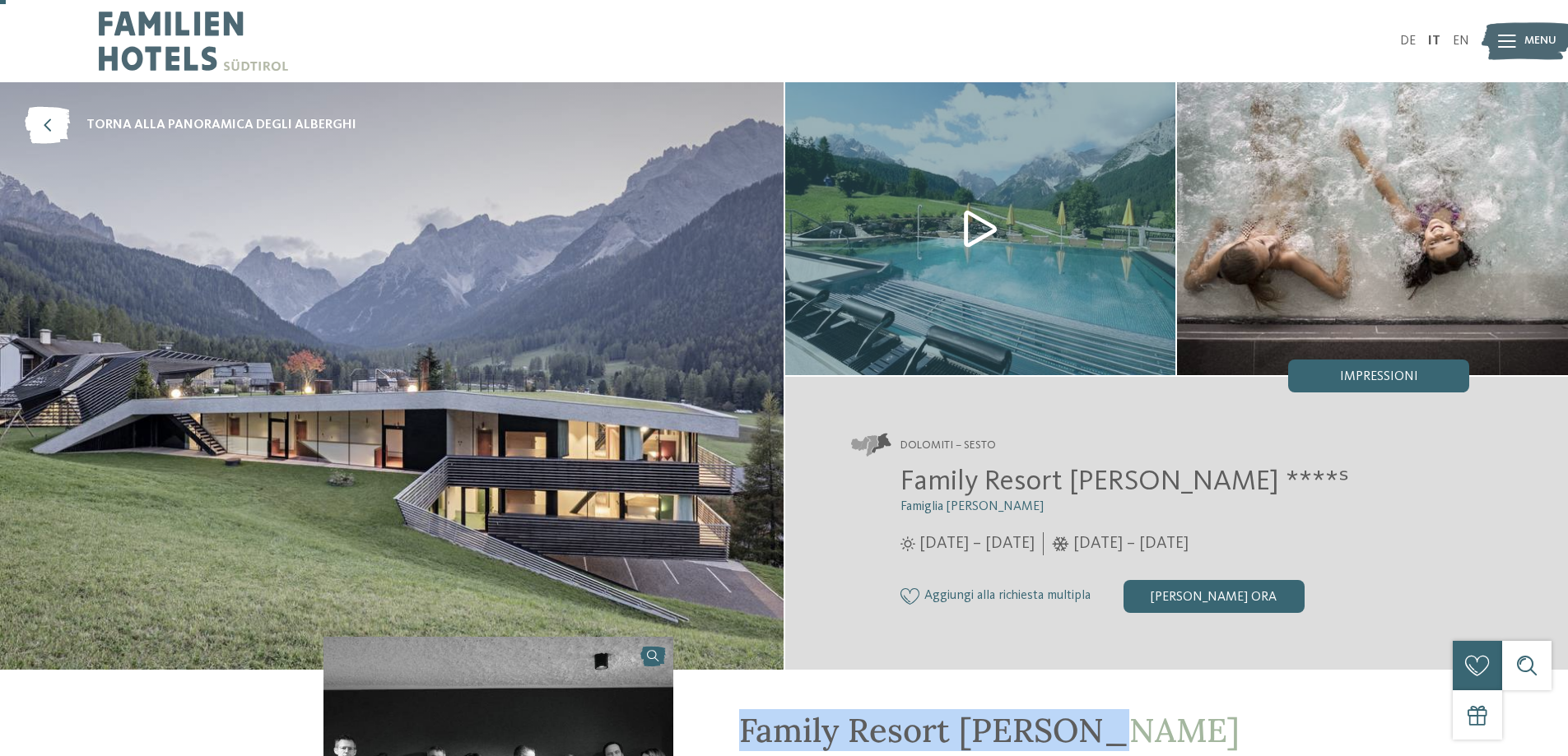
scroll to position [0, 0]
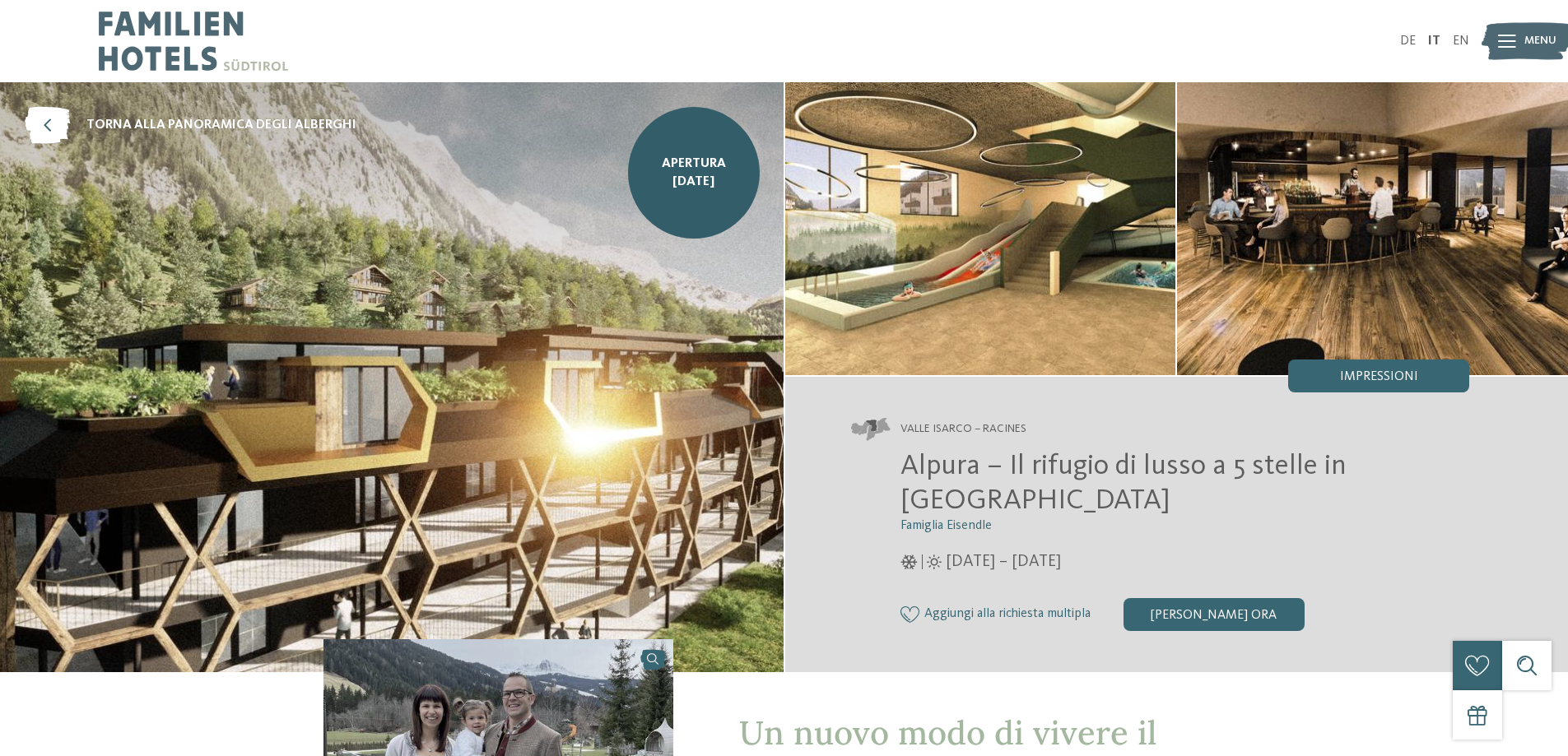
click at [900, 253] on img at bounding box center [980, 229] width 391 height 293
click at [973, 237] on img at bounding box center [980, 229] width 391 height 293
click at [1548, 260] on img at bounding box center [1373, 229] width 391 height 293
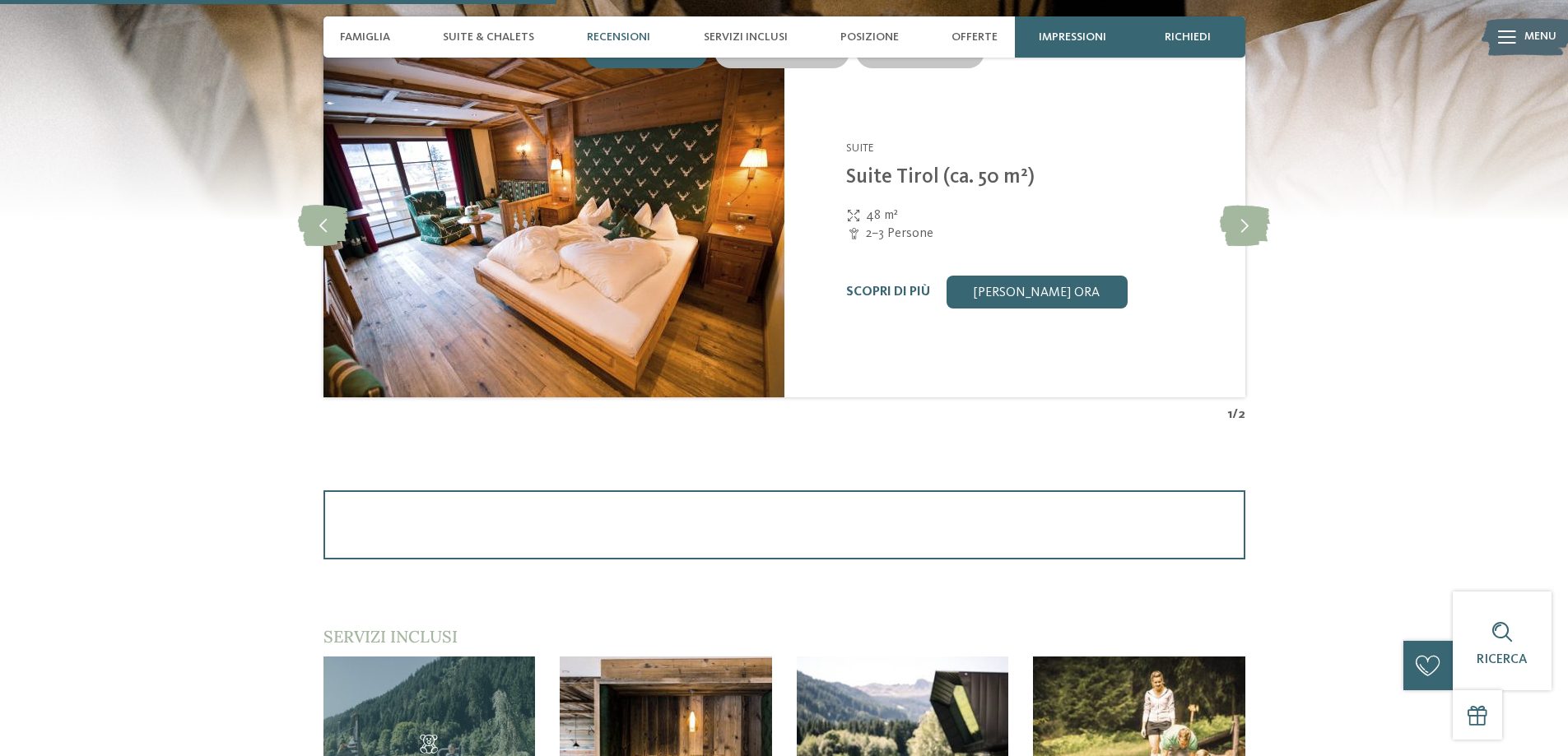
scroll to position [2140, 0]
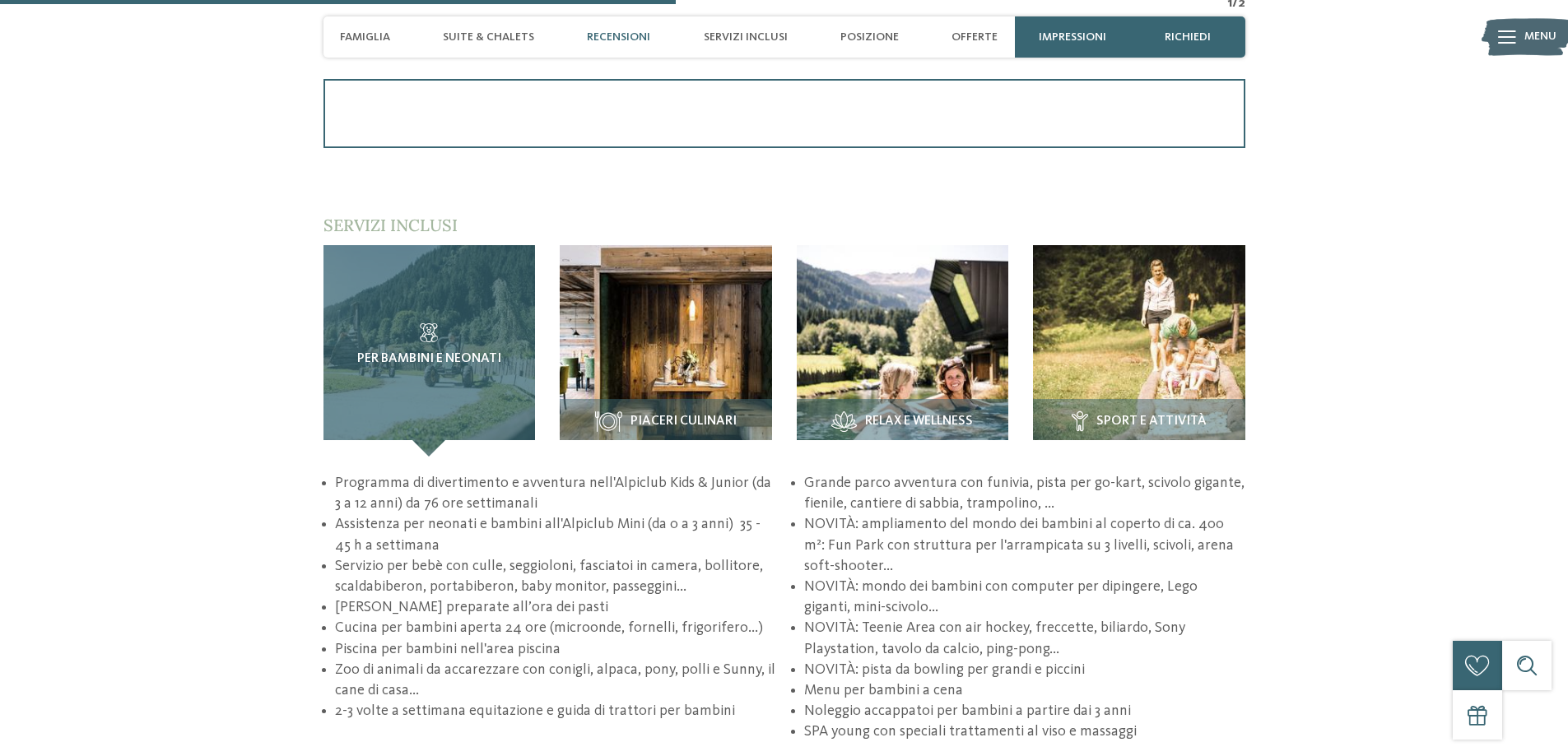
click at [389, 343] on h3 "Per bambini e neonati" at bounding box center [429, 345] width 146 height 44
click at [465, 356] on span "Per bambini e neonati" at bounding box center [429, 359] width 144 height 14
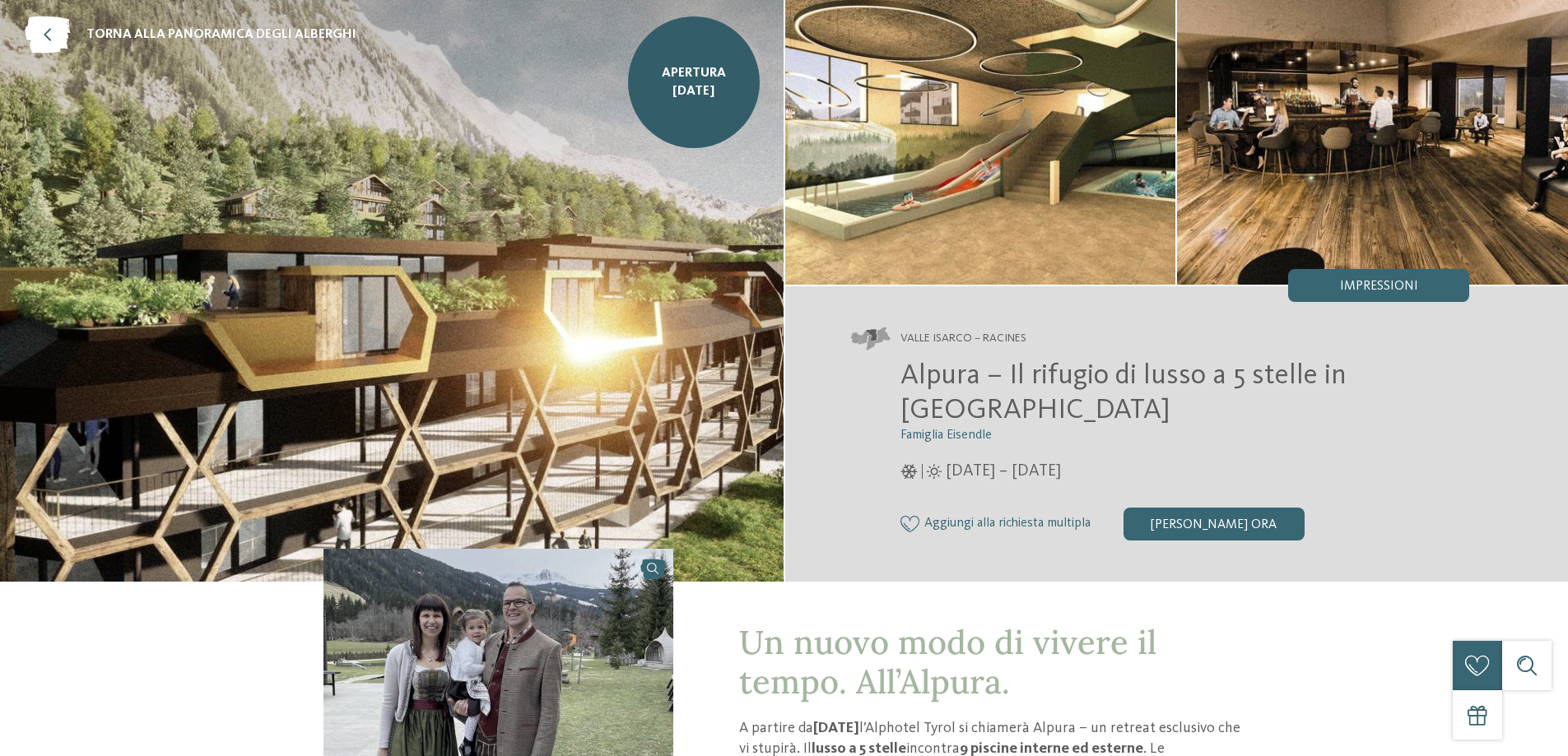
scroll to position [0, 0]
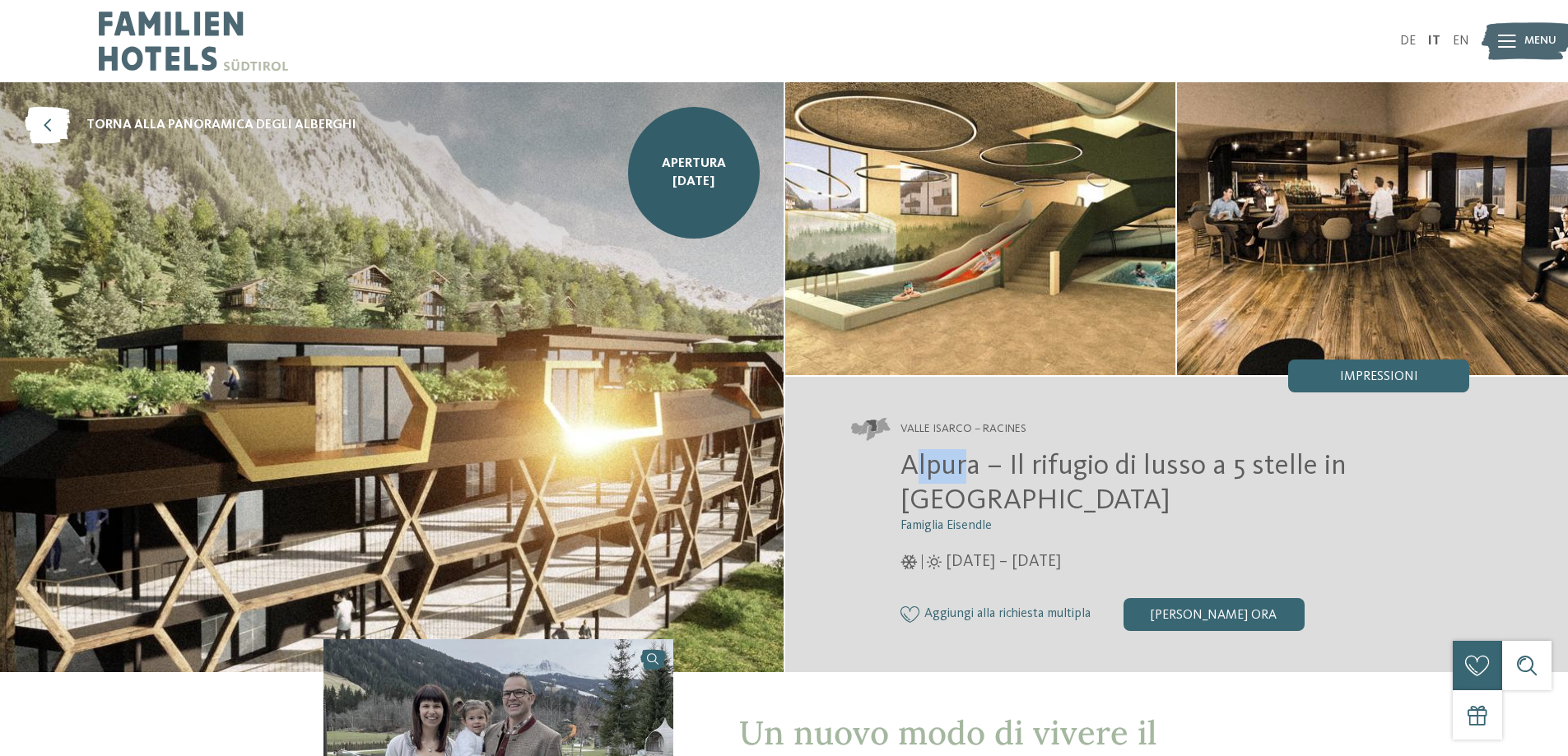
drag, startPoint x: 910, startPoint y: 459, endPoint x: 971, endPoint y: 461, distance: 61.0
click at [971, 461] on span "Alpura – Il rifugio di lusso a 5 stelle in [GEOGRAPHIC_DATA]" at bounding box center [1124, 483] width 446 height 63
drag, startPoint x: 987, startPoint y: 468, endPoint x: 856, endPoint y: 463, distance: 131.1
click at [856, 463] on div "Alpura – Il rifugio di lusso a 5 stelle in Alto Adige Famiglia Eisendle 08/11/2…" at bounding box center [1160, 540] width 619 height 182
copy span "Alpura"
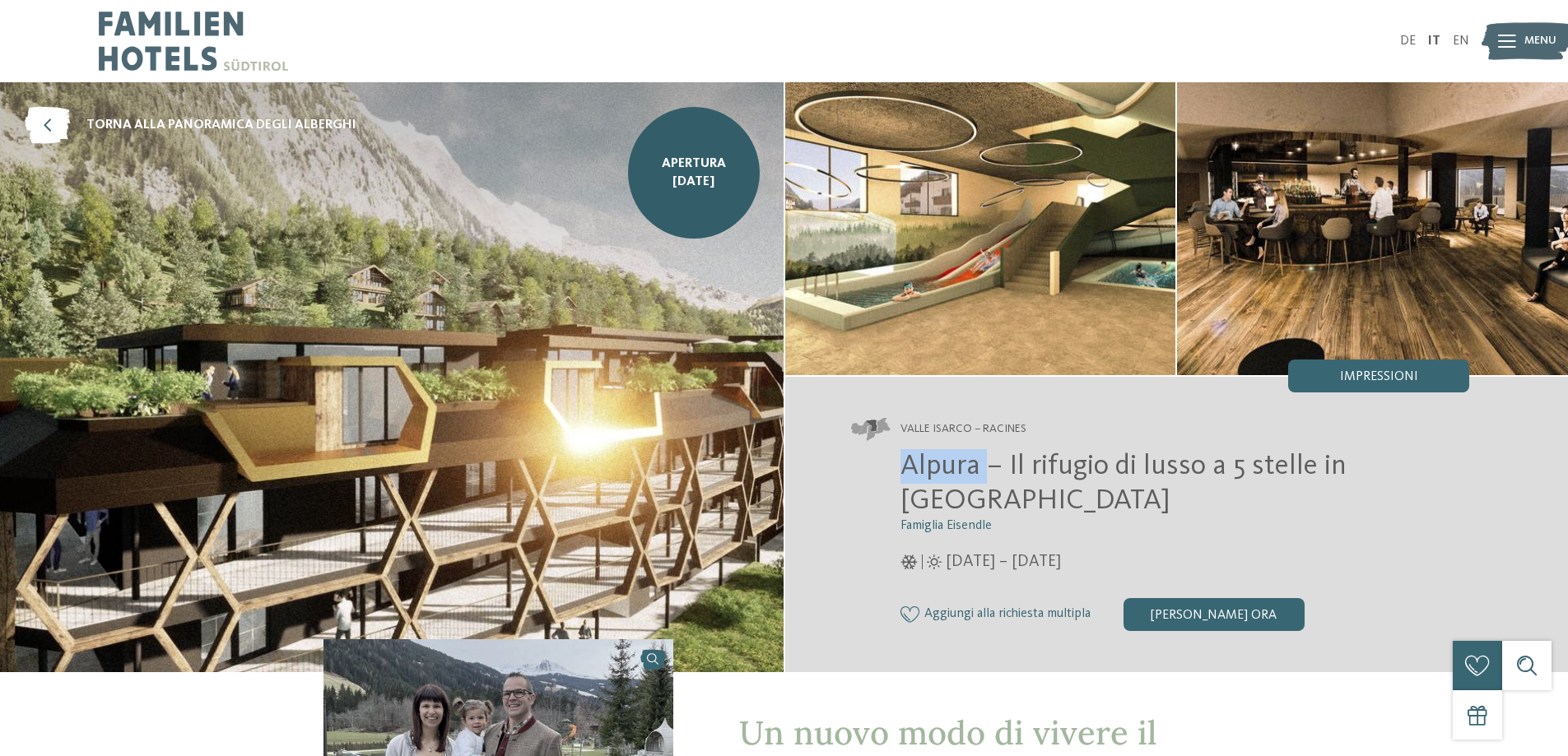
click at [936, 267] on img at bounding box center [980, 229] width 391 height 293
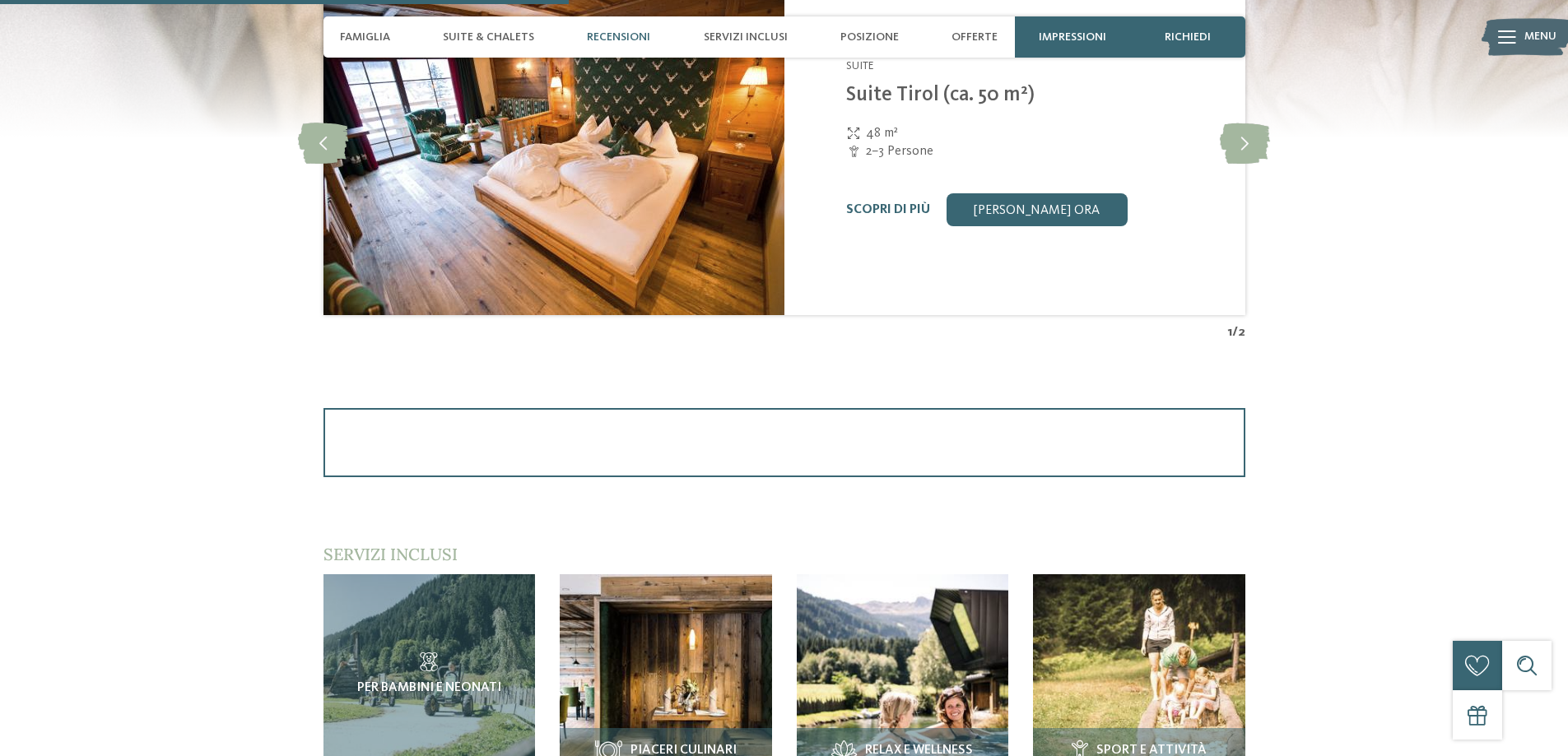
scroll to position [2140, 0]
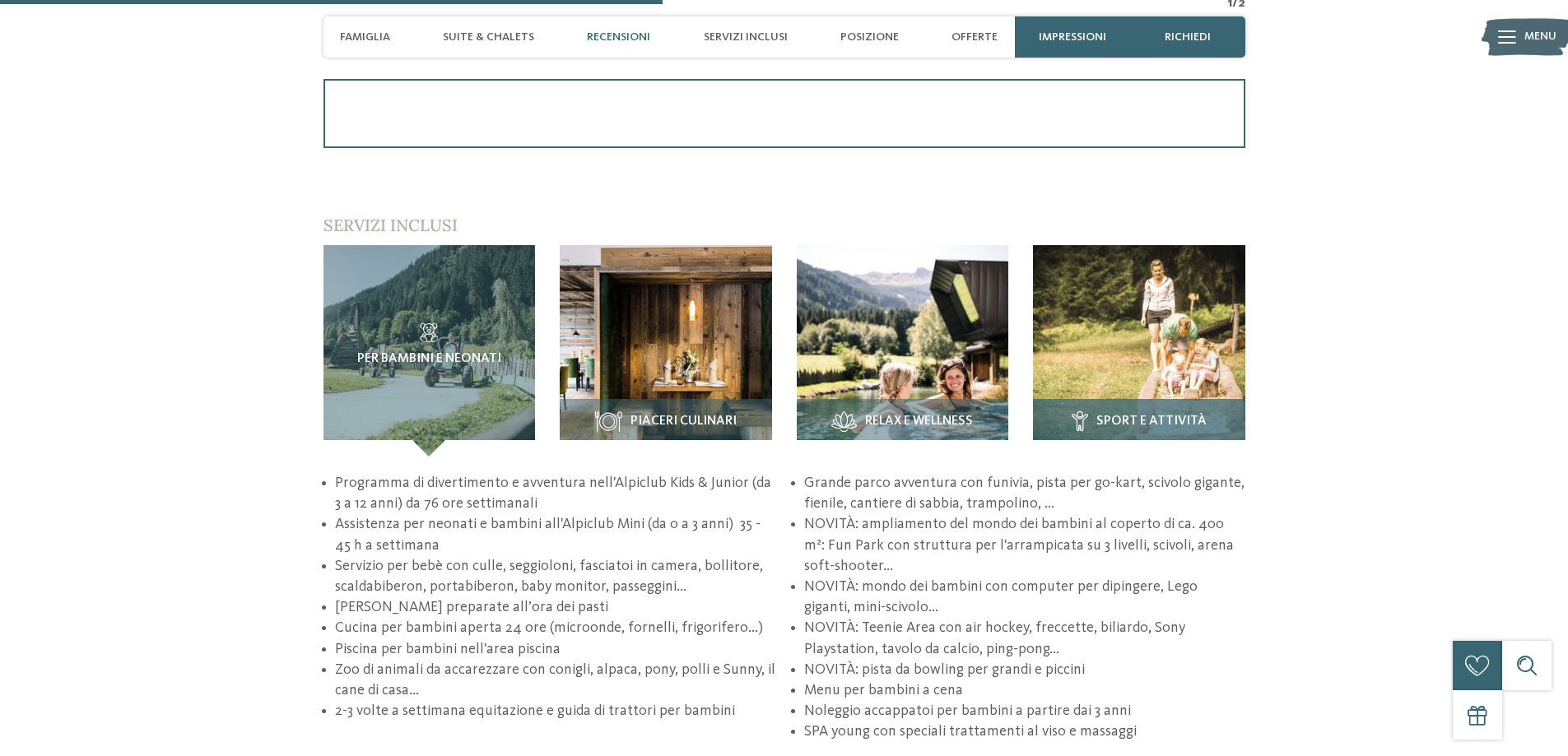
click at [1081, 345] on img at bounding box center [1139, 351] width 213 height 212
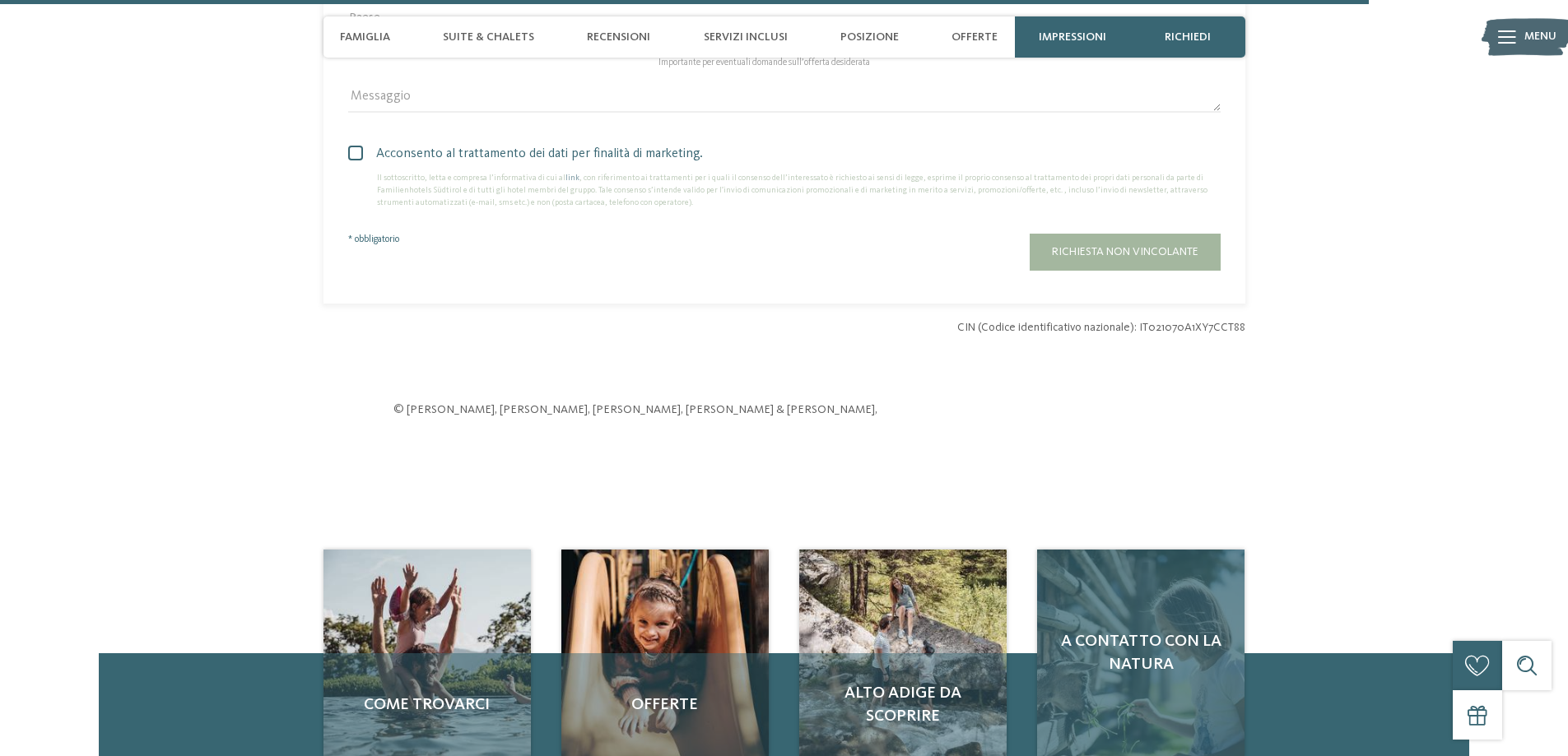
scroll to position [4114, 0]
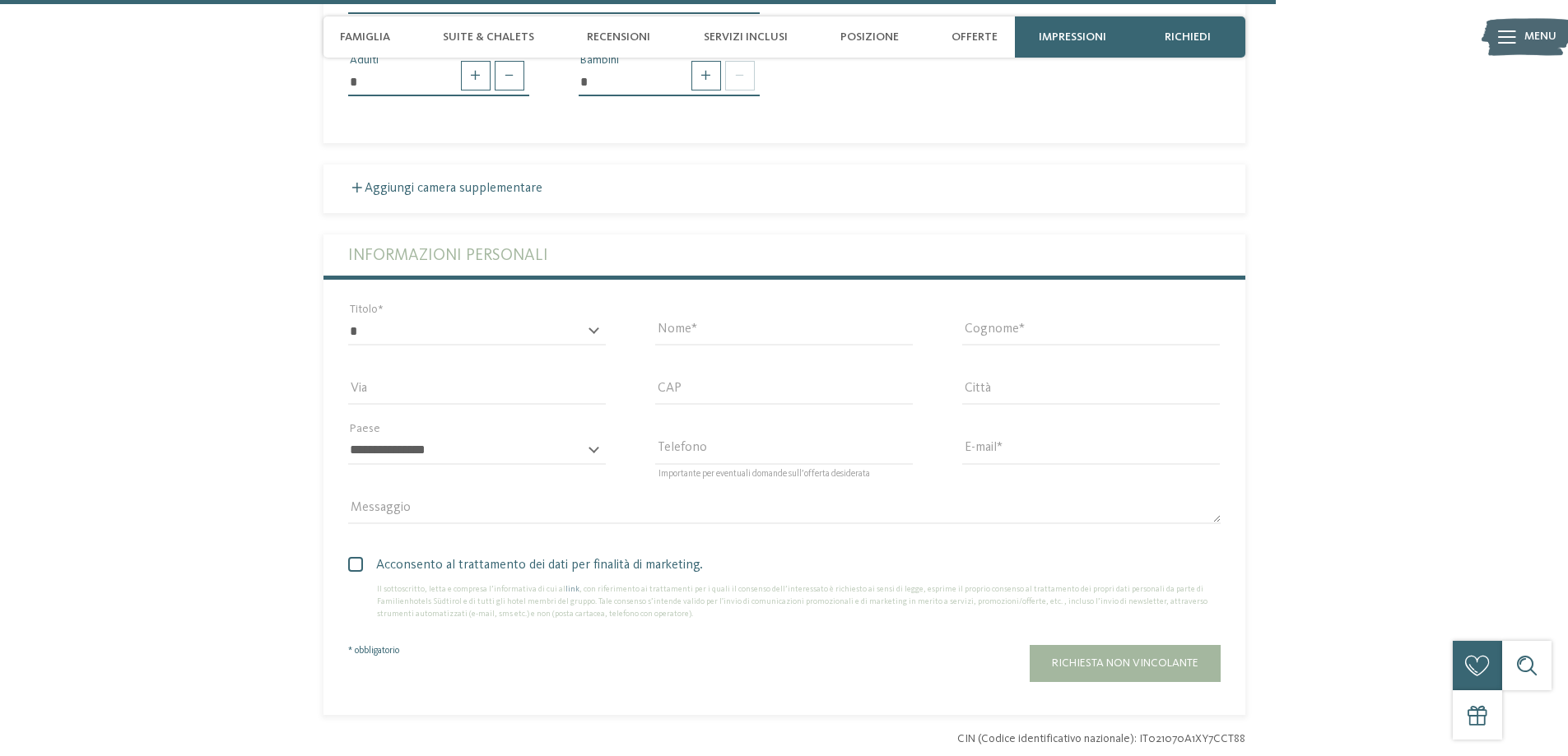
click at [1501, 37] on icon at bounding box center [1507, 37] width 18 height 13
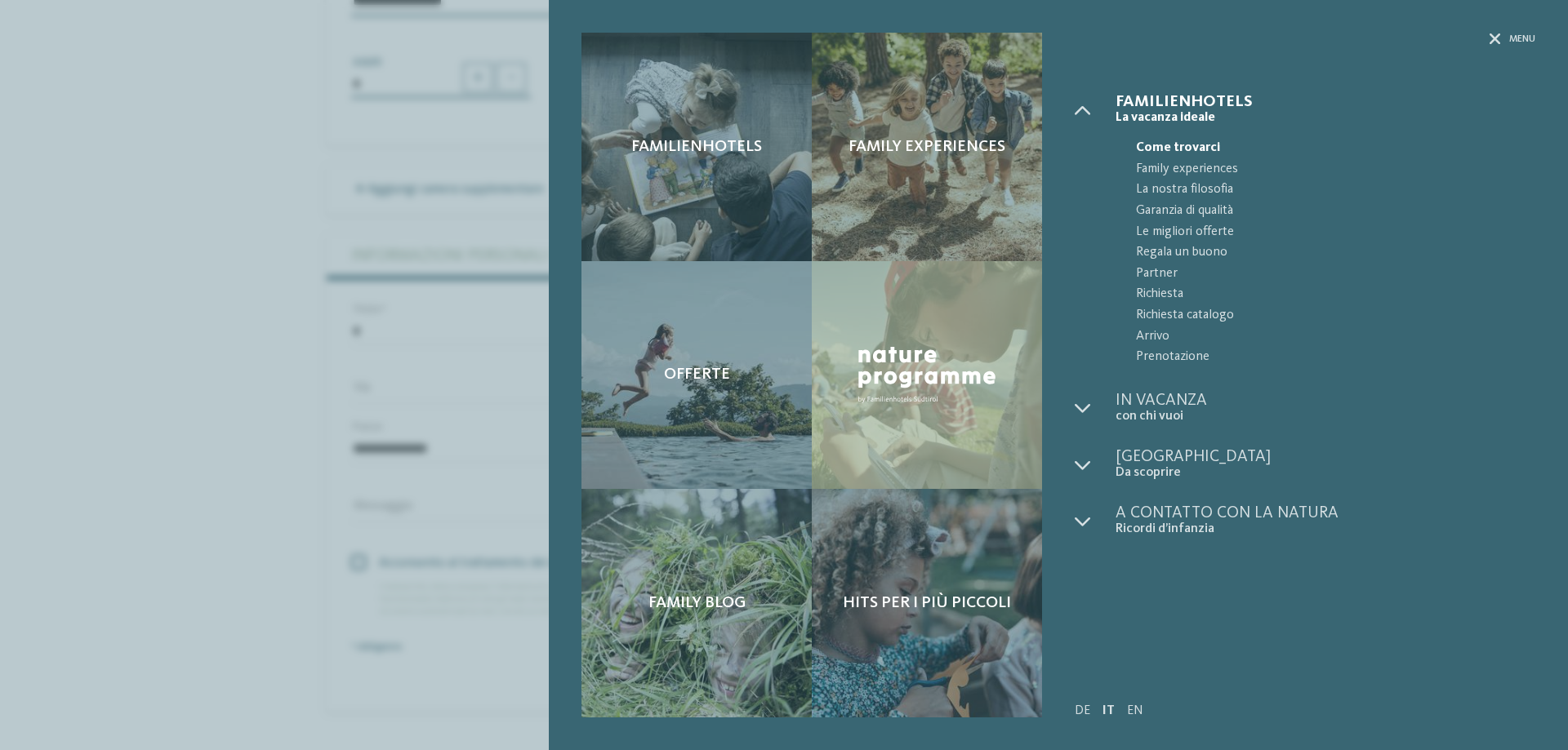
click at [1515, 32] on div "Familienhotels Family experiences" at bounding box center [1058, 375] width 1019 height 750
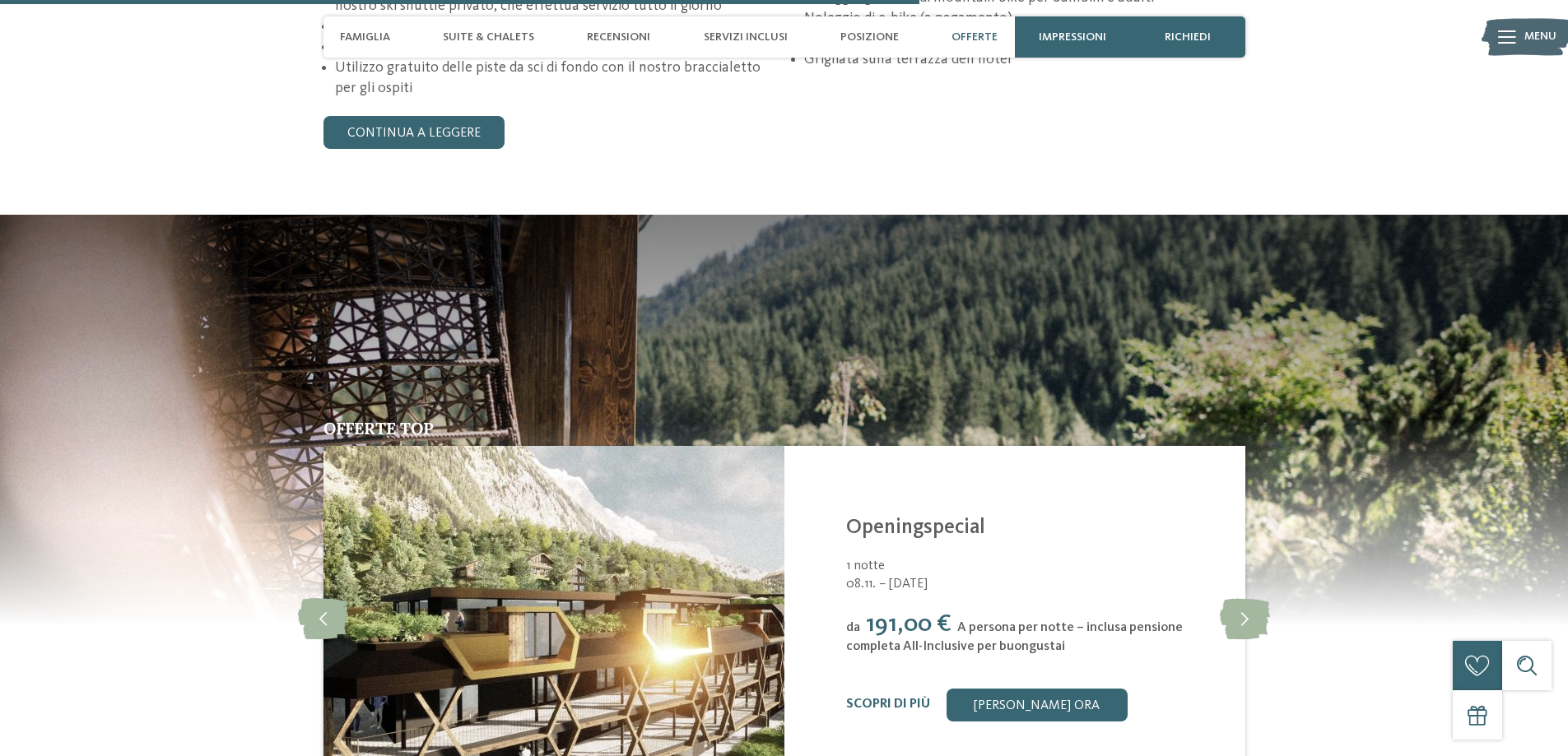
scroll to position [2798, 0]
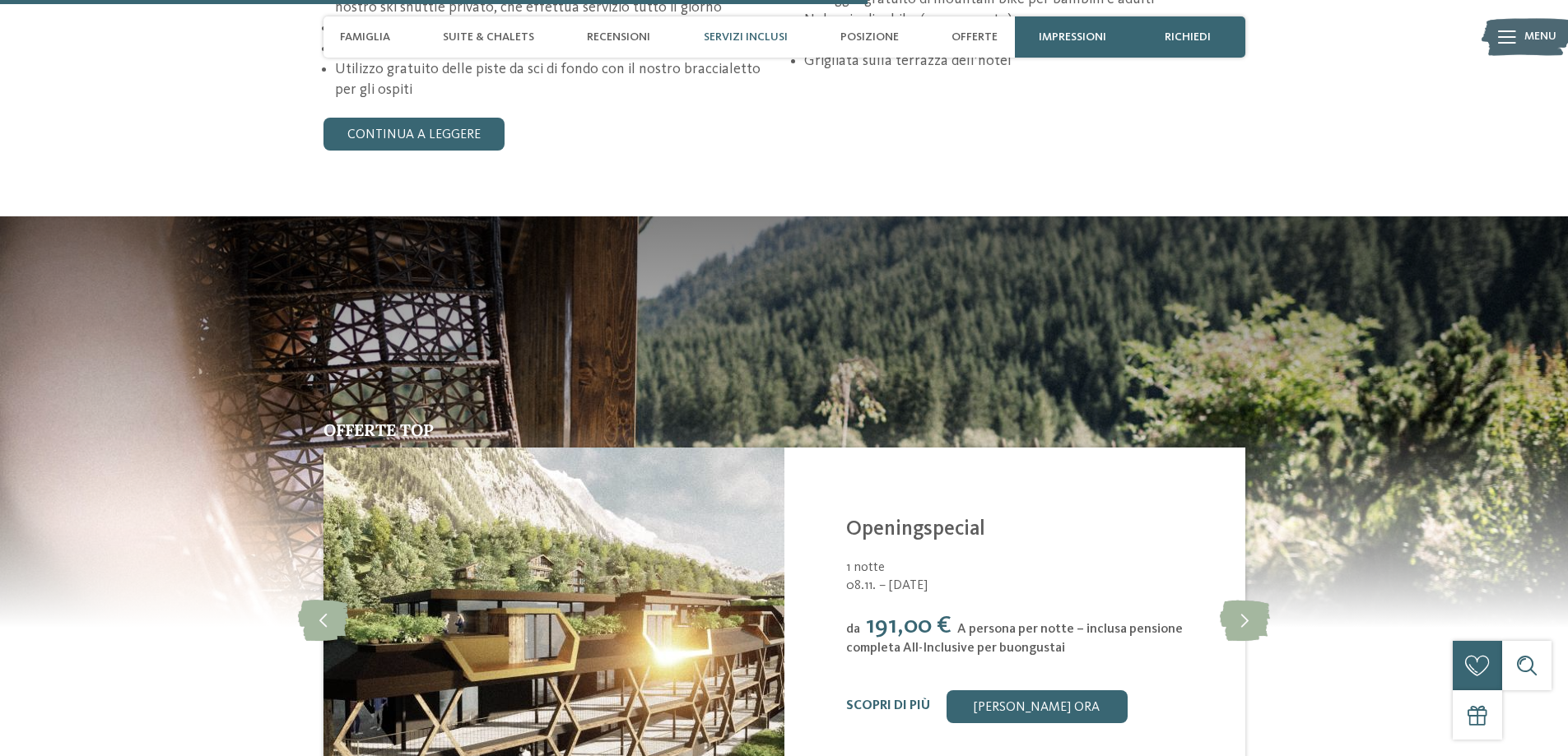
drag, startPoint x: 72, startPoint y: 8, endPoint x: 0, endPoint y: 61, distance: 89.4
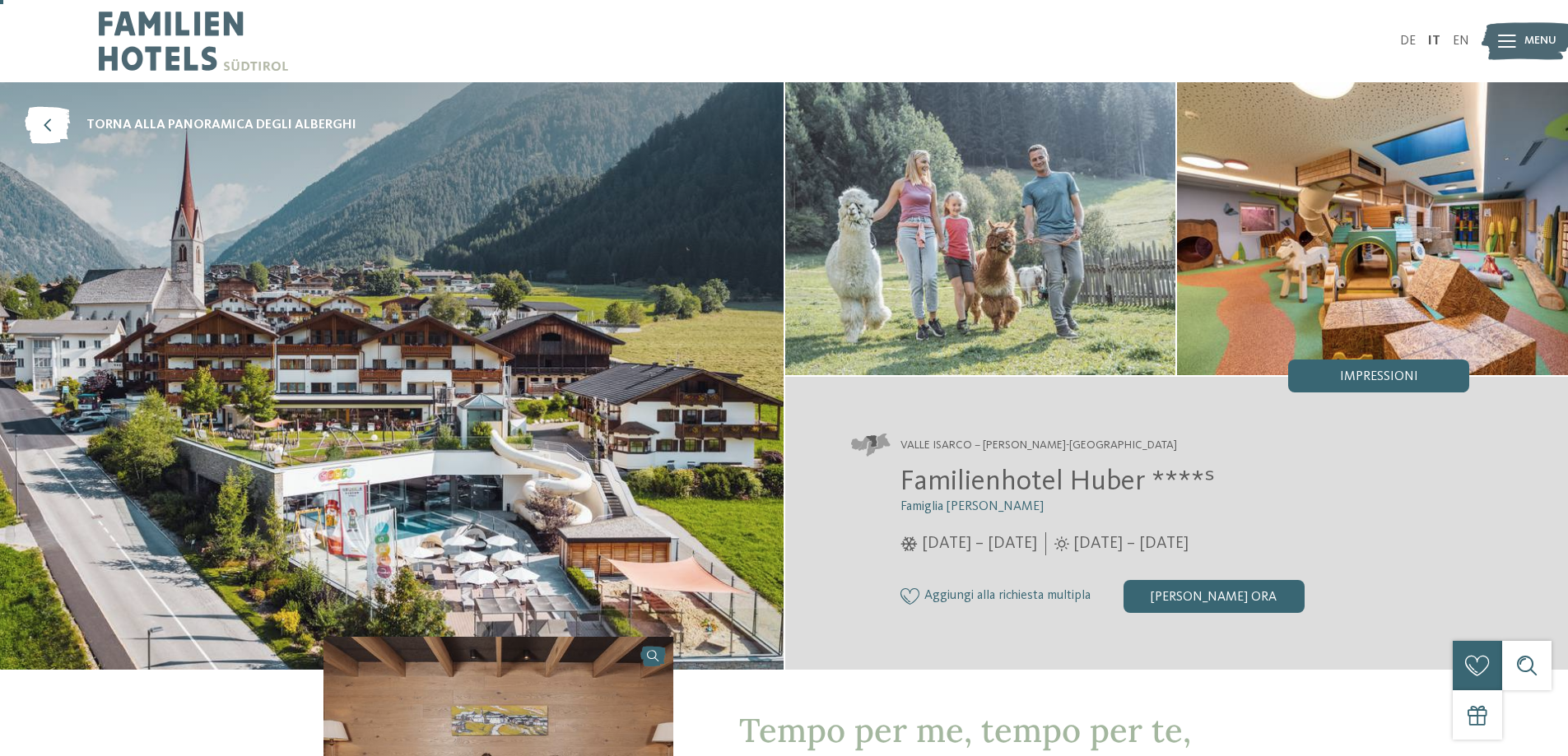
scroll to position [329, 0]
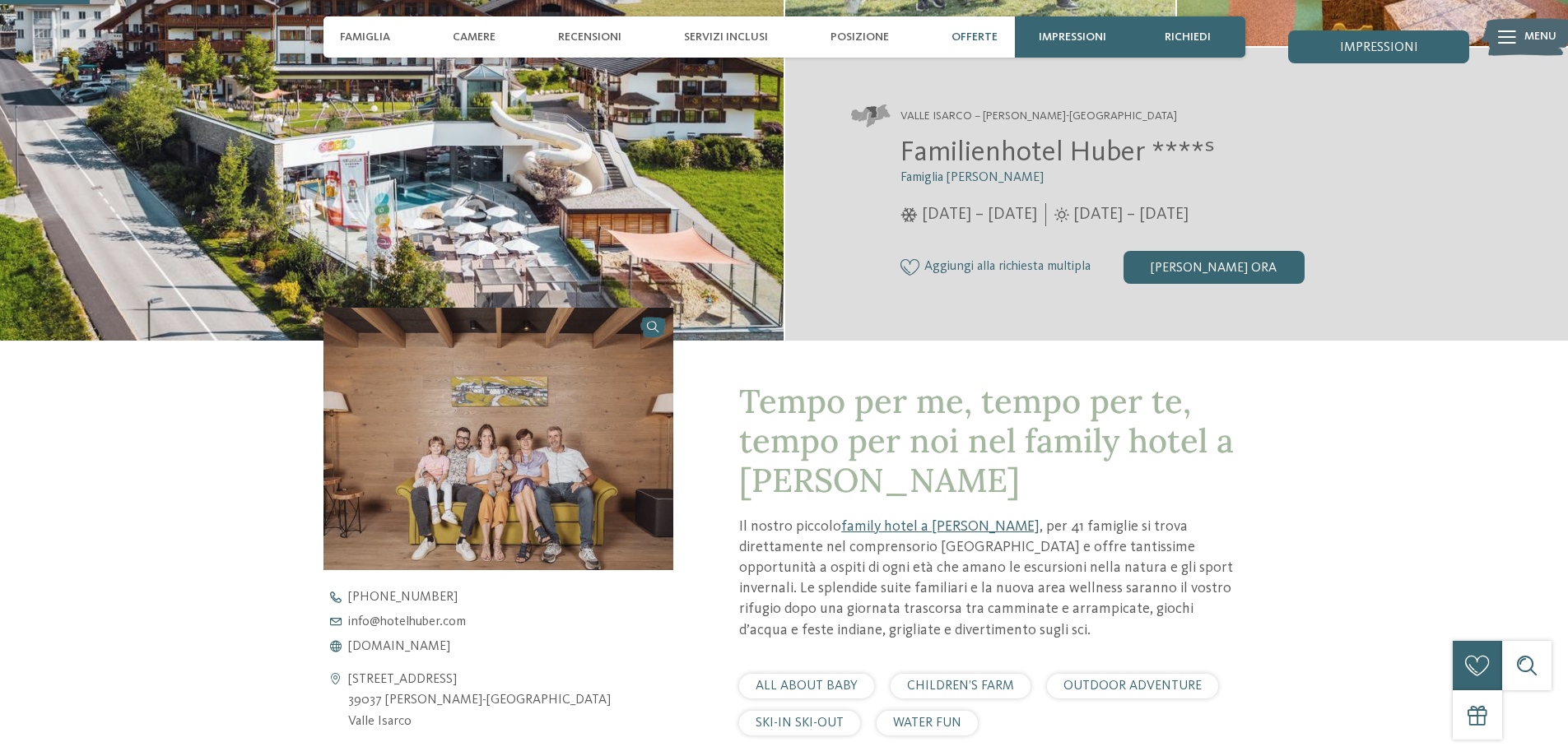
click at [960, 38] on span "Offerte" at bounding box center [974, 37] width 46 height 14
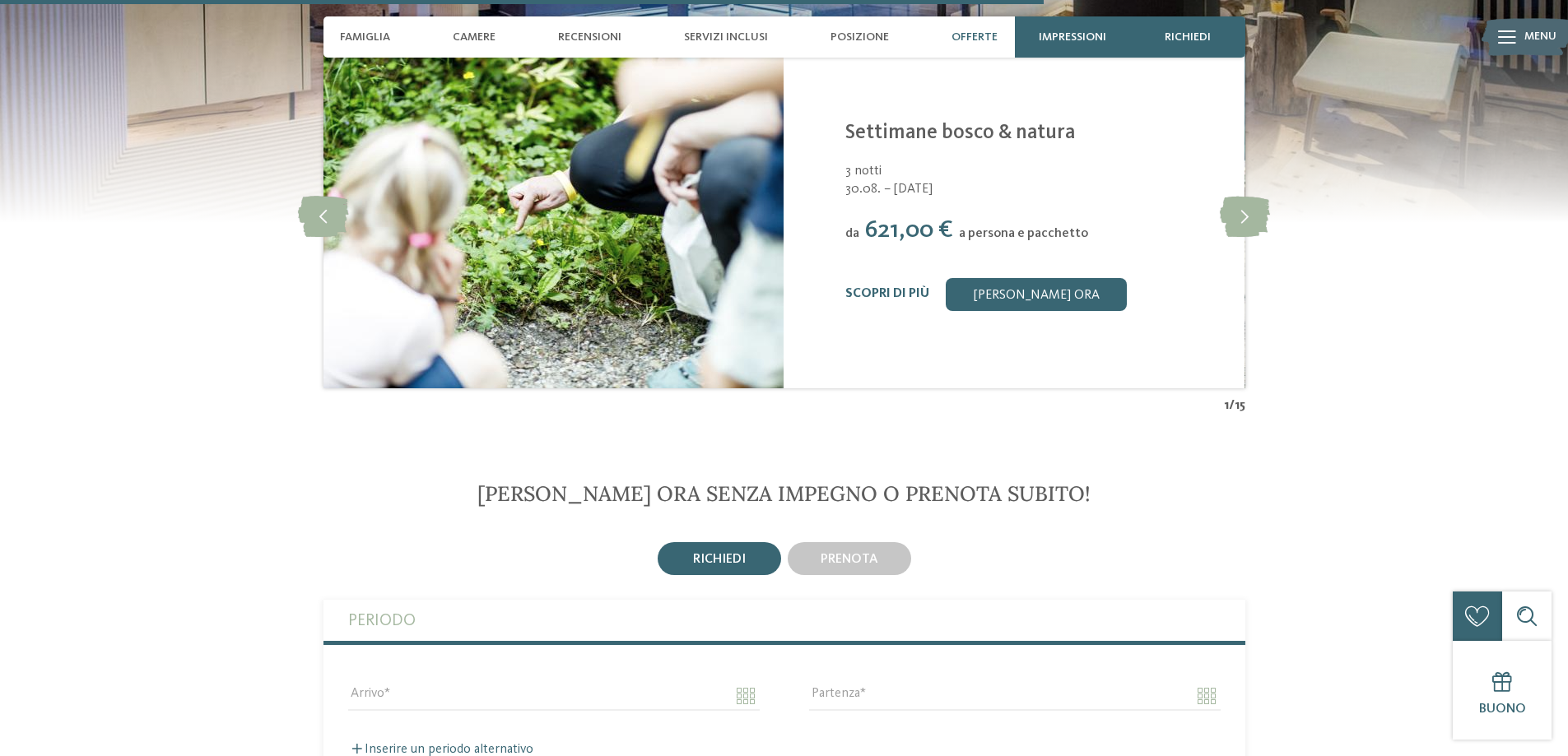
scroll to position [3930, 0]
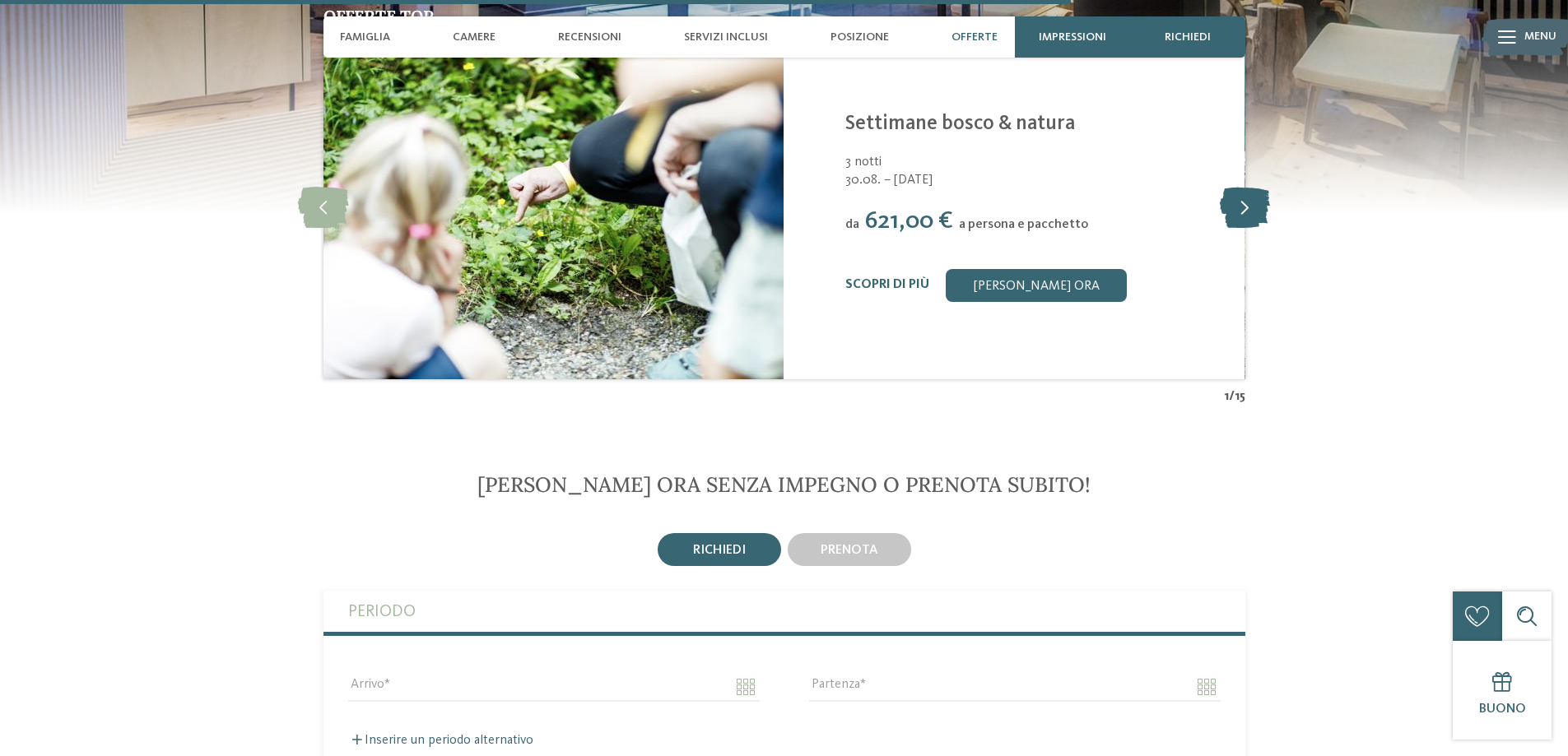
click at [1253, 186] on icon at bounding box center [1244, 206] width 50 height 41
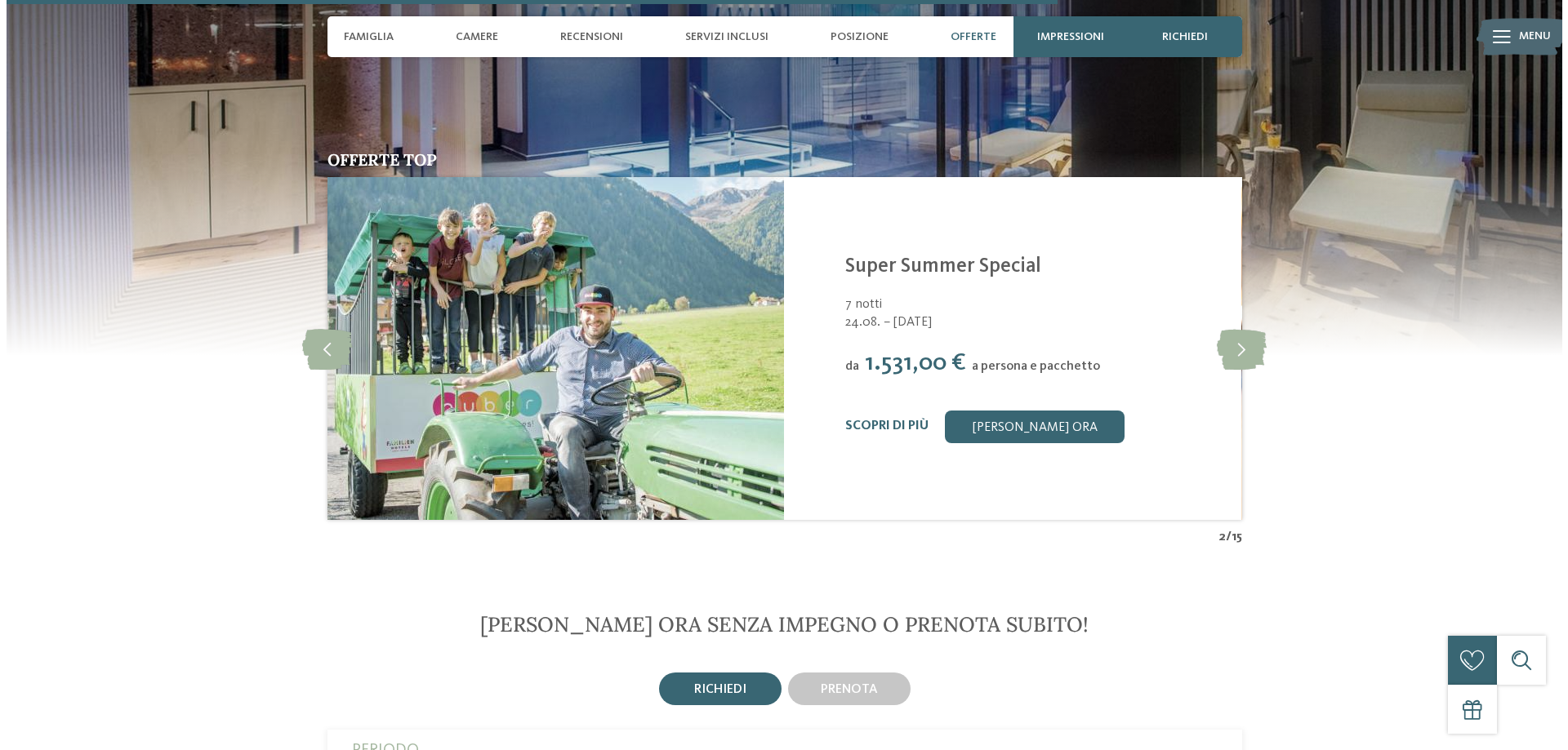
scroll to position [3736, 0]
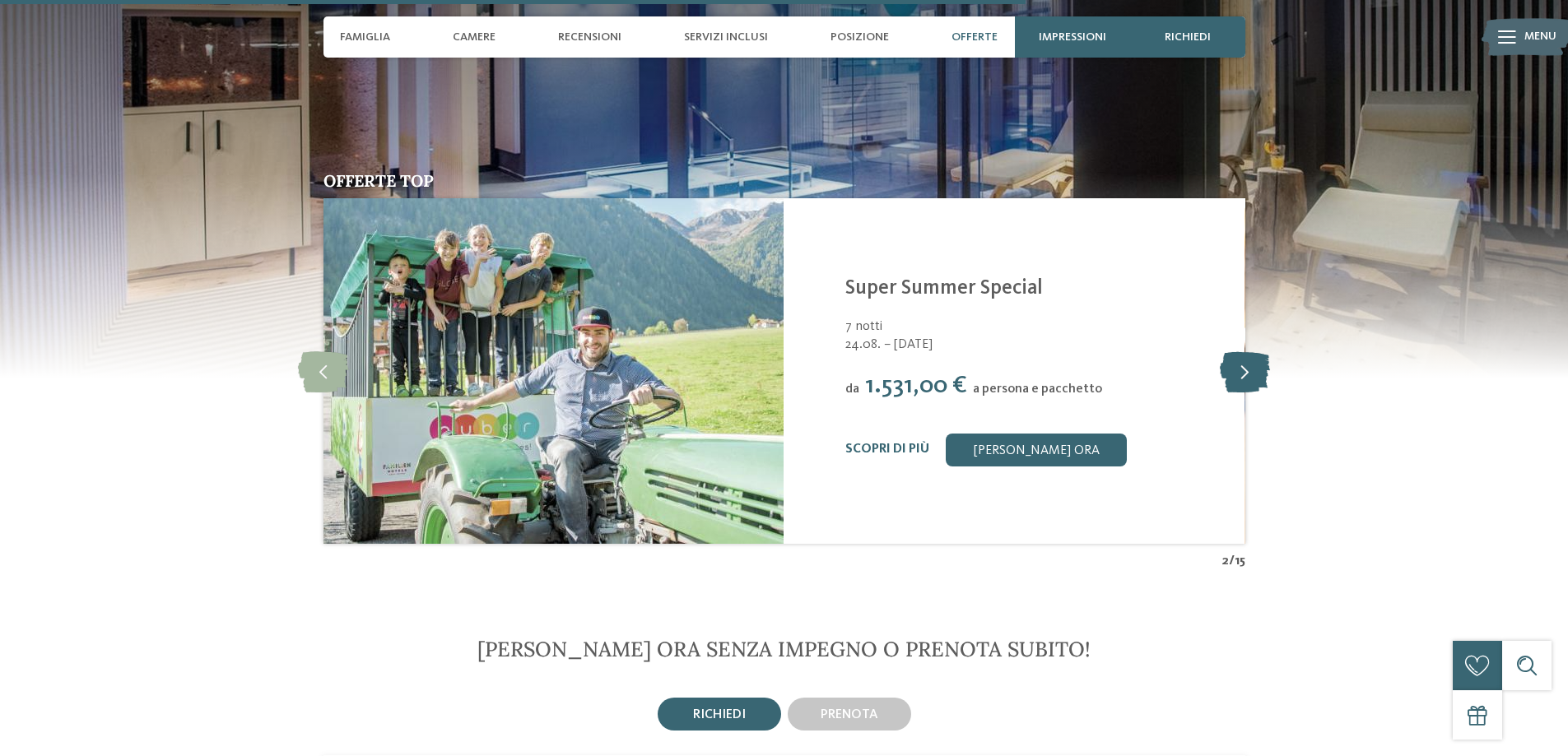
click at [1256, 350] on icon at bounding box center [1244, 370] width 50 height 41
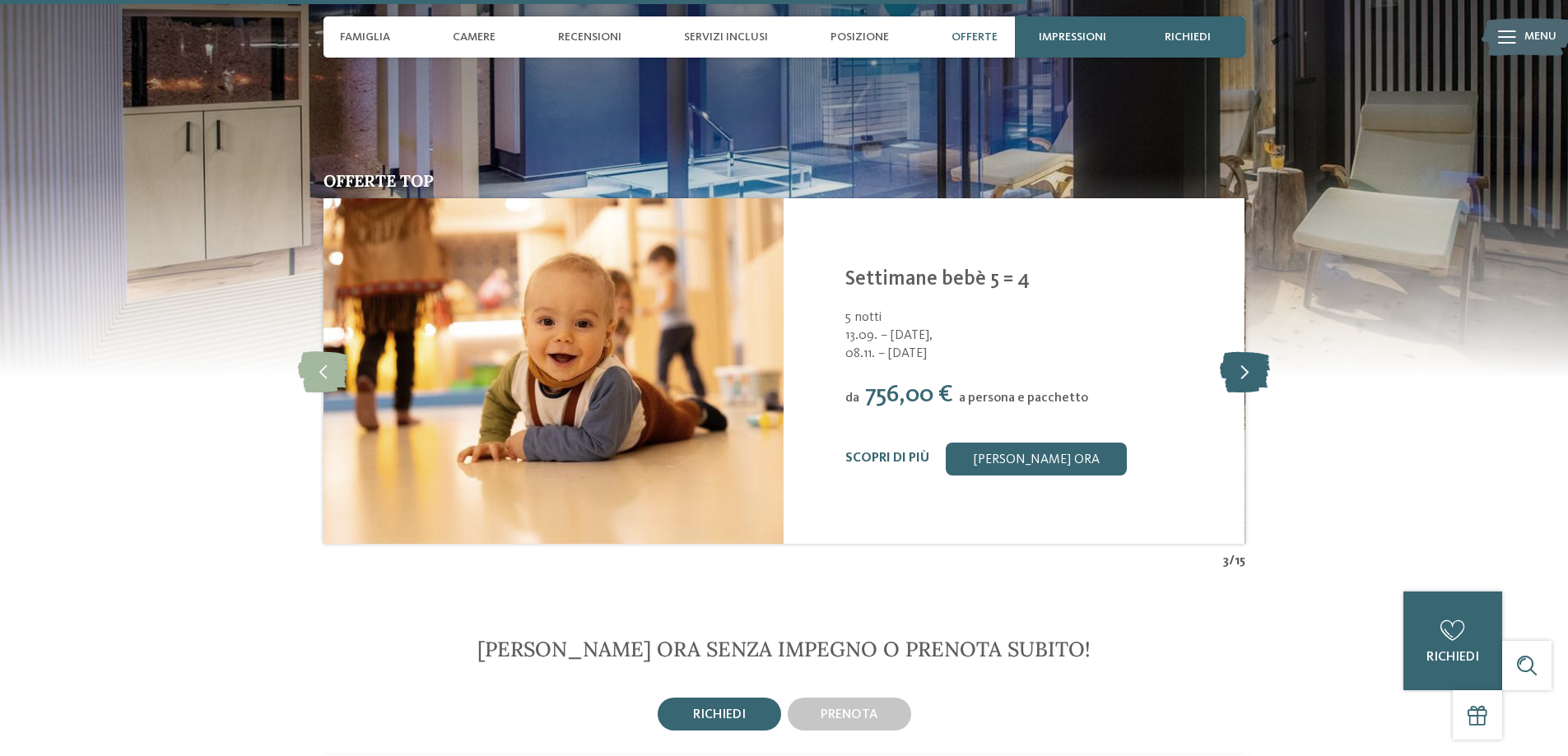
click at [1256, 350] on icon at bounding box center [1244, 370] width 50 height 41
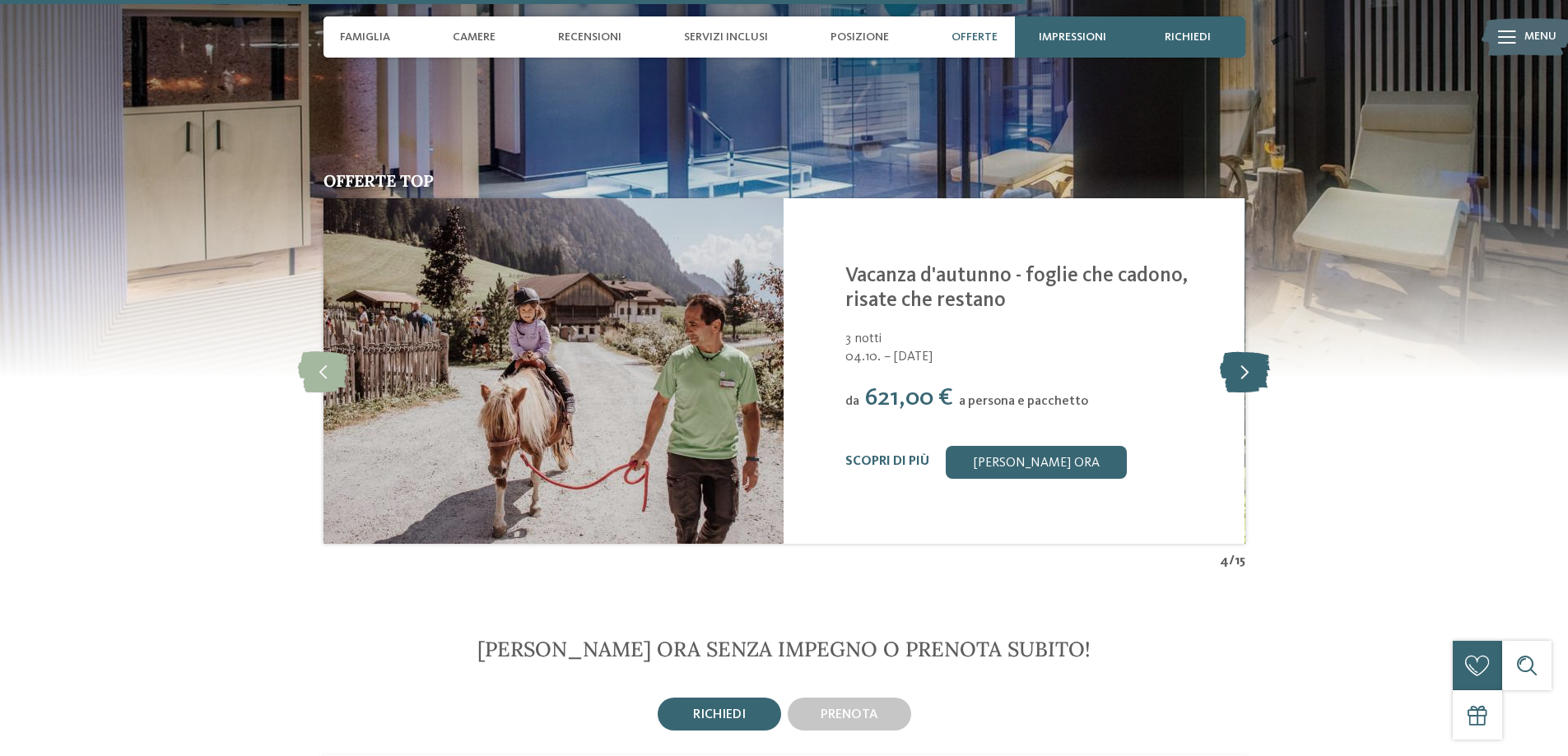
click at [1256, 350] on icon at bounding box center [1244, 370] width 50 height 41
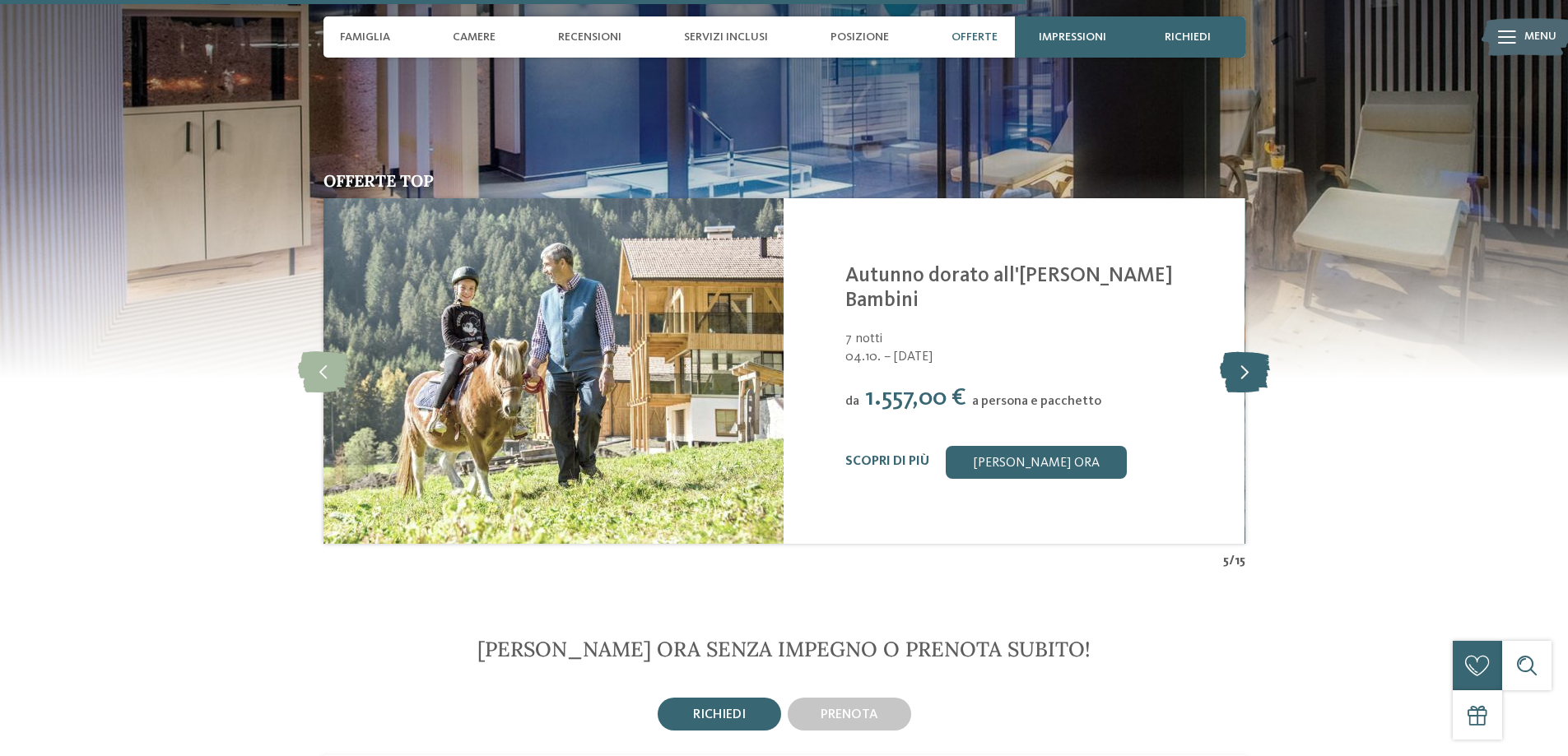
click at [1256, 350] on icon at bounding box center [1244, 370] width 50 height 41
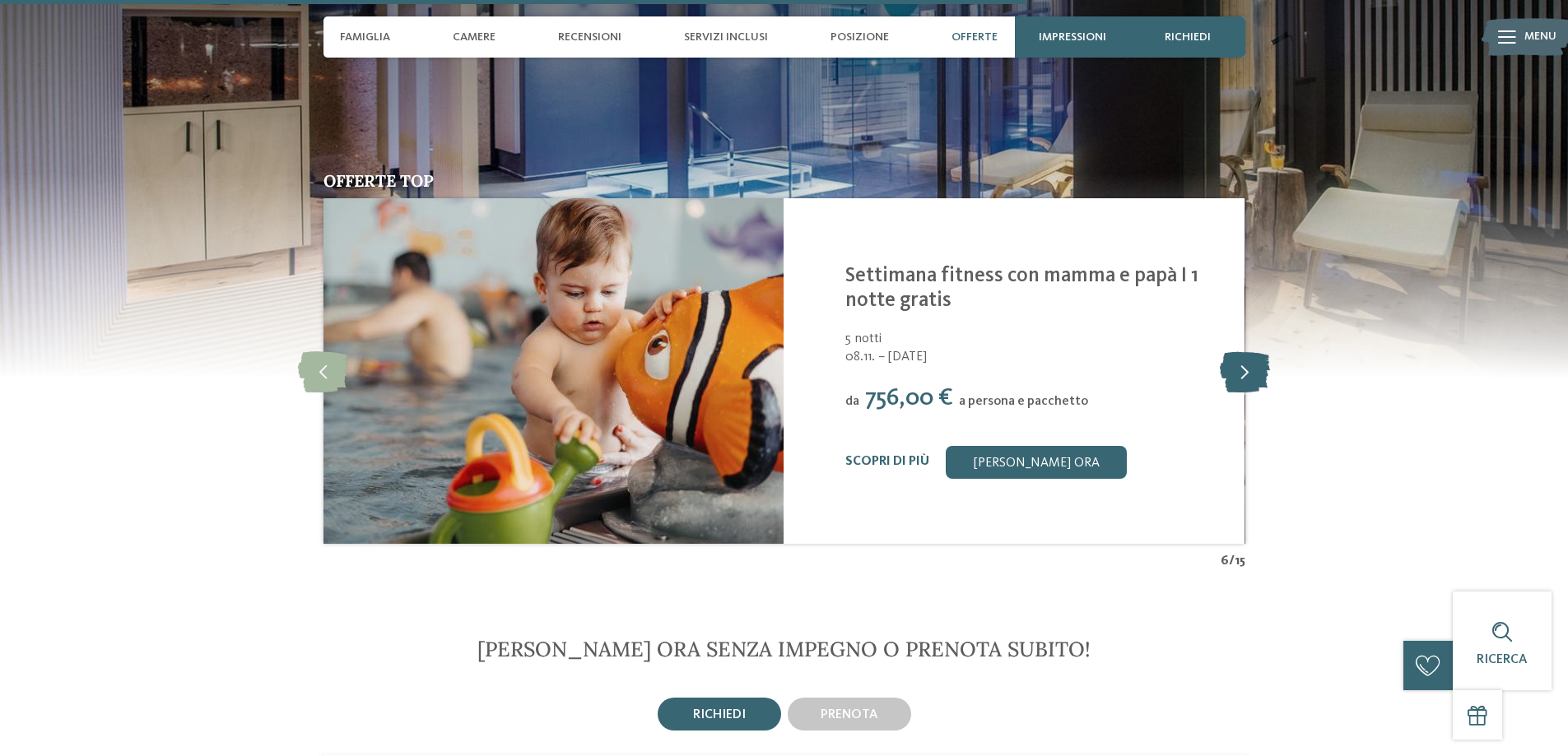
click at [1256, 350] on icon at bounding box center [1244, 370] width 50 height 41
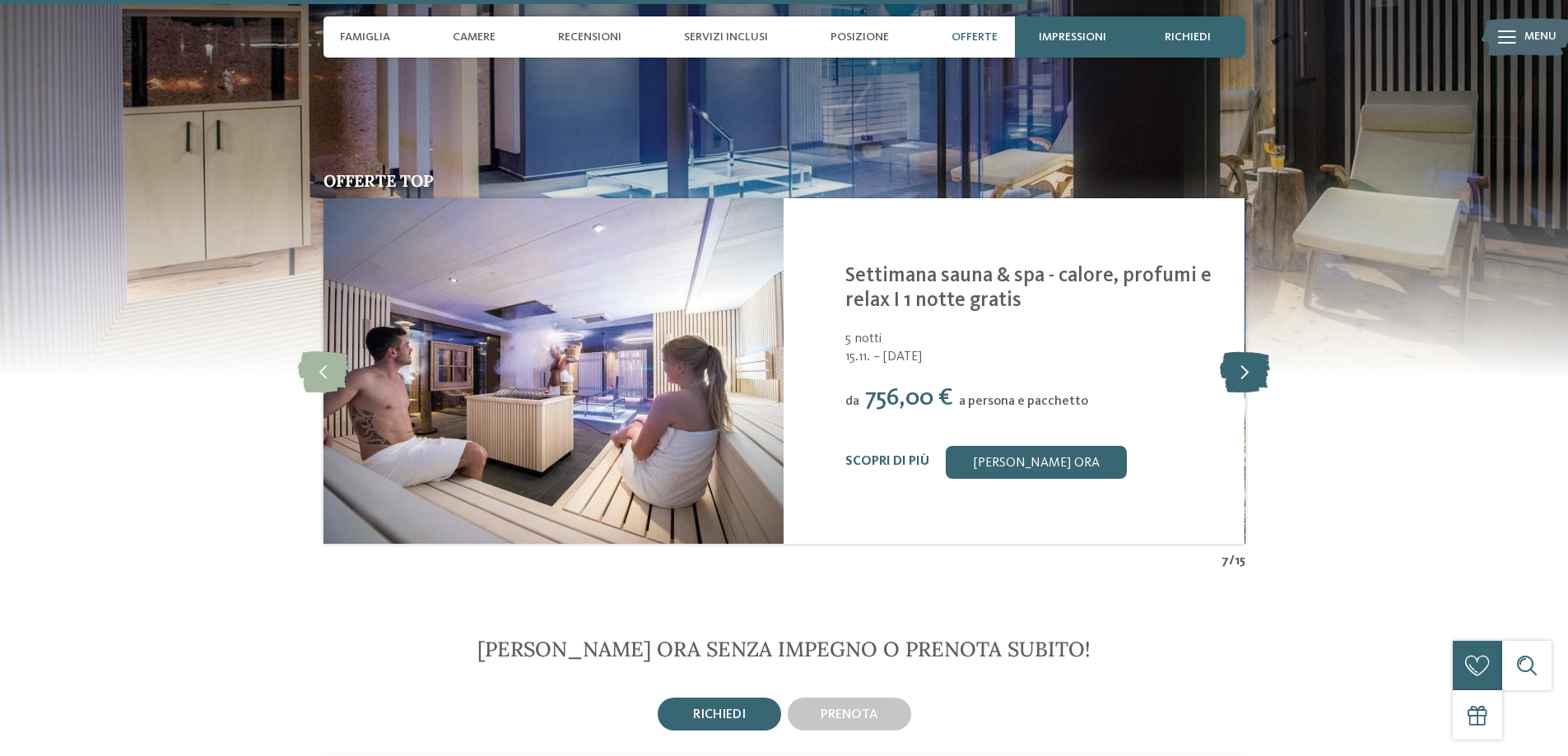
click at [1256, 350] on icon at bounding box center [1244, 370] width 50 height 41
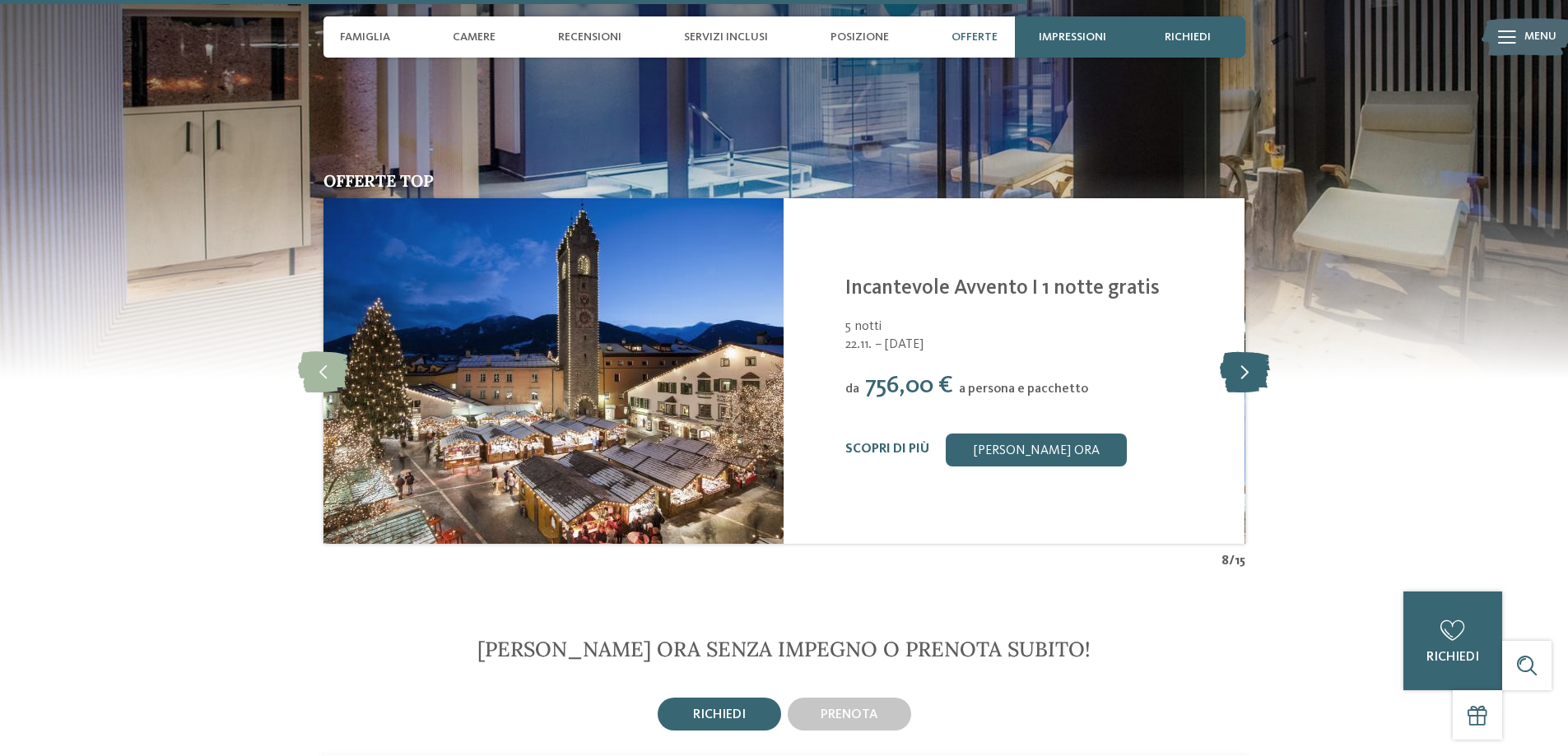
click at [1253, 350] on icon at bounding box center [1244, 370] width 50 height 41
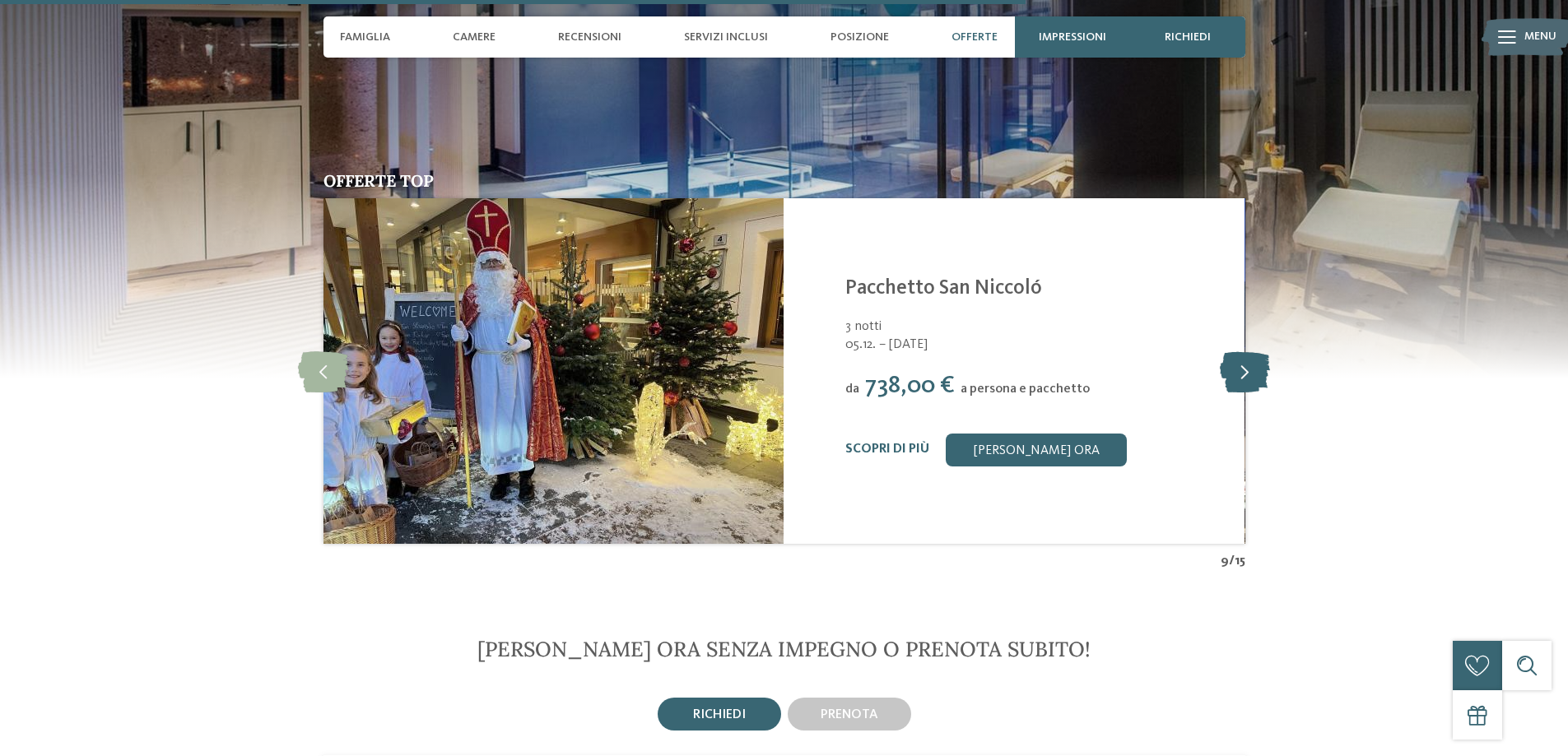
click at [1253, 350] on icon at bounding box center [1244, 370] width 50 height 41
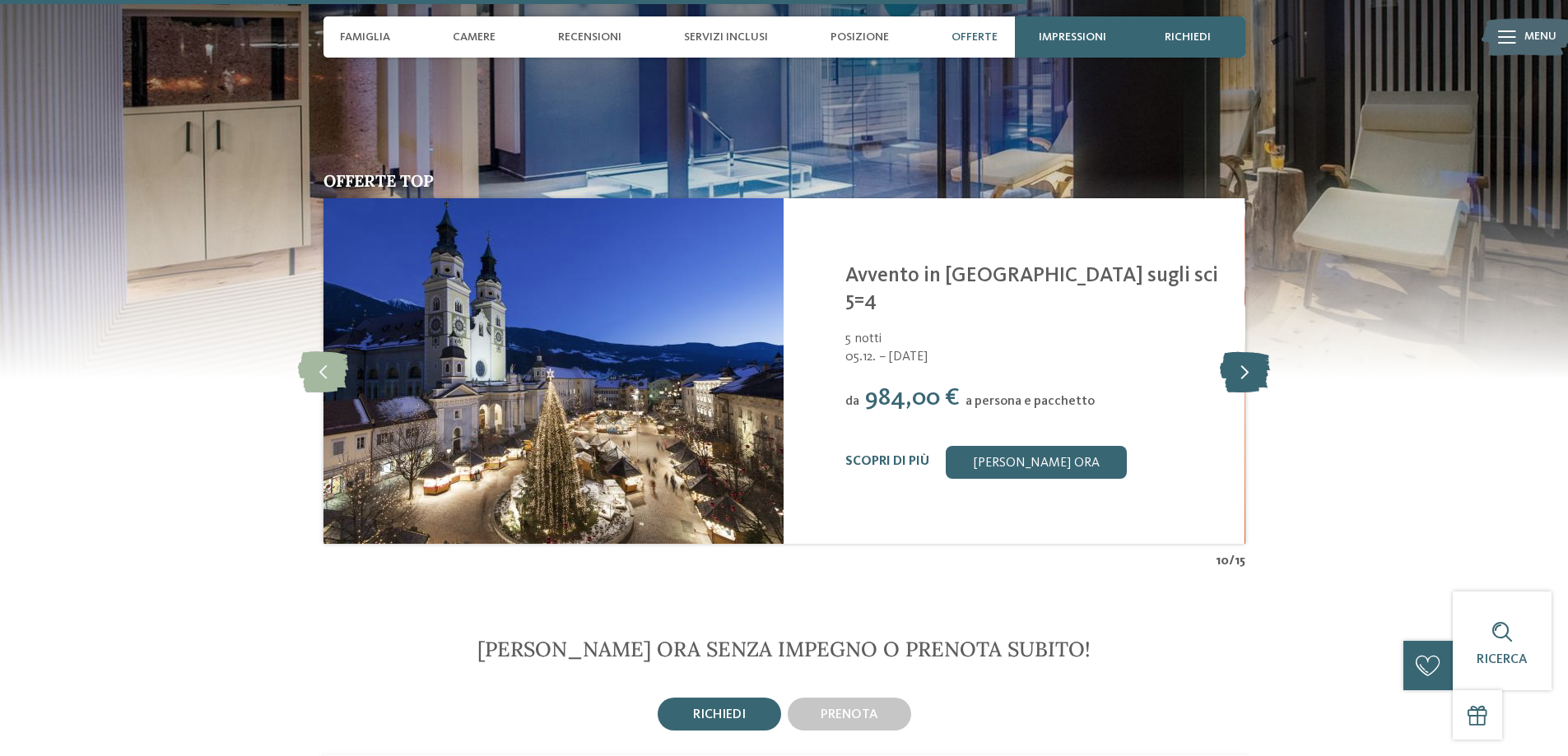
click at [1253, 350] on icon at bounding box center [1244, 370] width 50 height 41
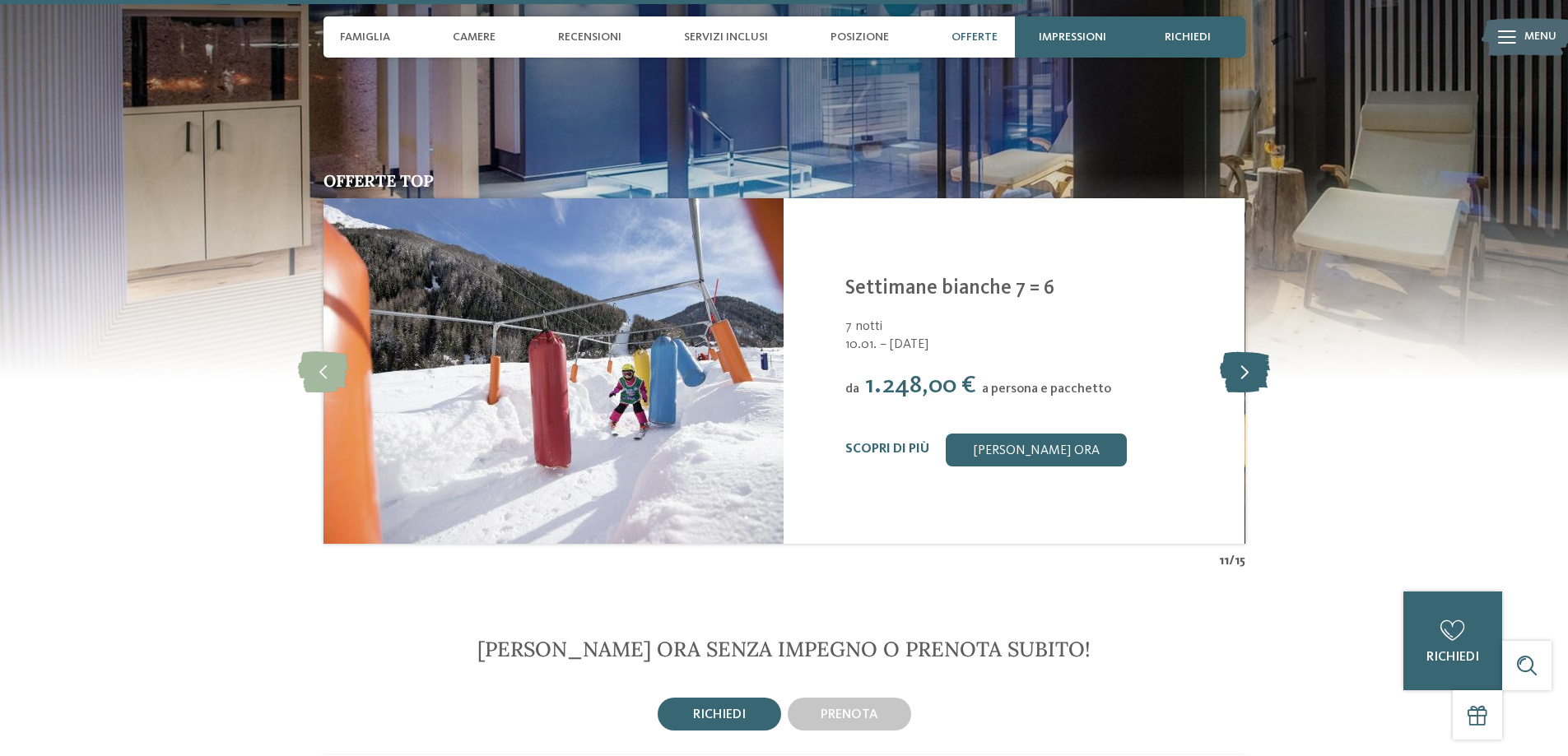
click at [1253, 350] on icon at bounding box center [1244, 370] width 50 height 41
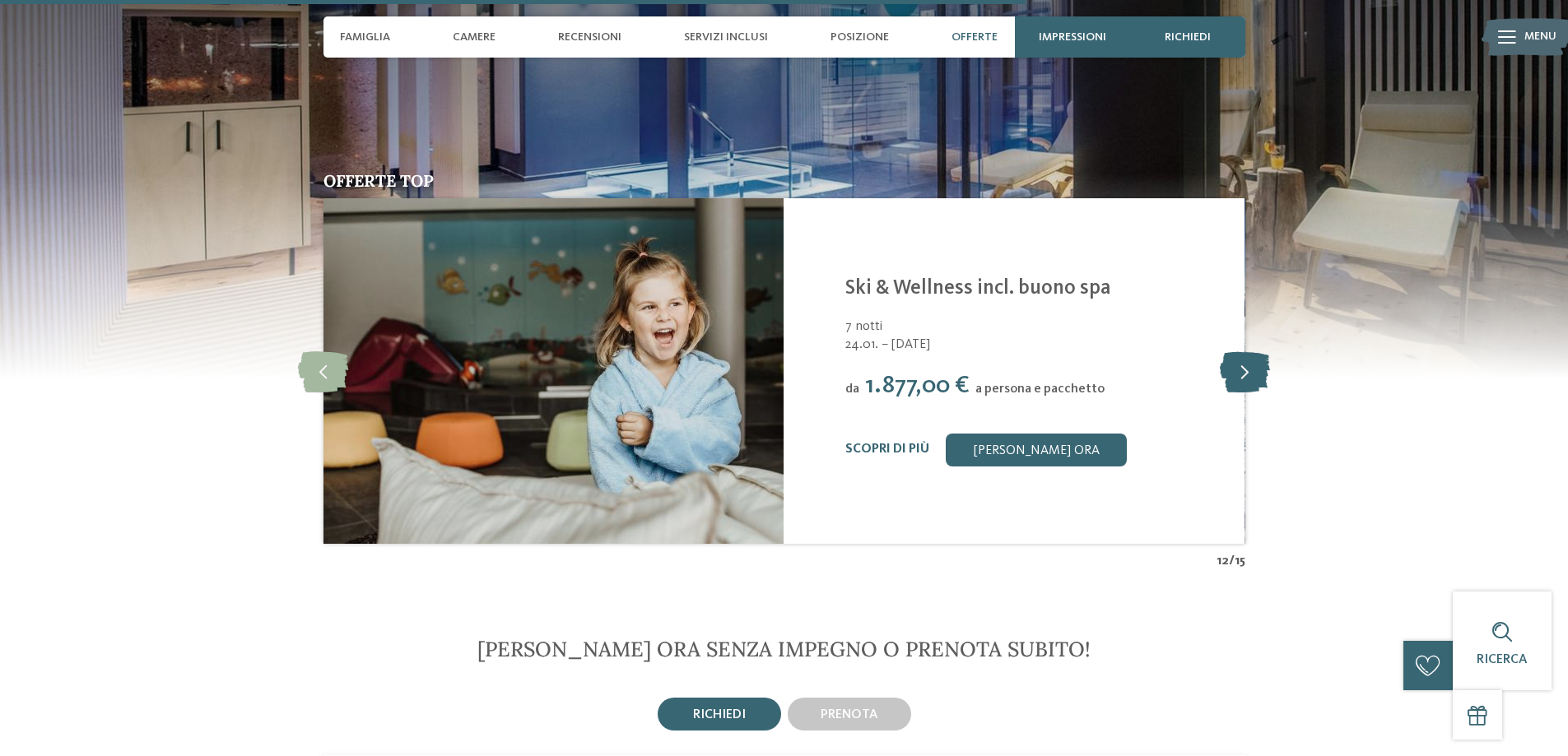
click at [1253, 350] on icon at bounding box center [1244, 370] width 50 height 41
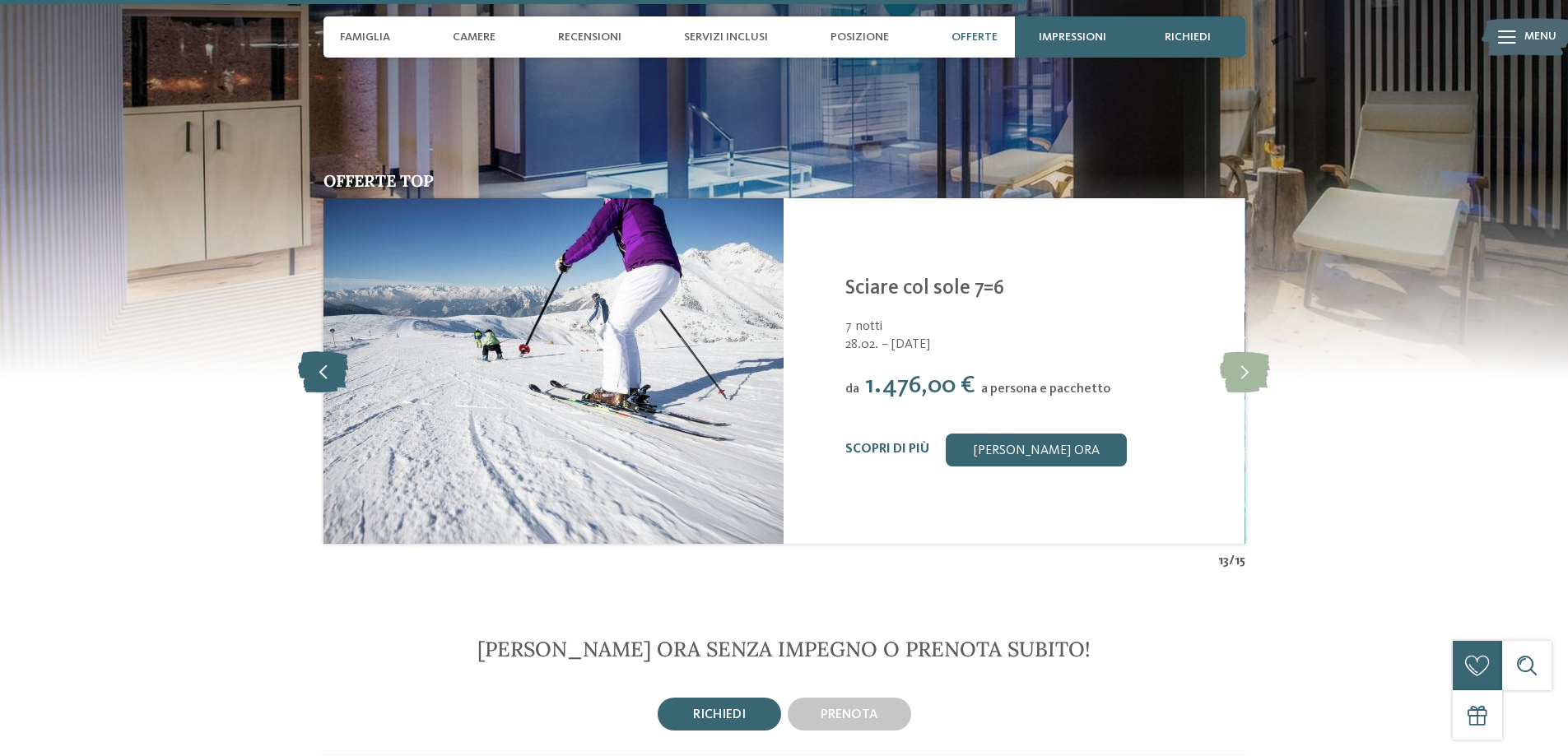
click at [321, 350] on icon at bounding box center [323, 370] width 50 height 41
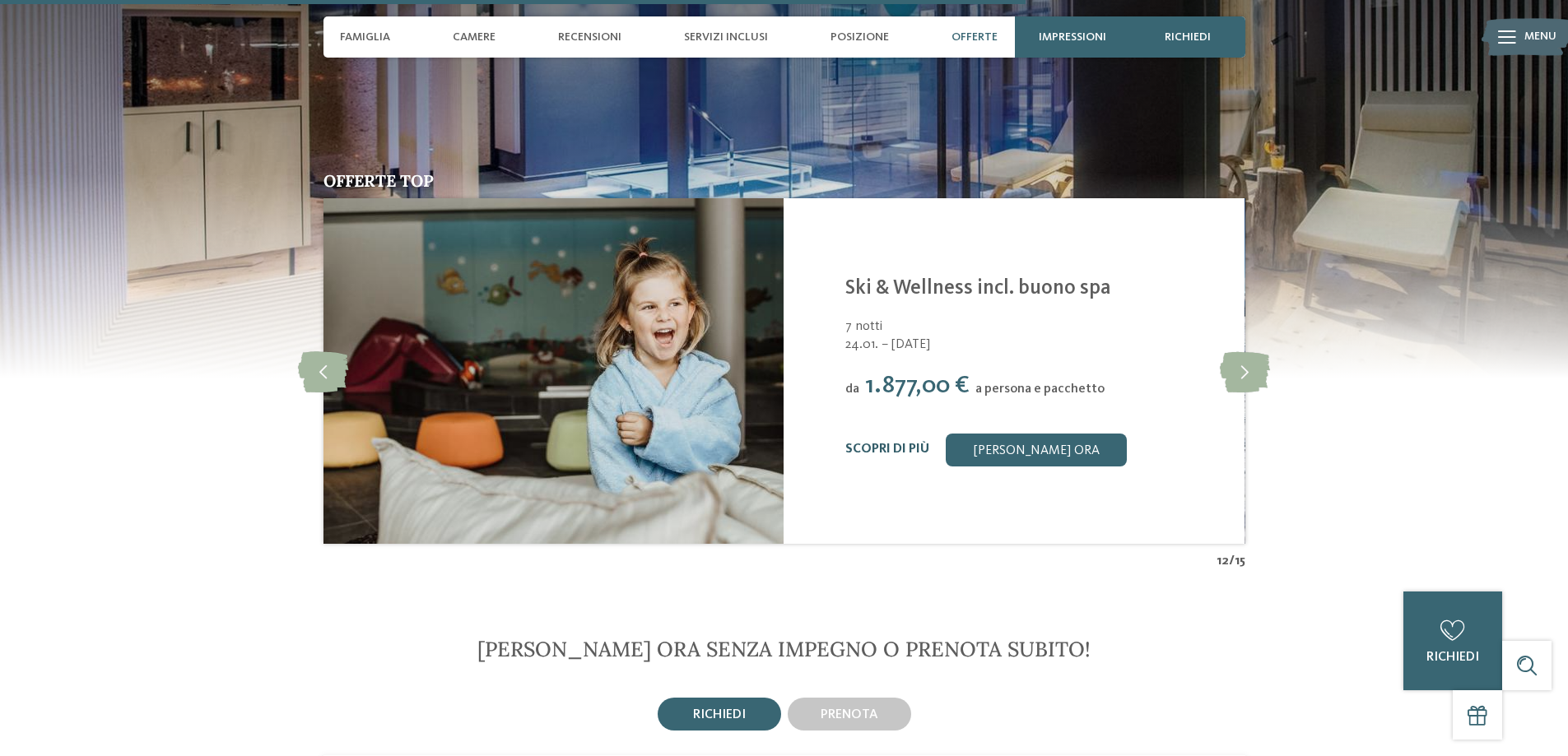
click at [913, 443] on link "Scopri di più" at bounding box center [887, 450] width 84 height 13
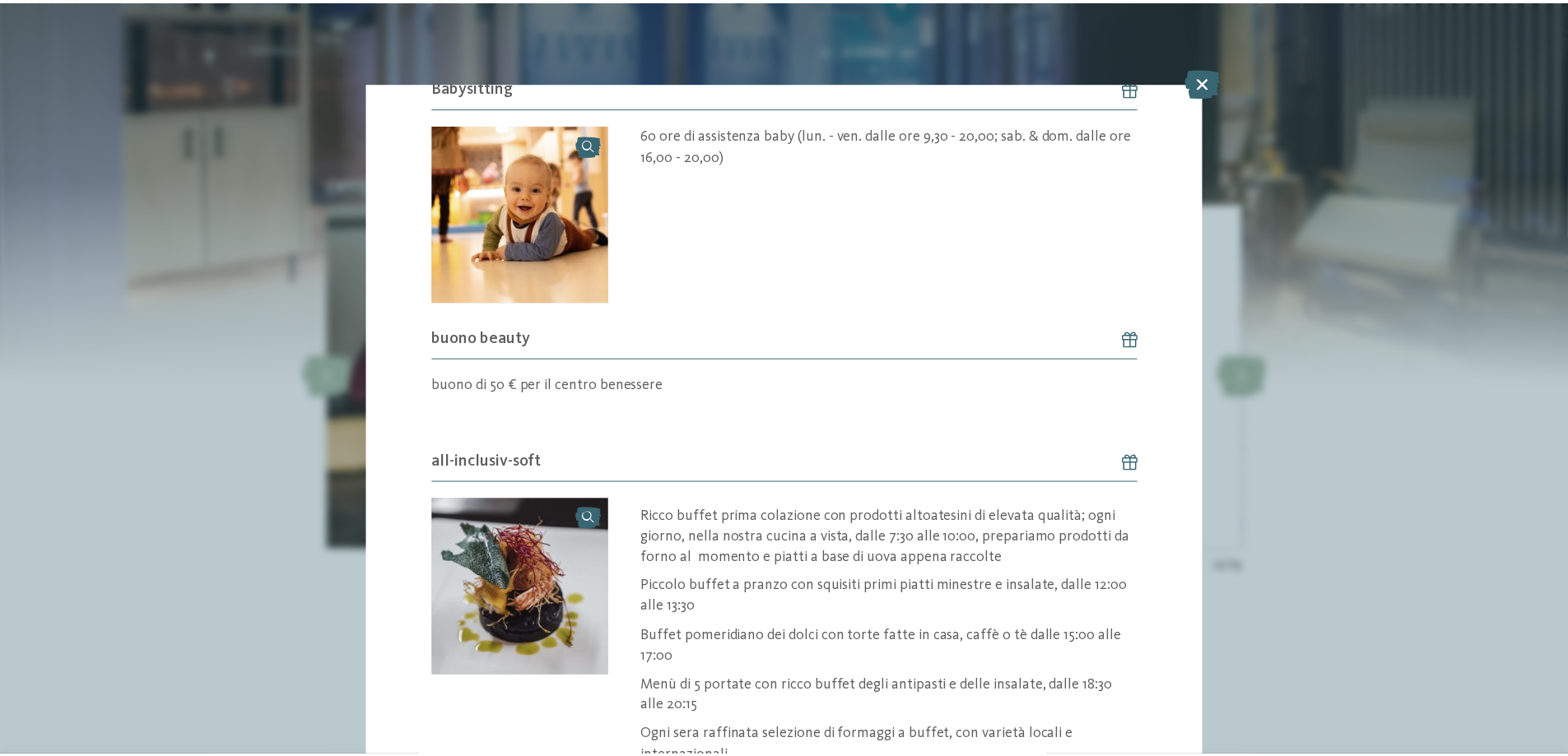
scroll to position [984, 0]
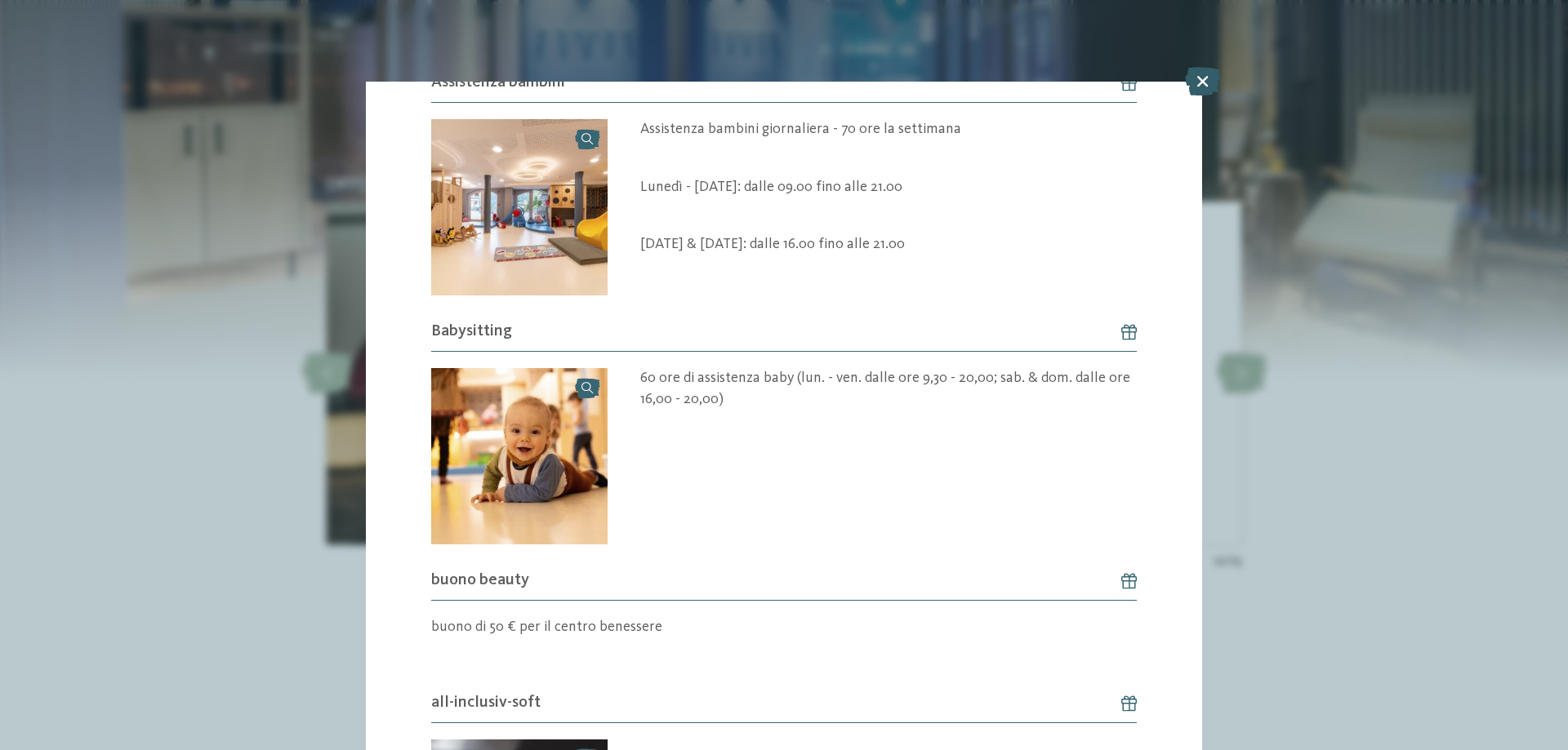
click at [1202, 84] on icon at bounding box center [1202, 82] width 35 height 28
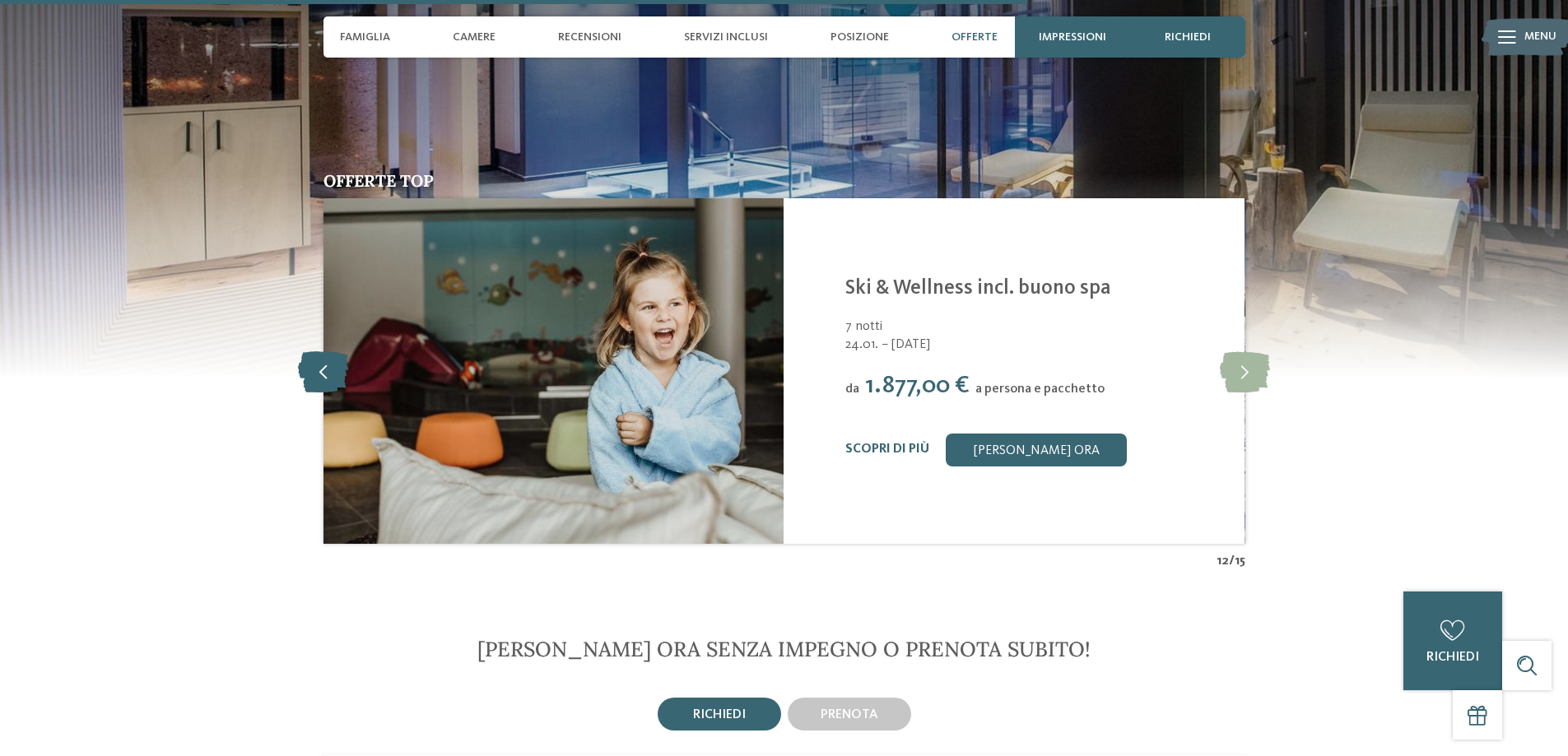
click at [320, 350] on icon at bounding box center [323, 370] width 50 height 41
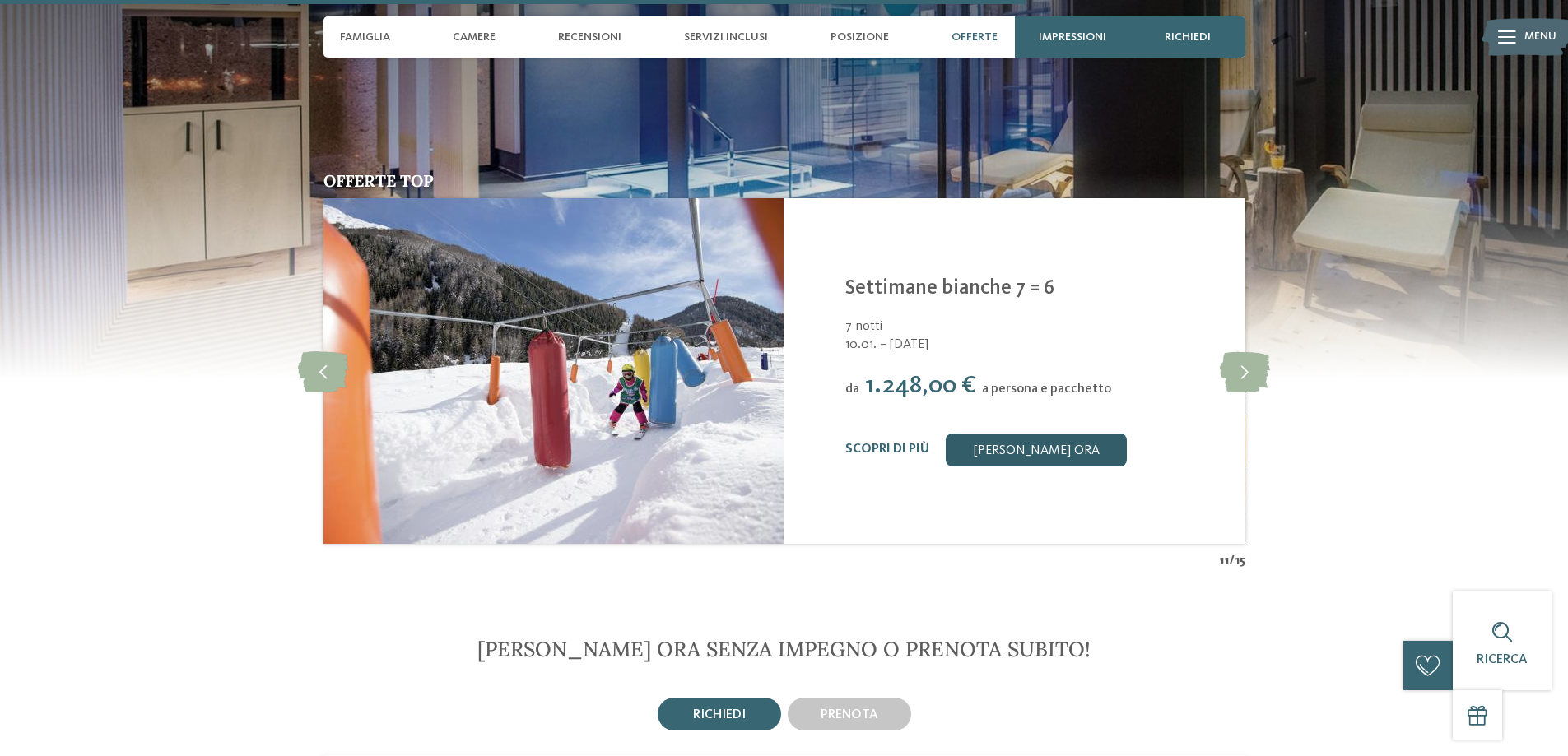
click at [1023, 434] on link "[PERSON_NAME] ora" at bounding box center [1036, 450] width 181 height 33
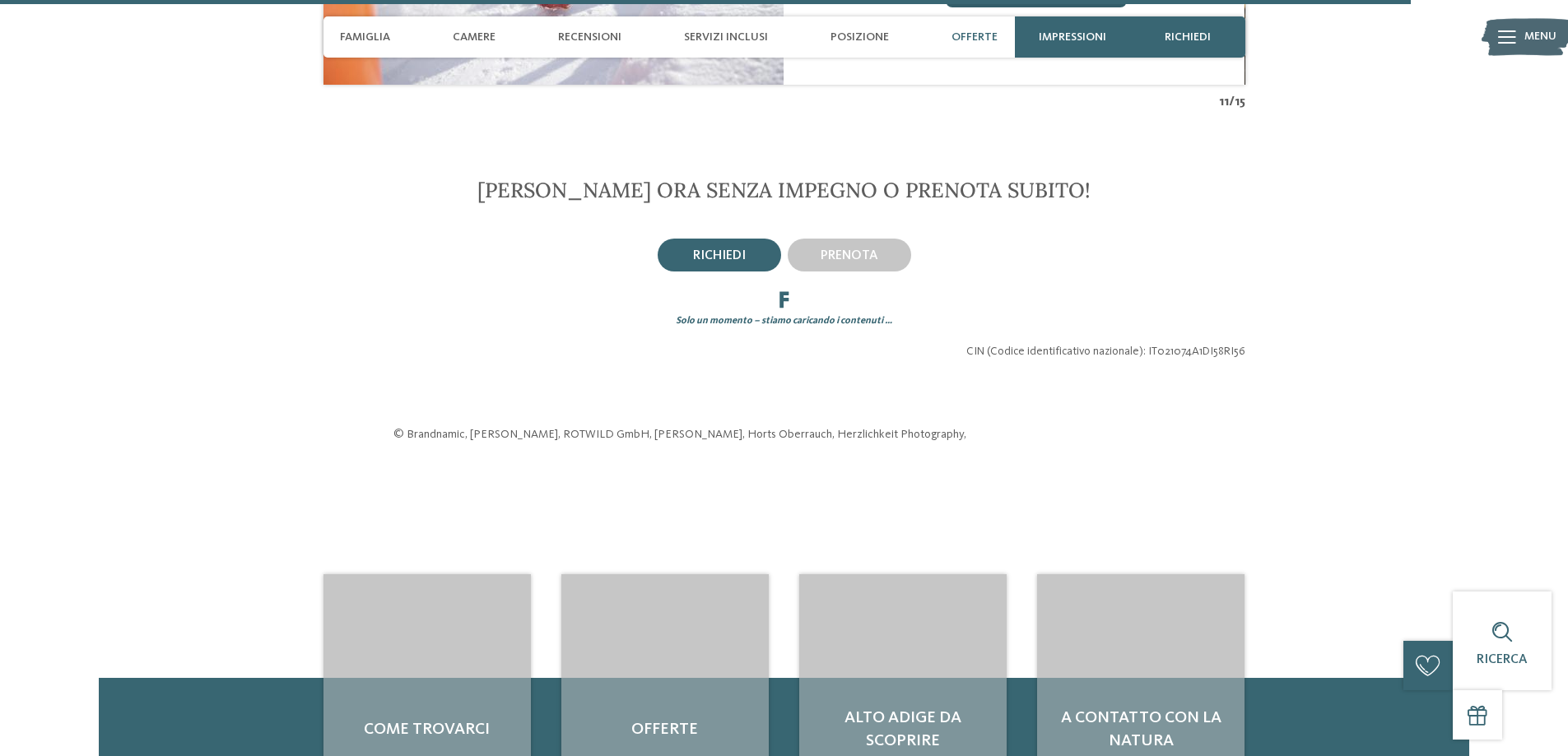
scroll to position [4327, 0]
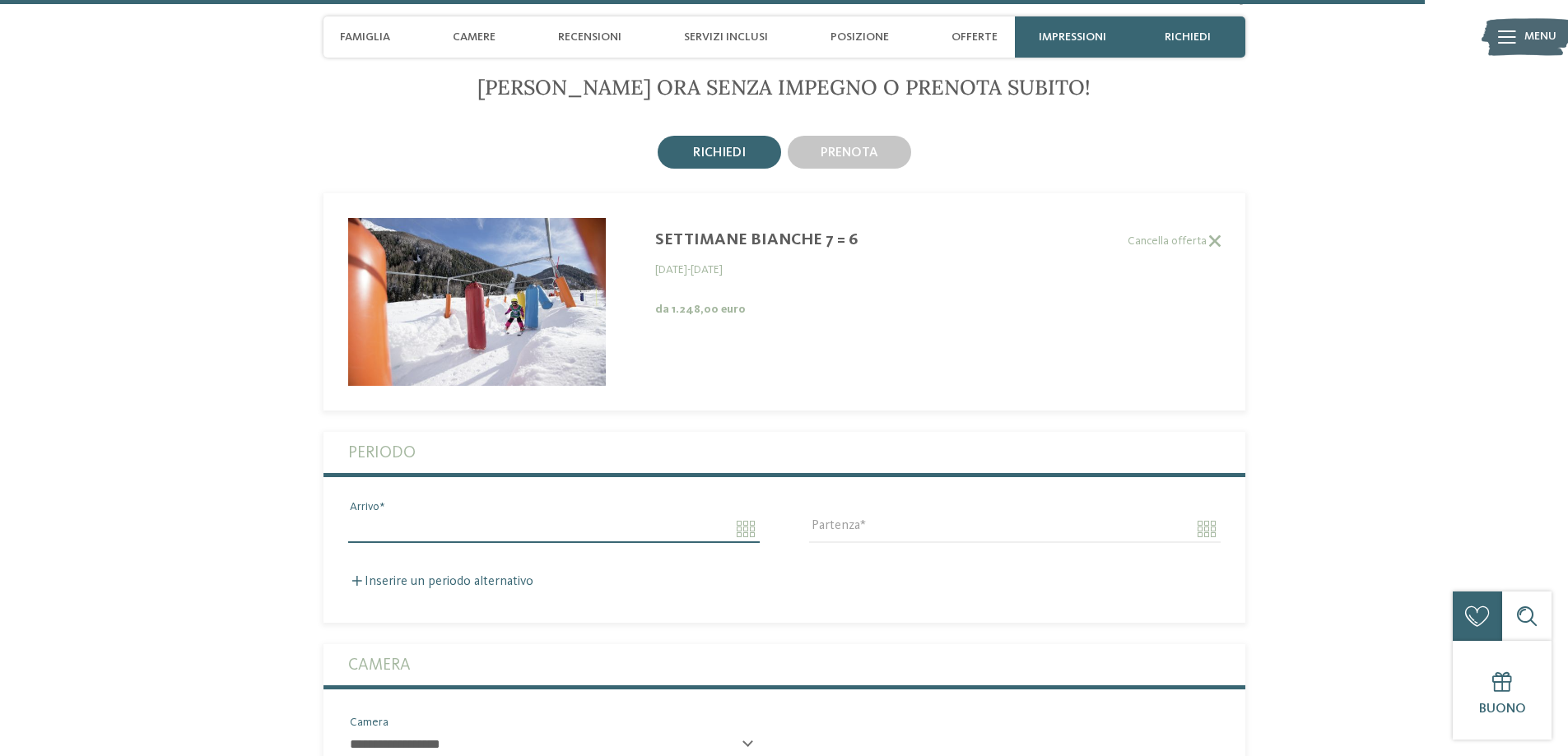
click at [749, 515] on input "Arrivo" at bounding box center [554, 528] width 412 height 28
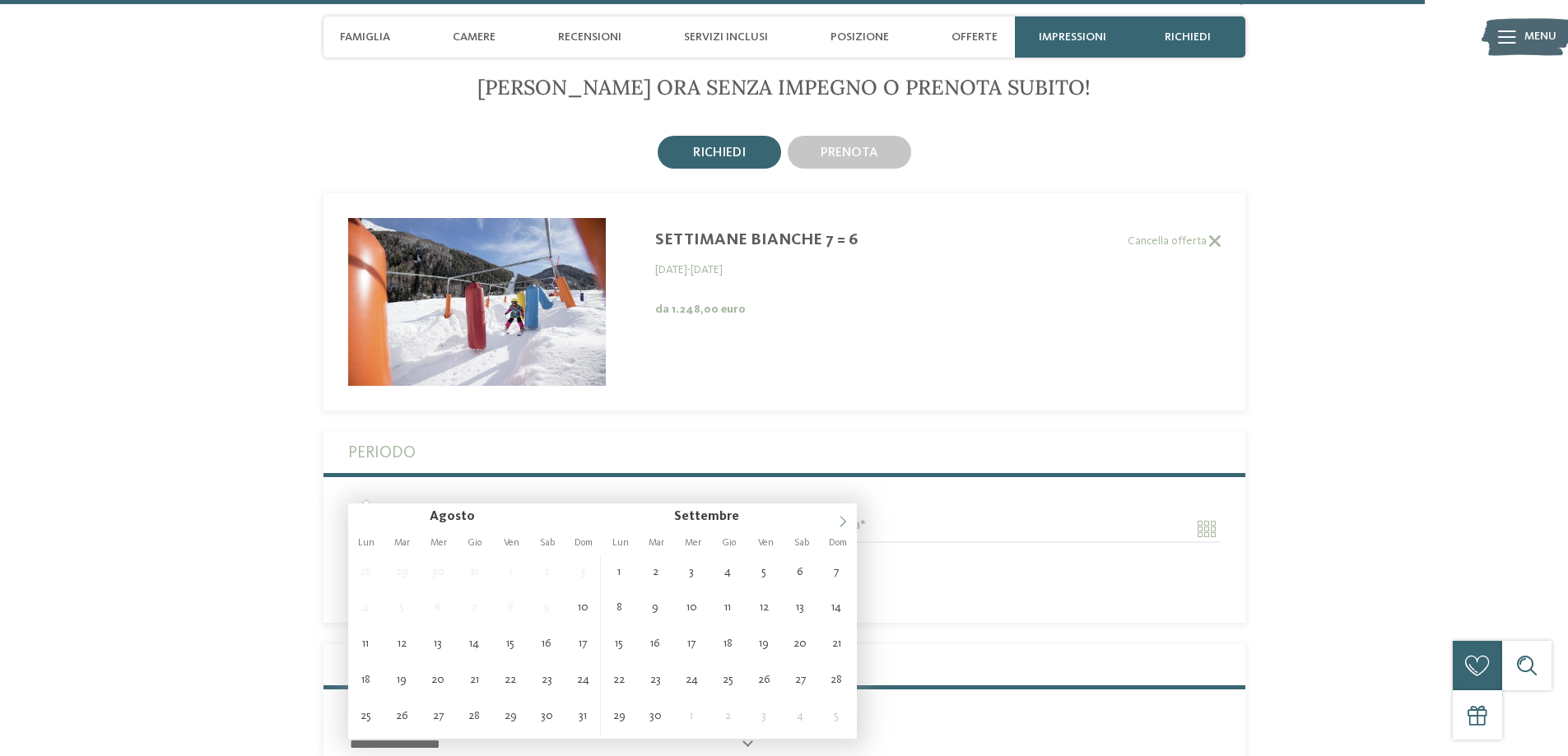
click at [843, 520] on icon at bounding box center [842, 522] width 6 height 11
type input "****"
click at [843, 520] on icon at bounding box center [842, 522] width 6 height 11
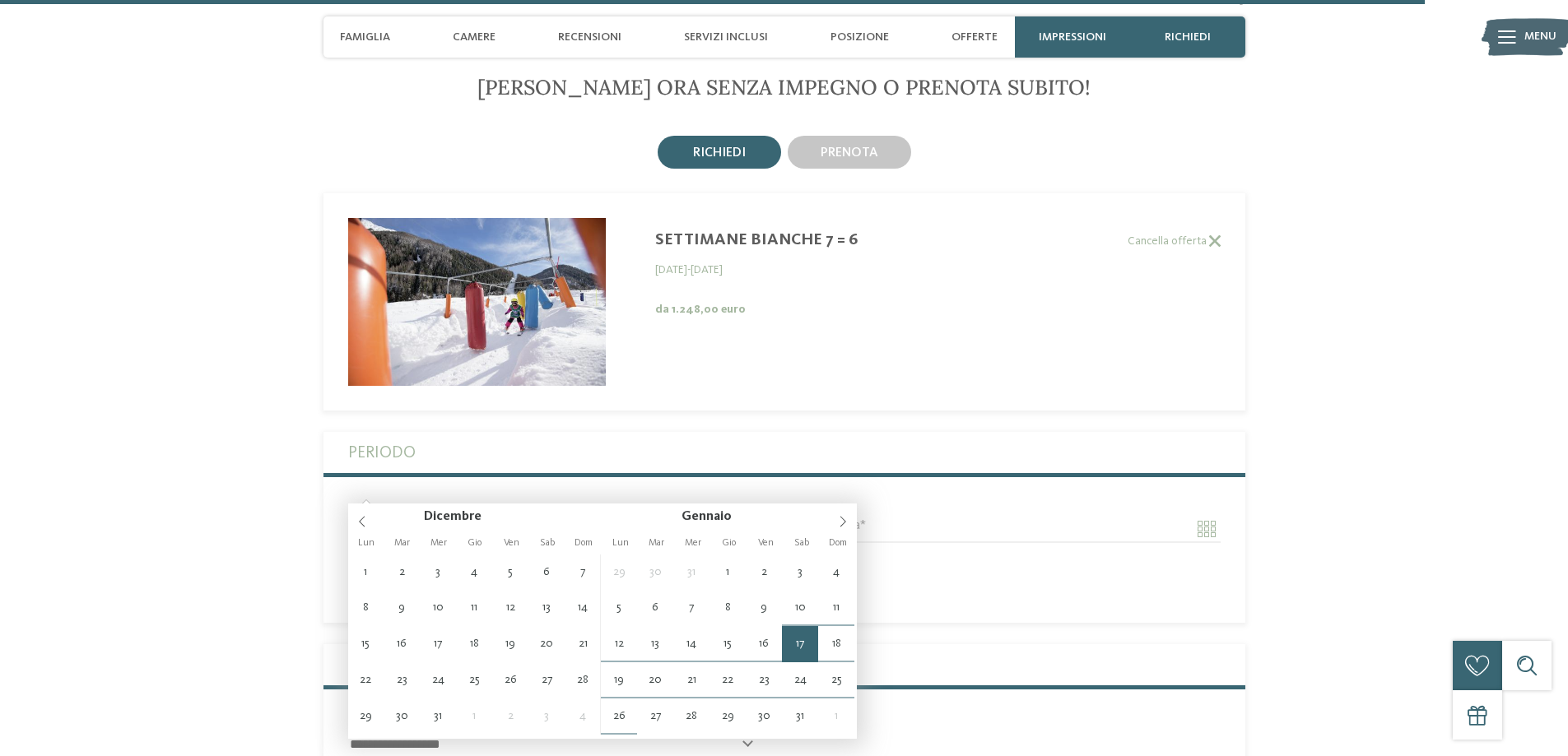
type input "**********"
type input "****"
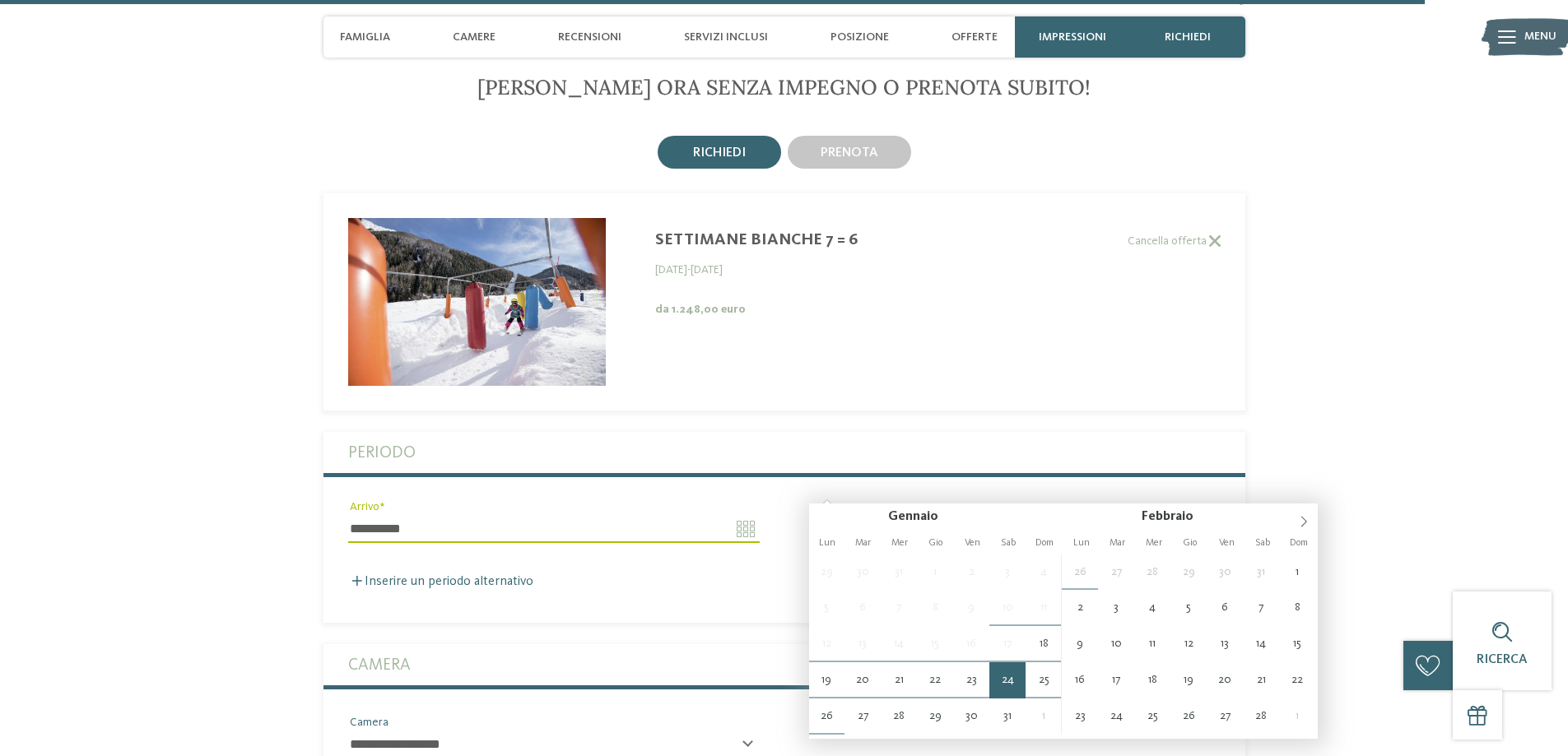
type input "**********"
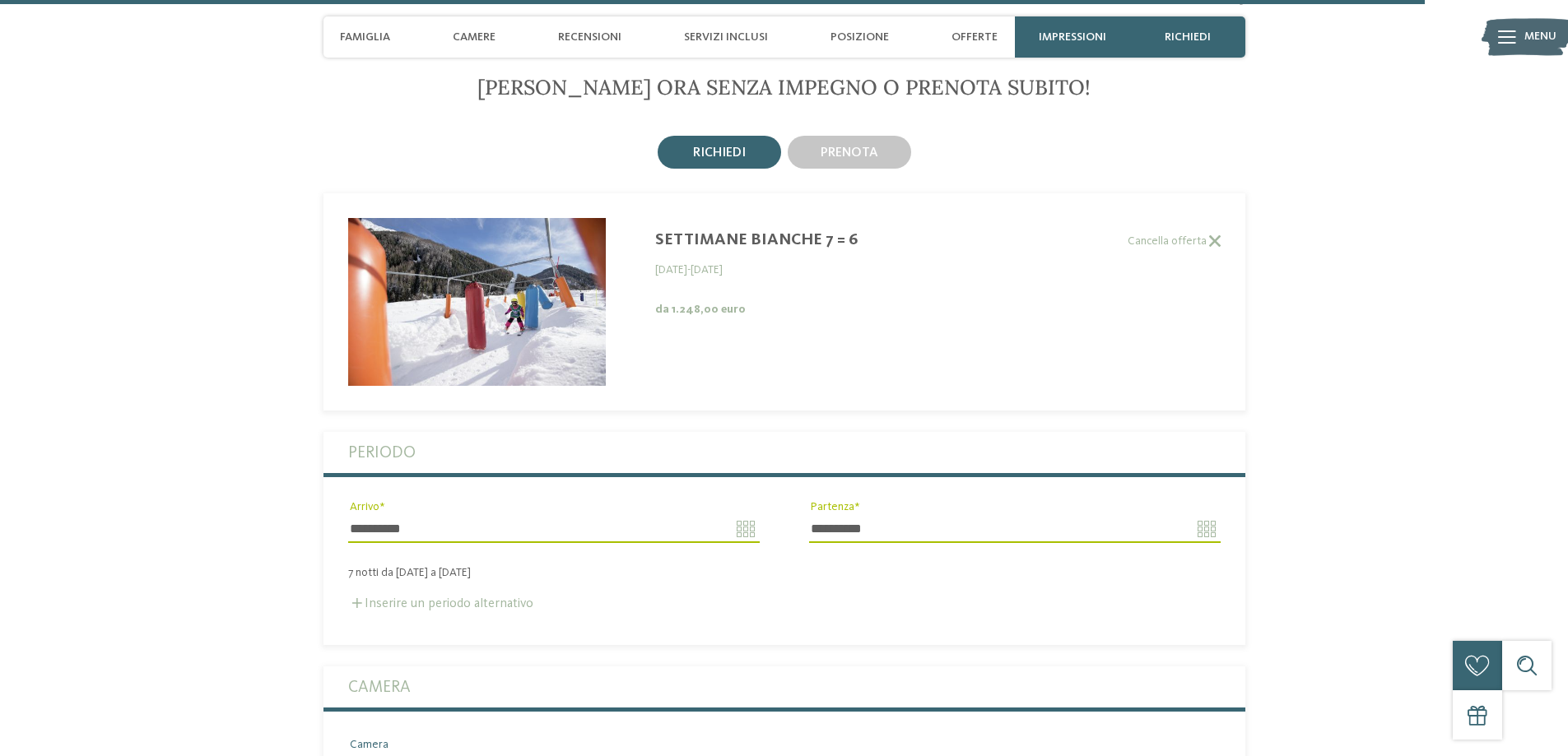
click at [450, 597] on label "Inserire un periodo alternativo" at bounding box center [440, 604] width 185 height 13
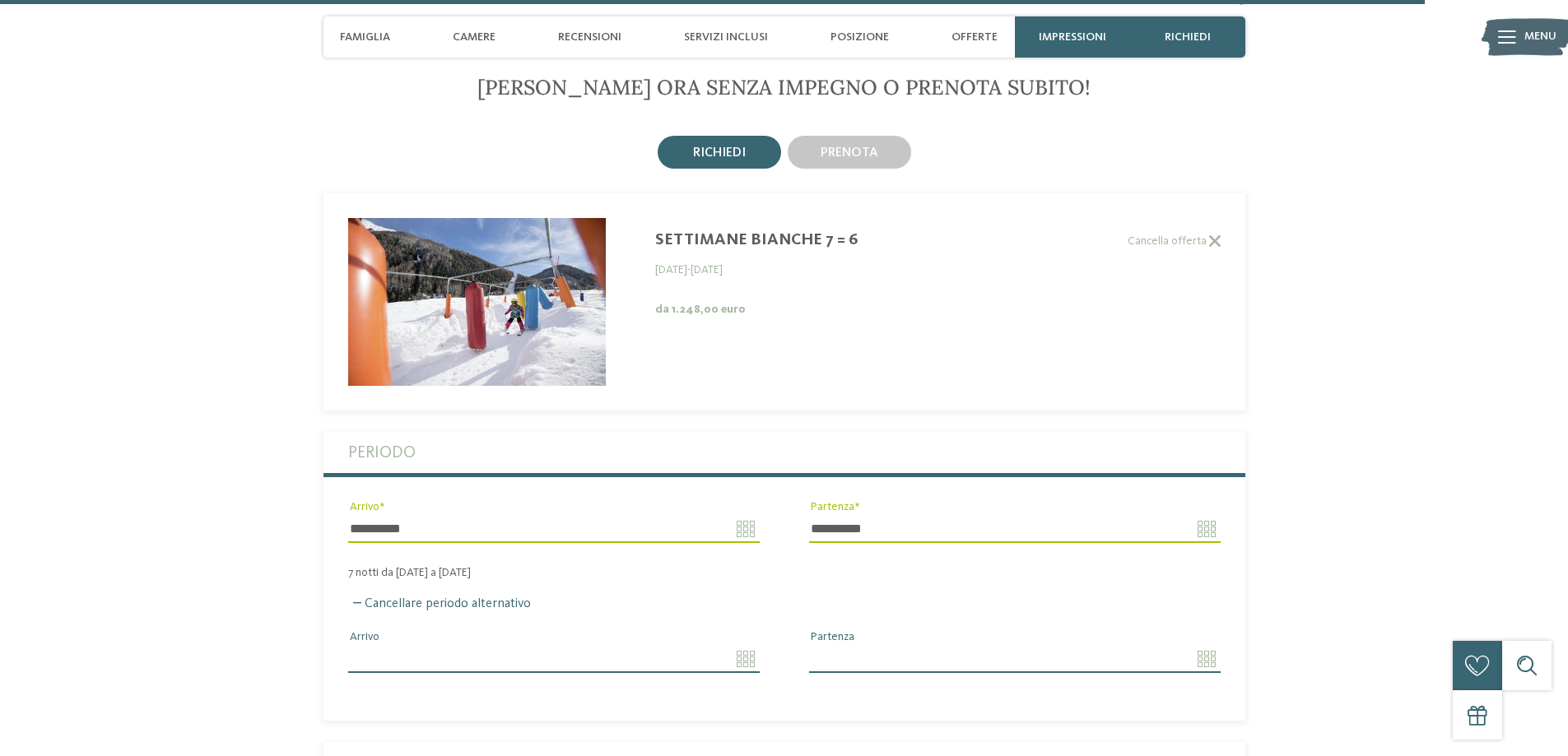
click at [750, 645] on input "Arrivo" at bounding box center [554, 658] width 412 height 28
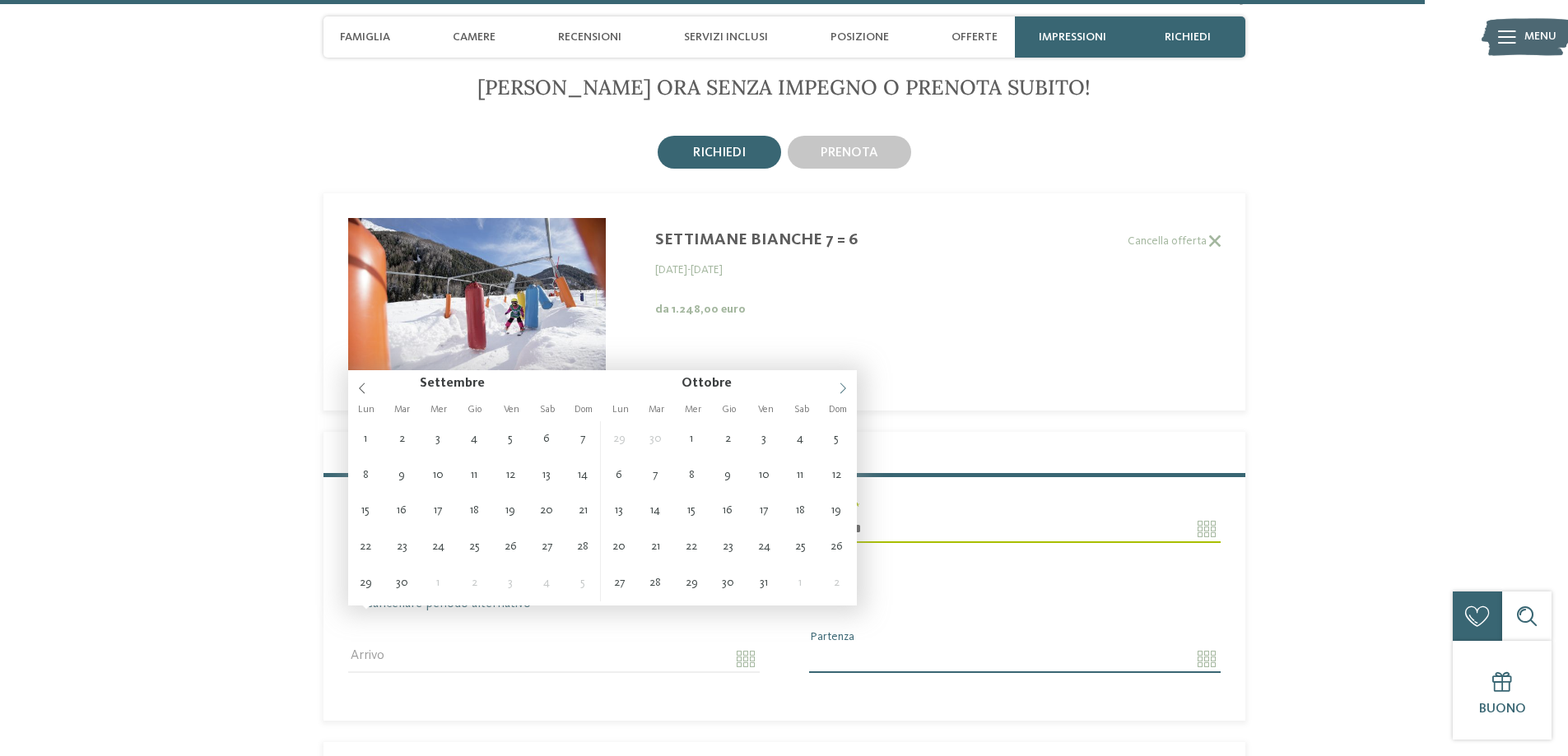
click at [845, 389] on icon at bounding box center [842, 389] width 6 height 11
type input "****"
click at [845, 389] on icon at bounding box center [842, 389] width 6 height 11
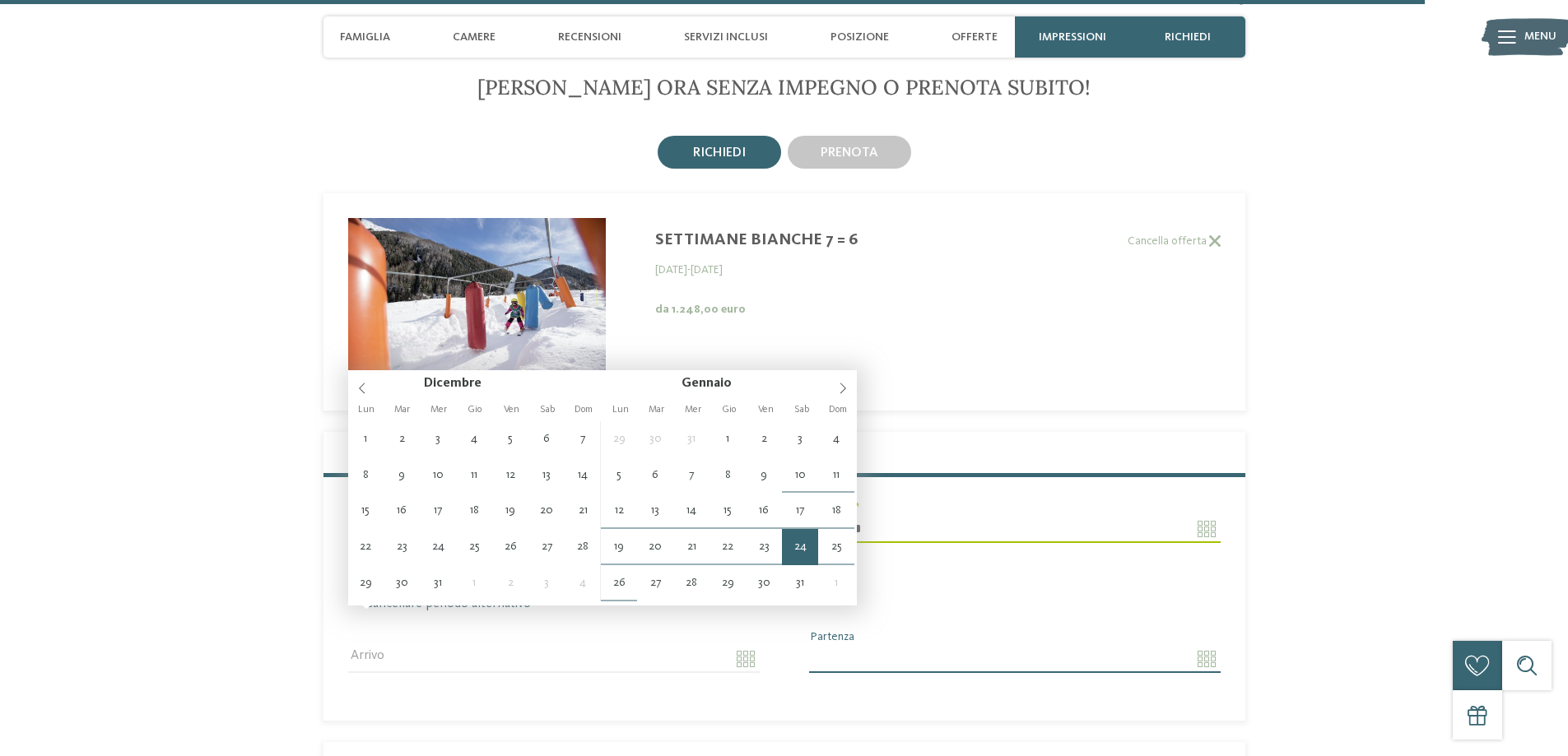
type input "**********"
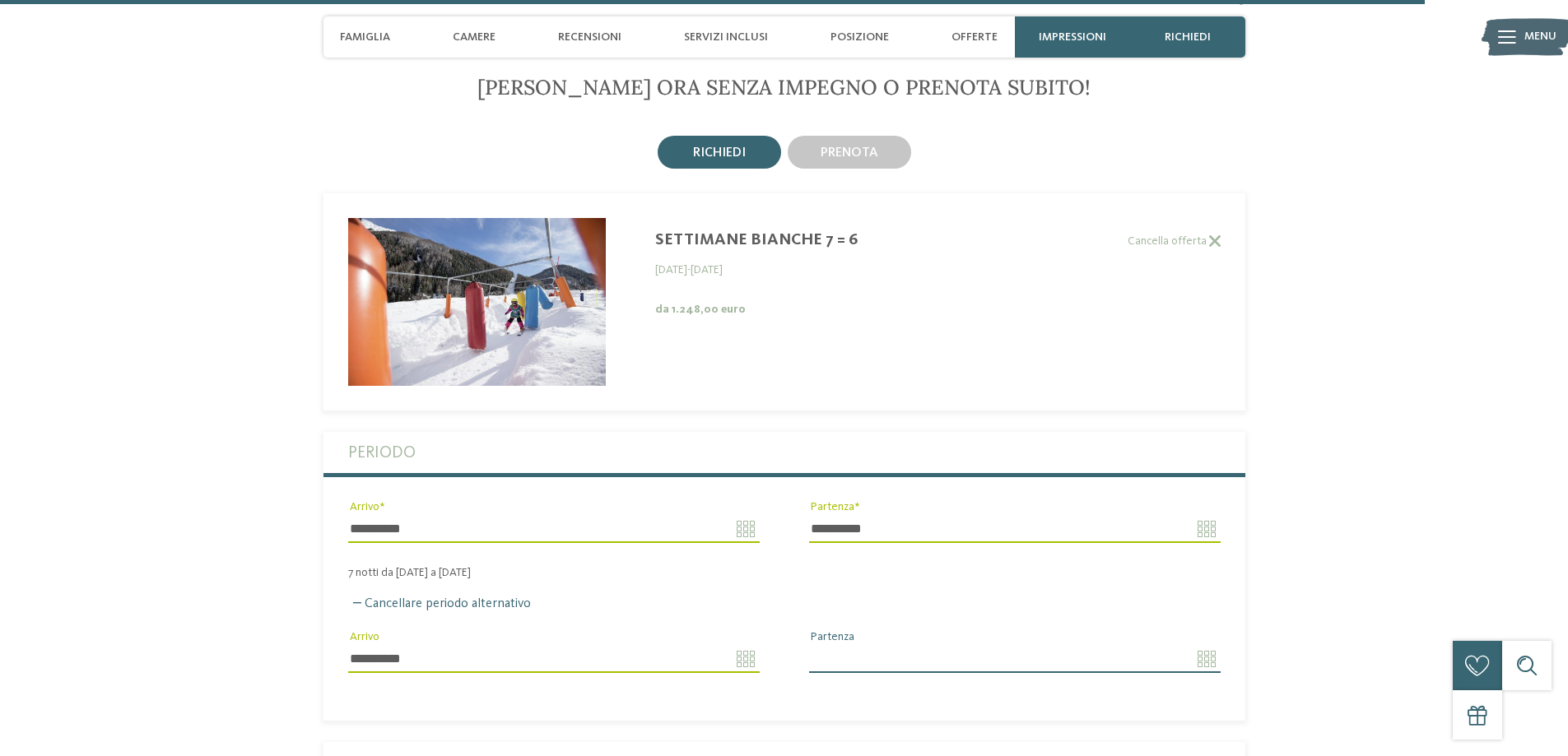
type input "****"
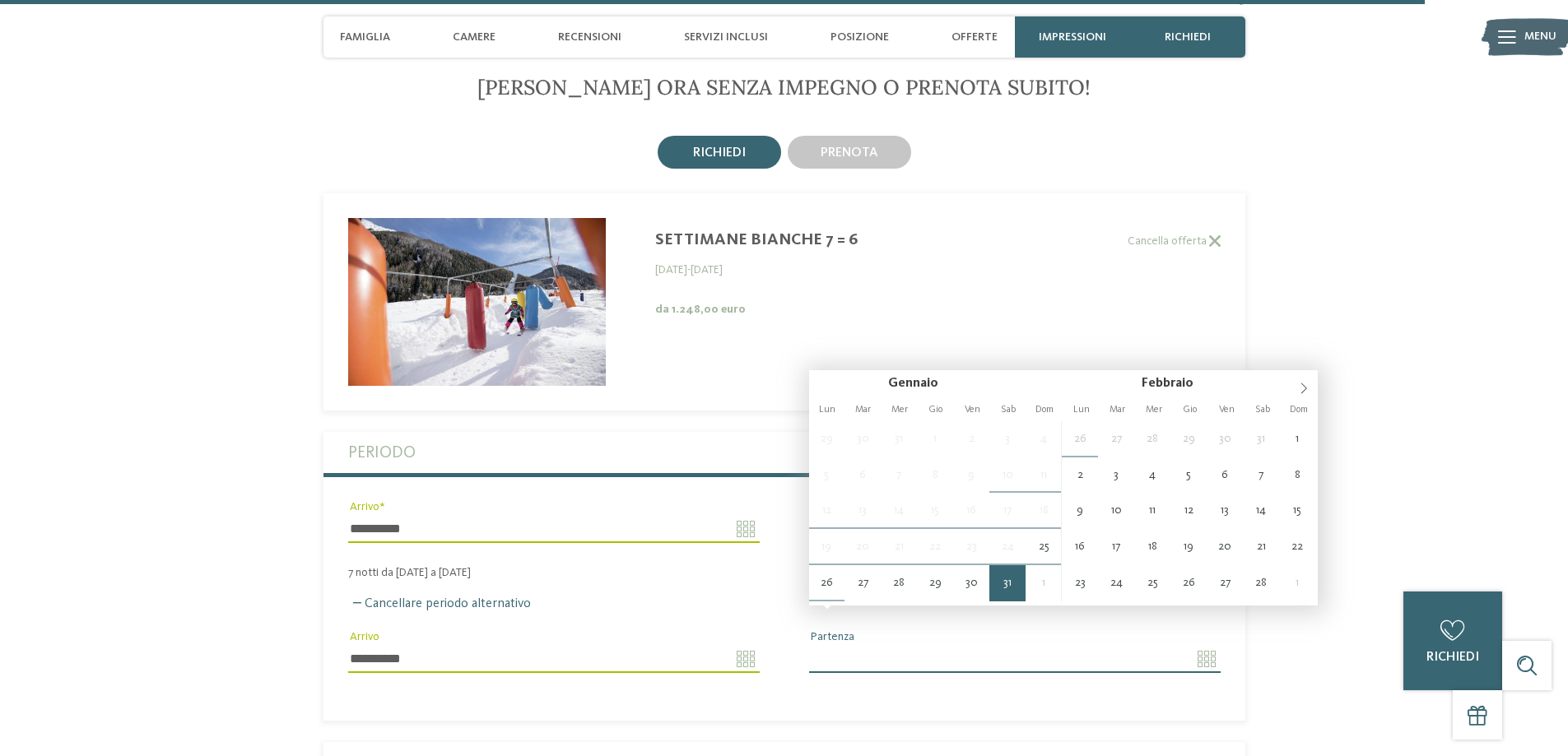
type input "**********"
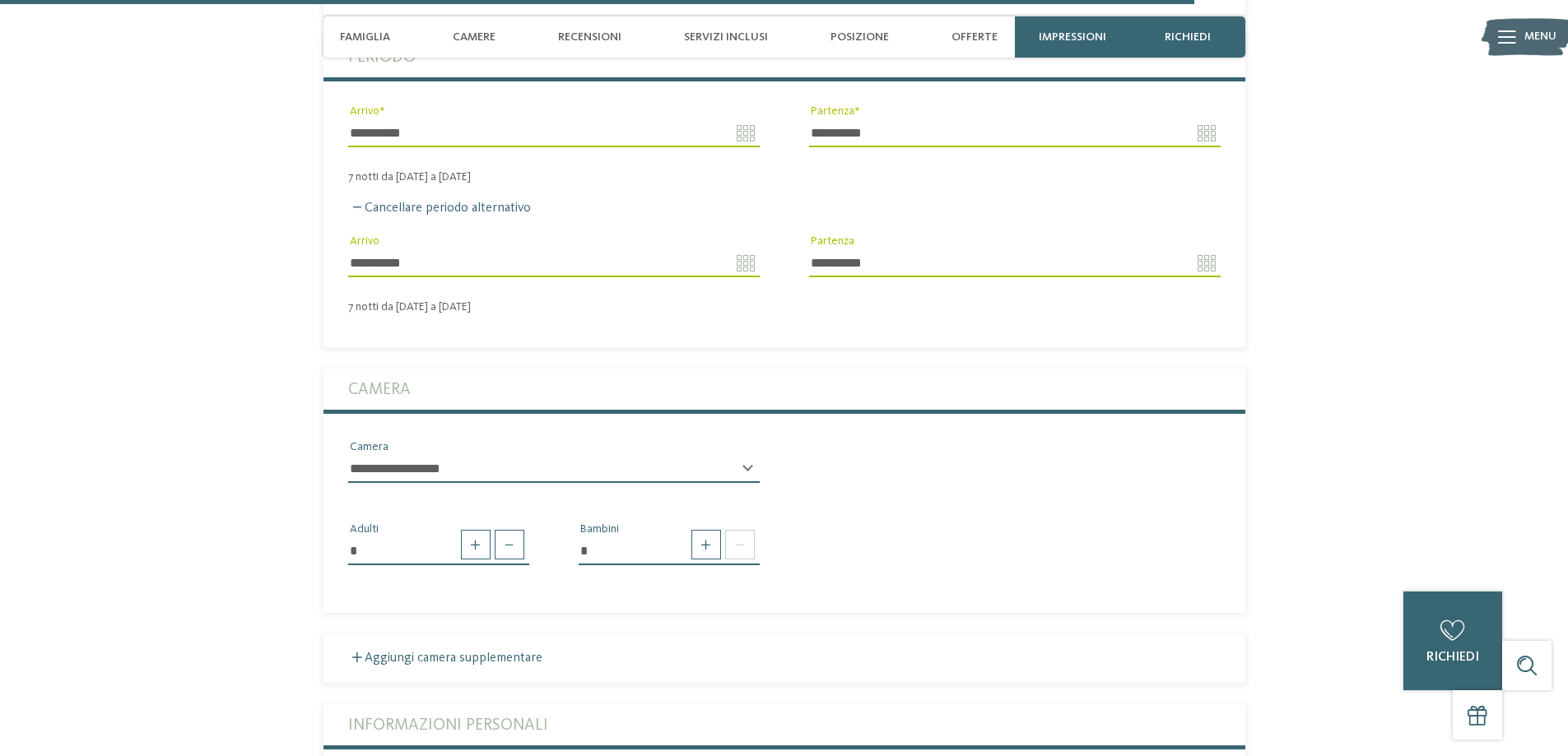
scroll to position [4739, 0]
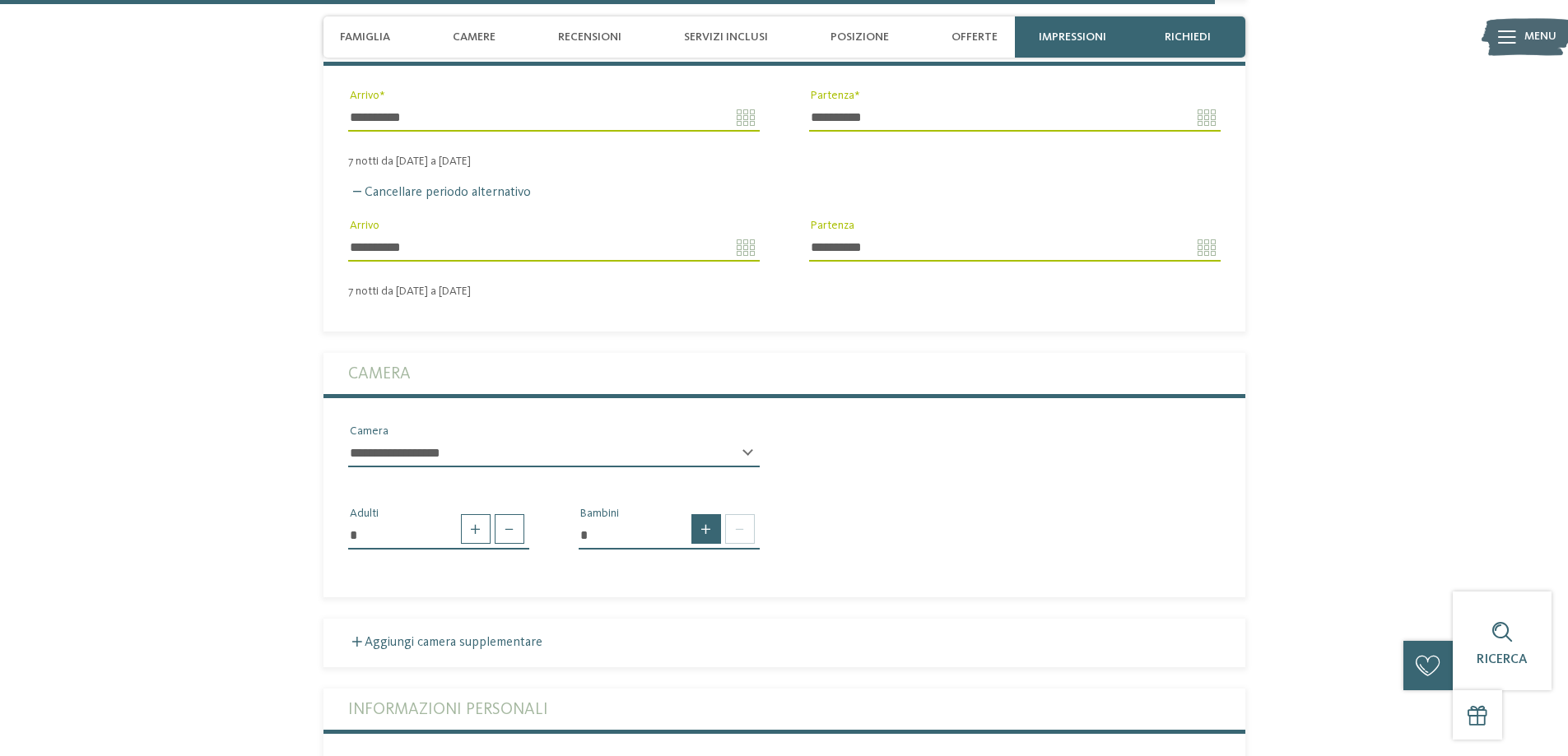
click at [702, 514] on span at bounding box center [706, 528] width 30 height 30
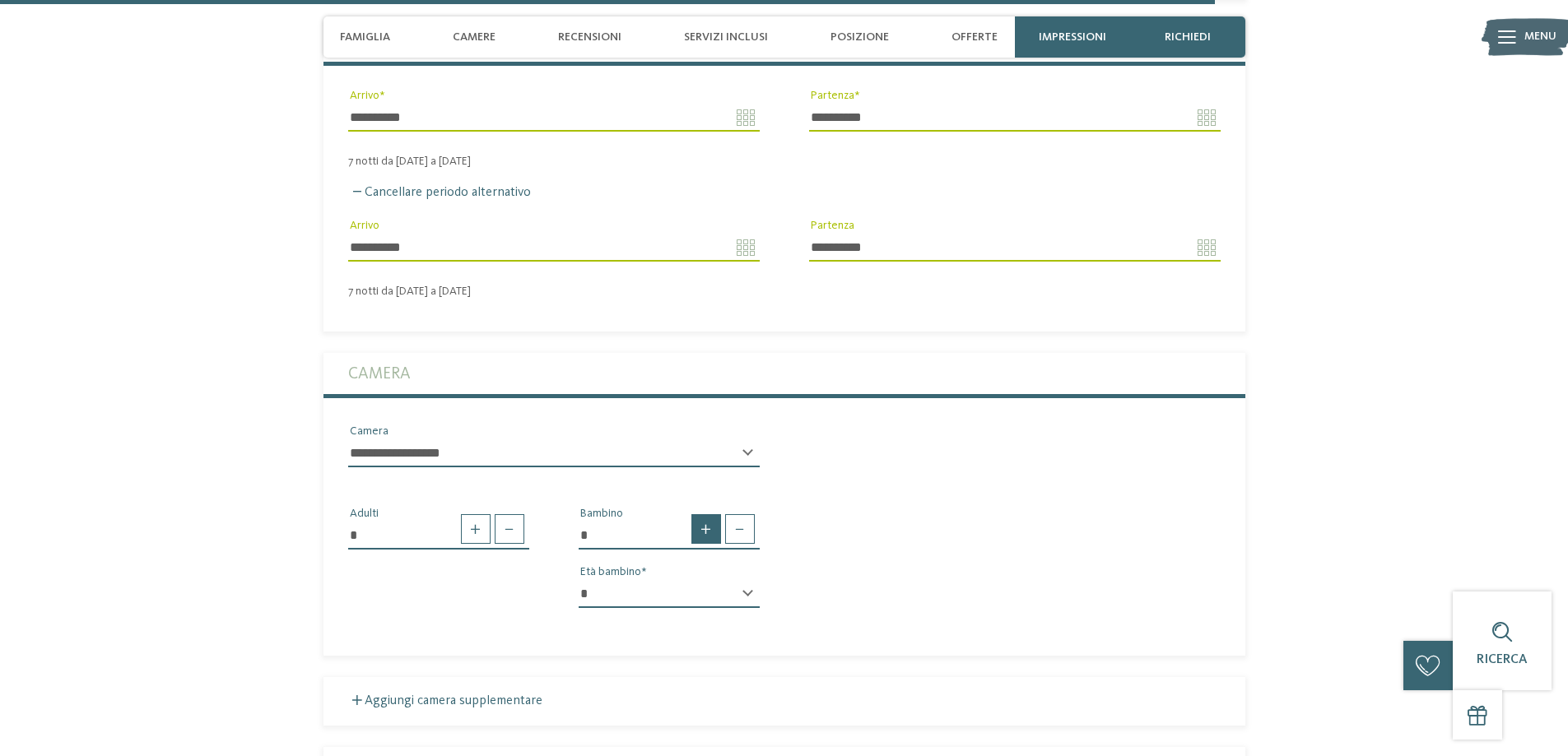
click at [702, 514] on span at bounding box center [706, 528] width 30 height 30
type input "*"
click at [707, 580] on select "* * * * * * * * * * * ** ** ** ** ** ** ** **" at bounding box center [668, 593] width 181 height 28
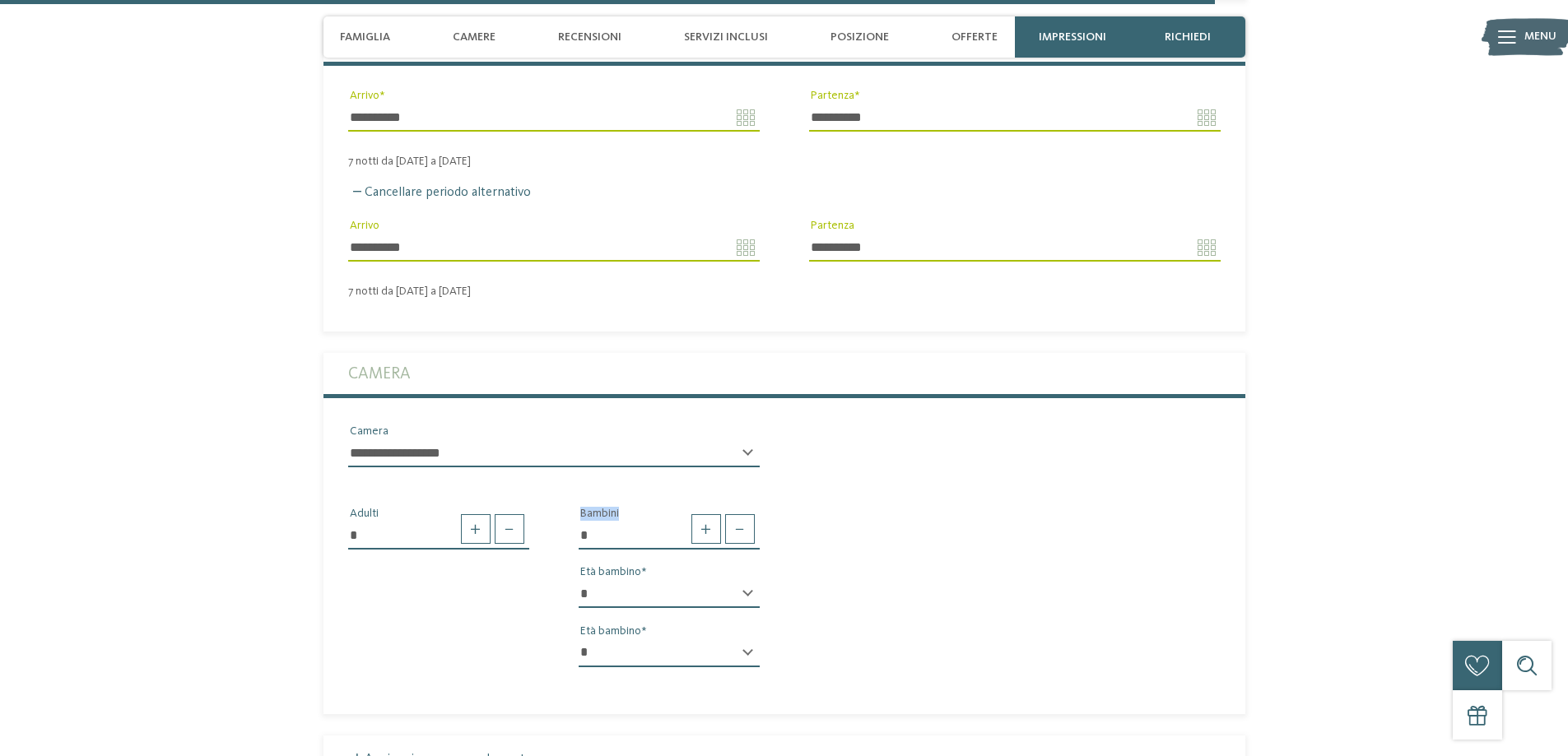
select select "*"
click at [578, 580] on select "* * * * * * * * * * * ** ** ** ** ** ** ** **" at bounding box center [668, 593] width 181 height 28
click at [731, 639] on select "* * * * * * * * * * * ** ** ** ** ** ** ** **" at bounding box center [668, 653] width 181 height 28
select select "**"
click at [578, 639] on select "* * * * * * * * * * * ** ** ** ** ** ** ** **" at bounding box center [668, 653] width 181 height 28
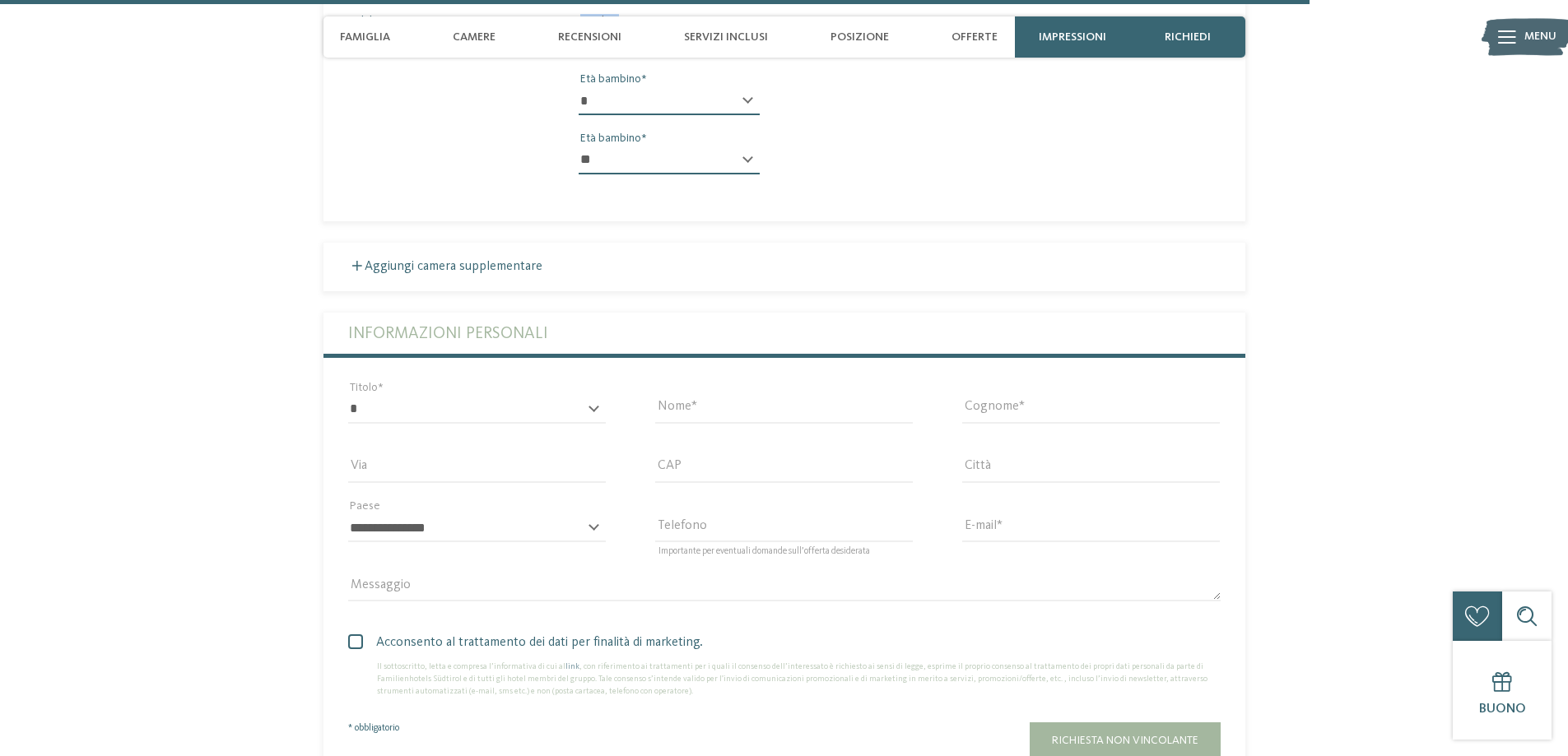
scroll to position [5233, 0]
click at [570, 395] on select "* ****** ******* ******** ******" at bounding box center [477, 409] width 258 height 28
select select "*"
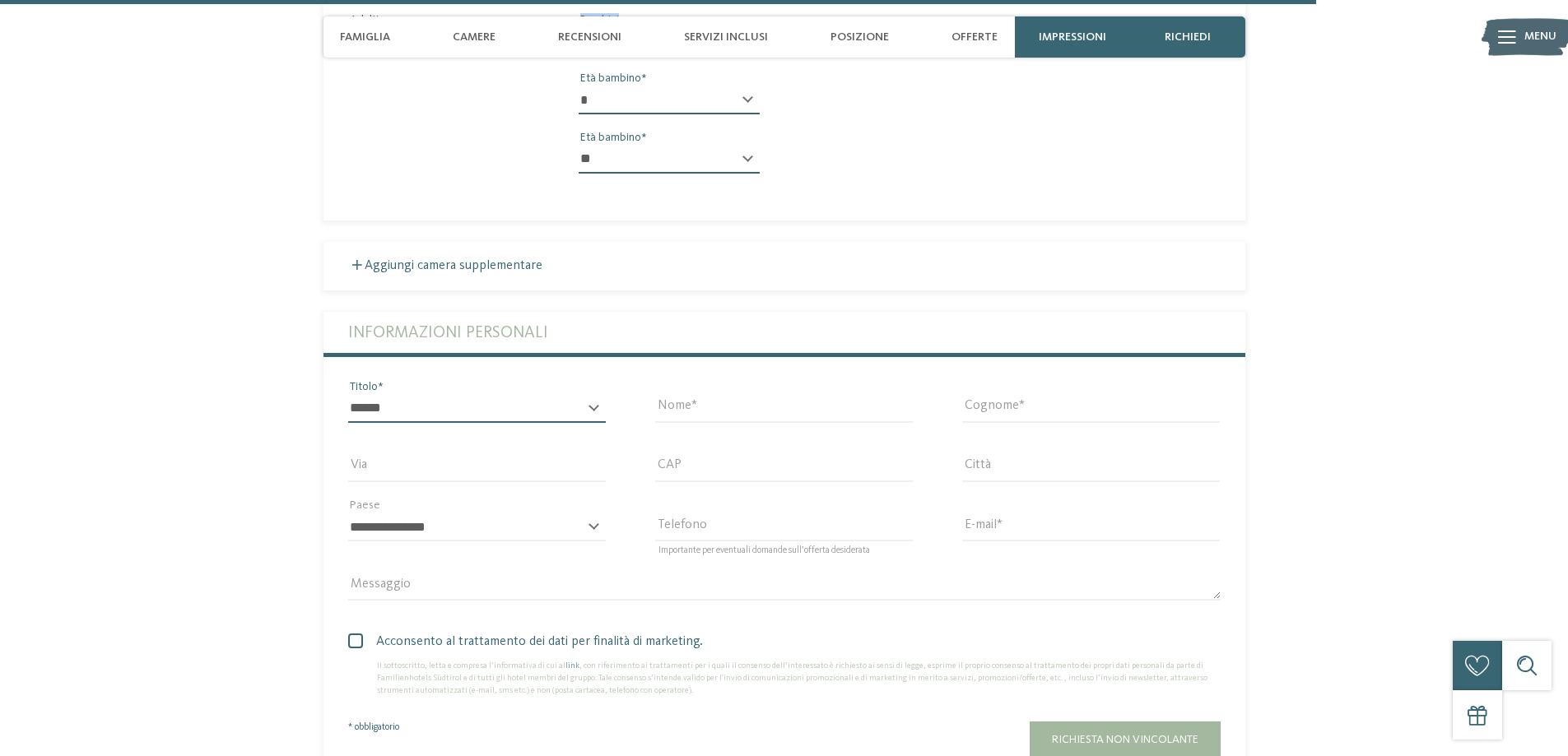
click at [348, 395] on select "* ****** ******* ******** ******" at bounding box center [477, 409] width 258 height 28
click at [690, 395] on input "Nome" at bounding box center [783, 409] width 258 height 28
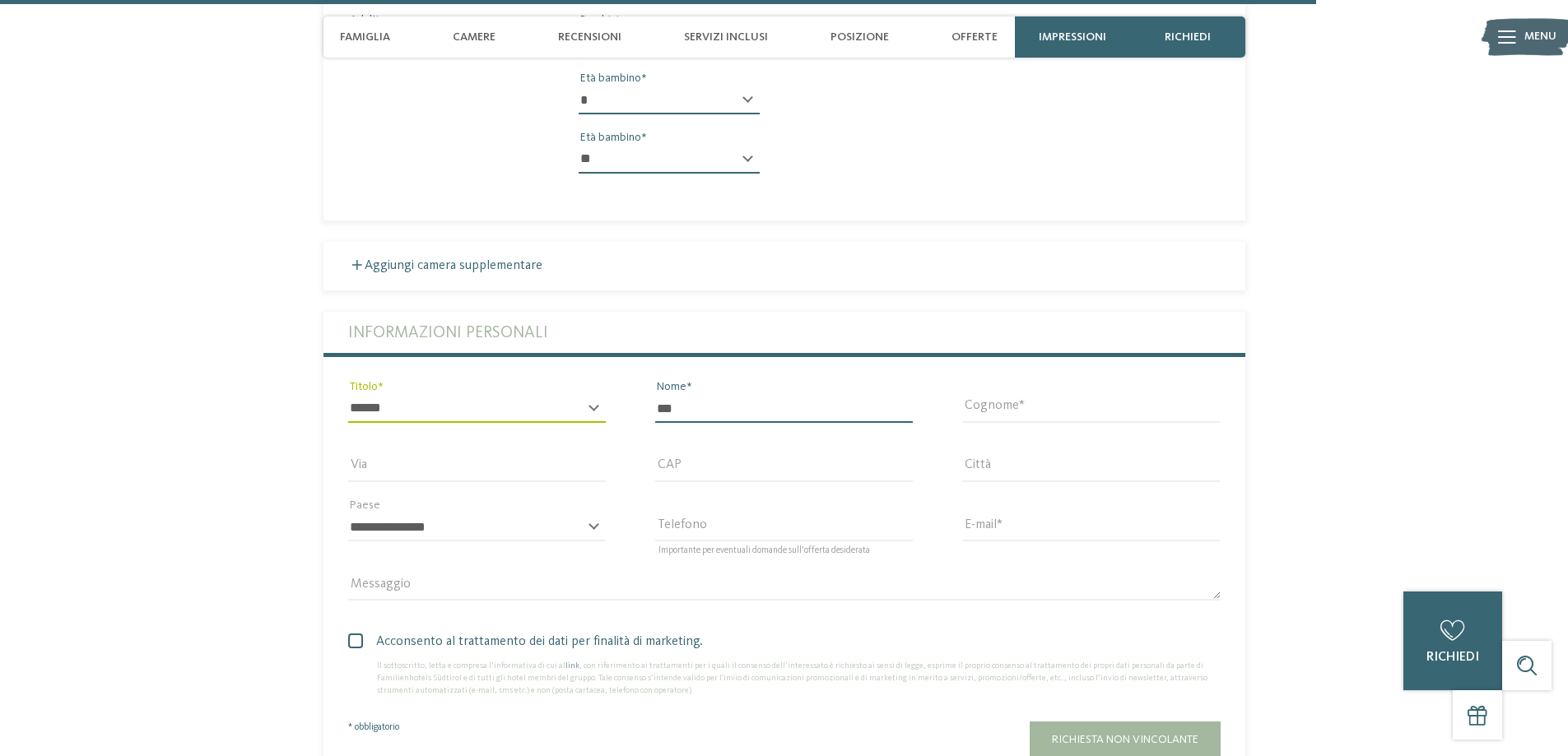
type input "***"
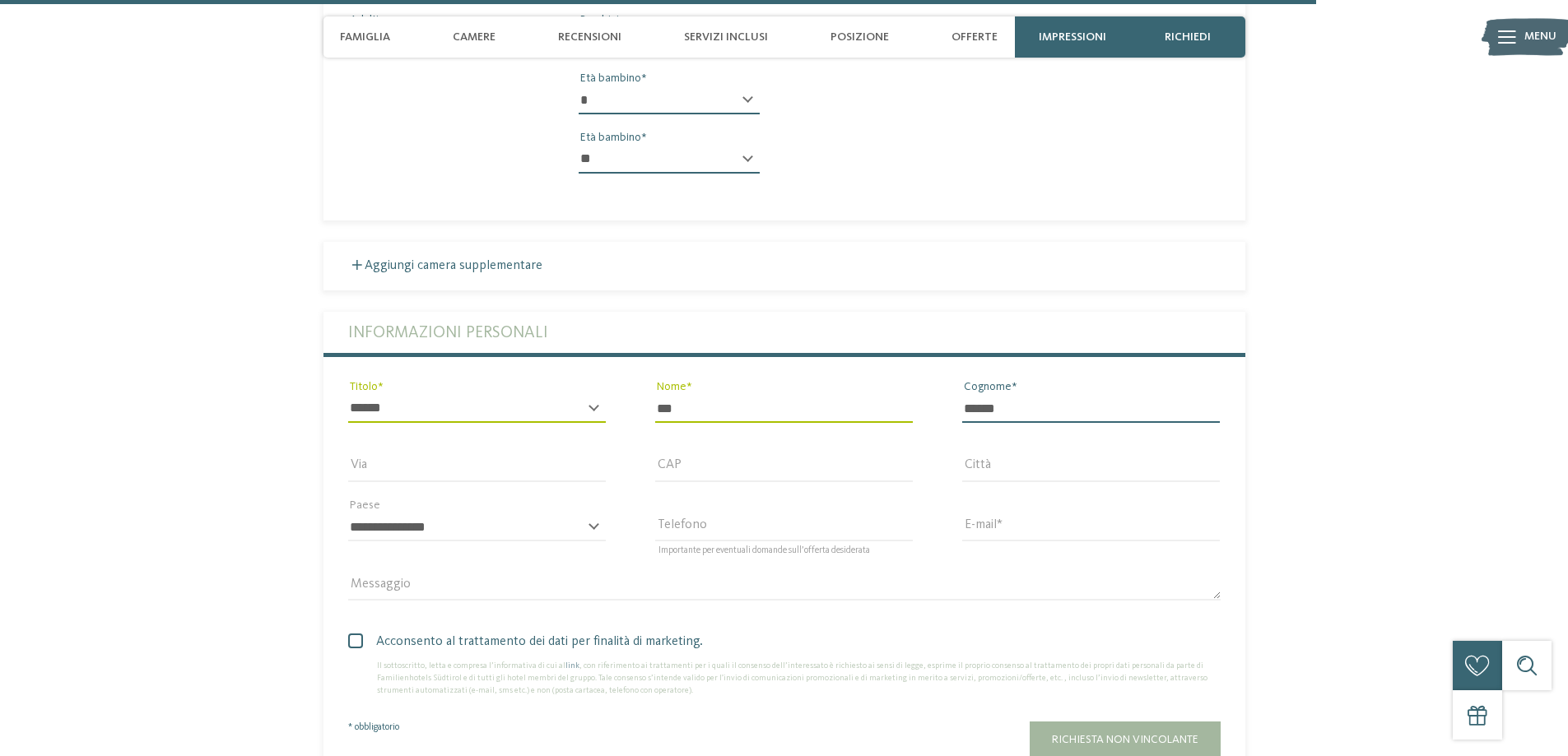
type input "******"
type input "*****"
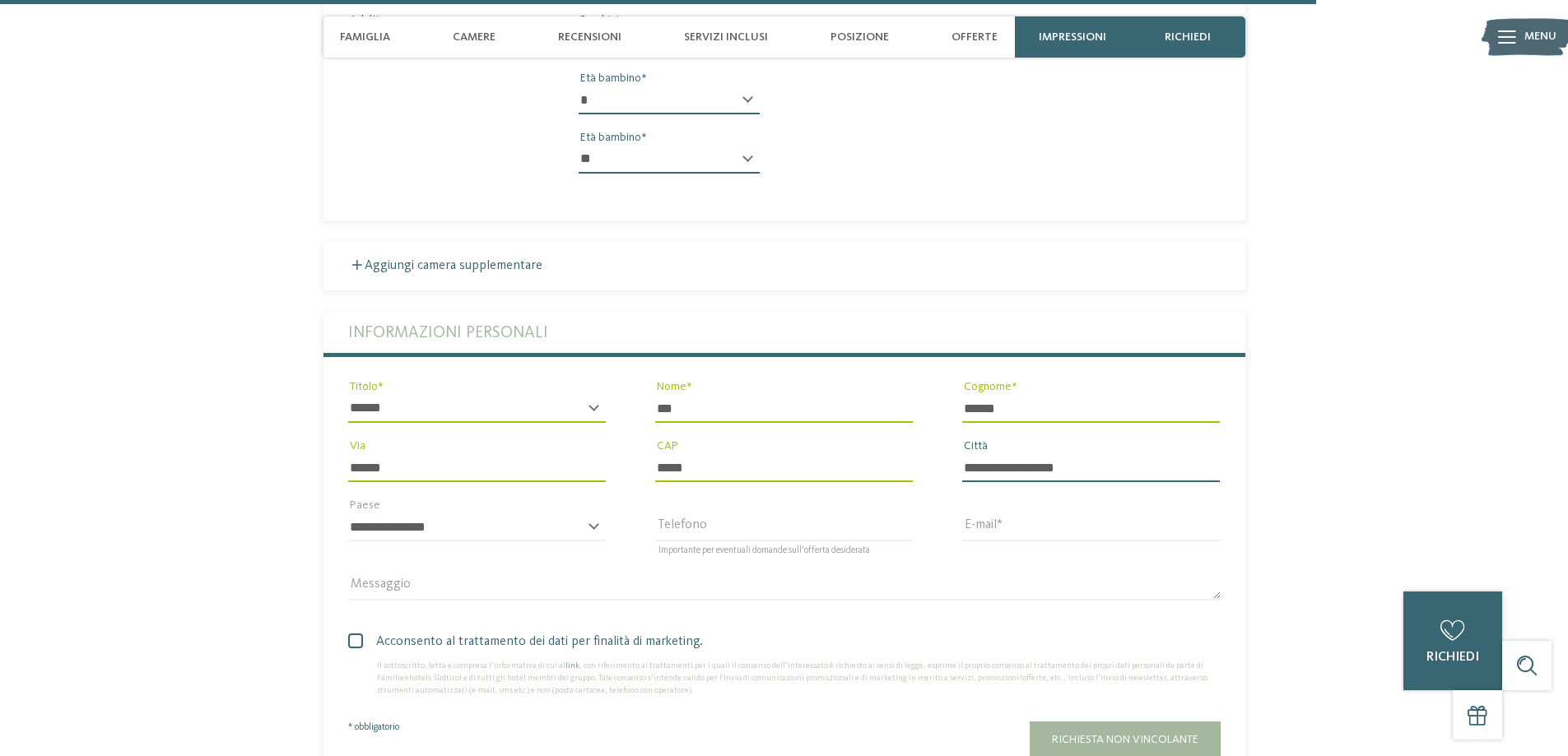
type input "**********"
click at [522, 514] on select "**********" at bounding box center [477, 527] width 258 height 28
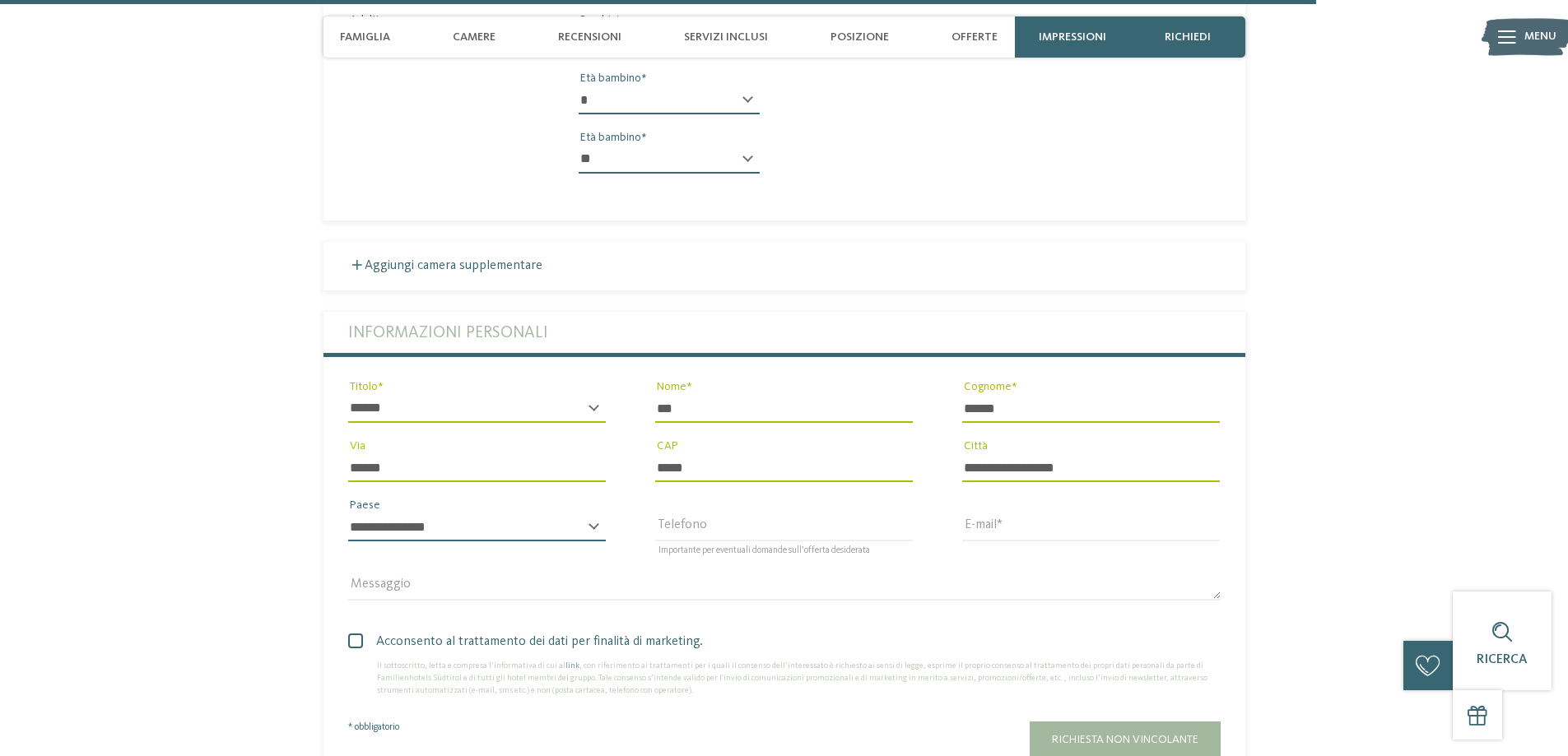
select select "**"
click at [348, 514] on select "**********" at bounding box center [477, 527] width 258 height 28
click at [700, 514] on input "Telefono" at bounding box center [783, 527] width 258 height 28
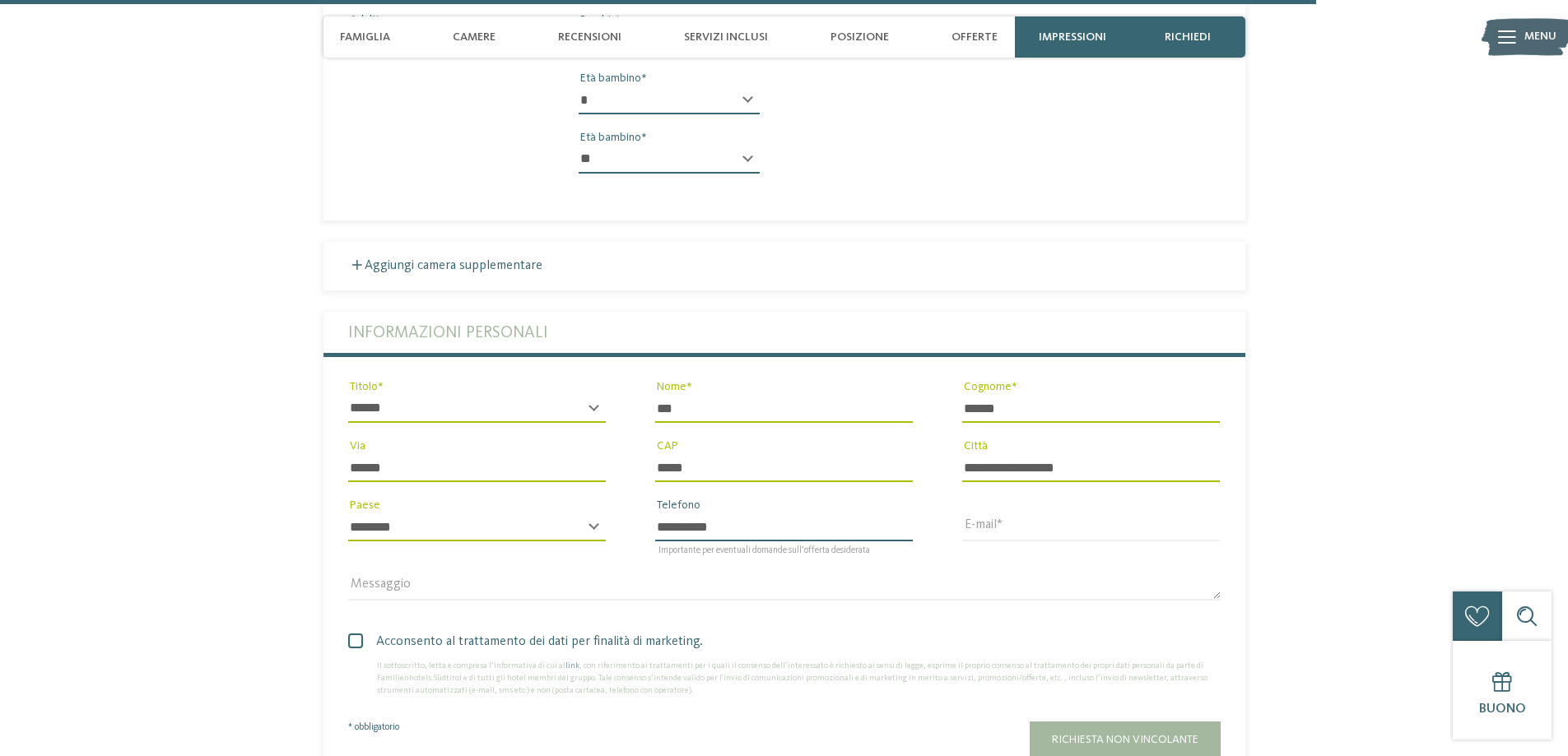
type input "**********"
click at [1072, 514] on input "E-mail" at bounding box center [1090, 527] width 258 height 28
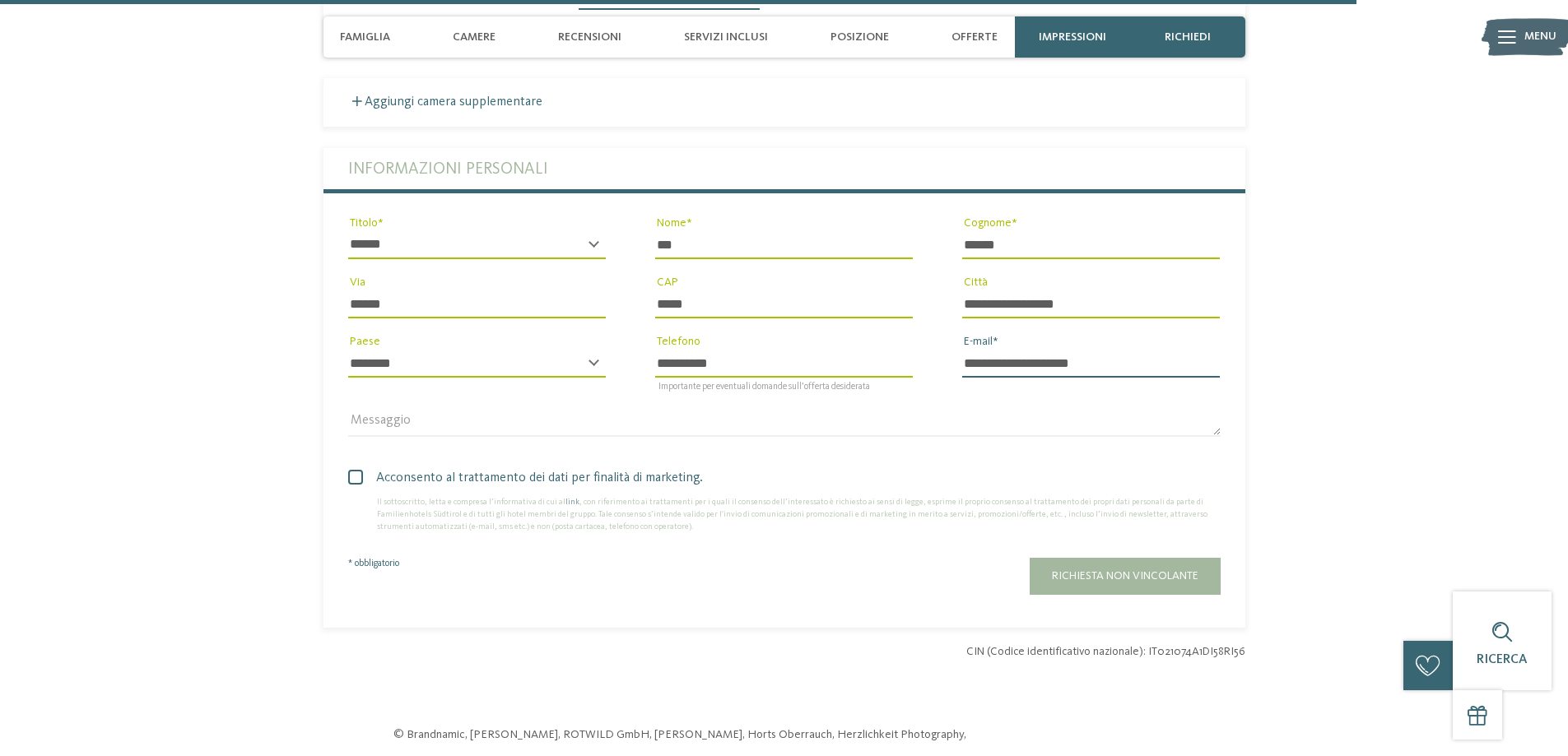
scroll to position [5397, 0]
type input "**********"
click at [361, 469] on span at bounding box center [355, 476] width 14 height 14
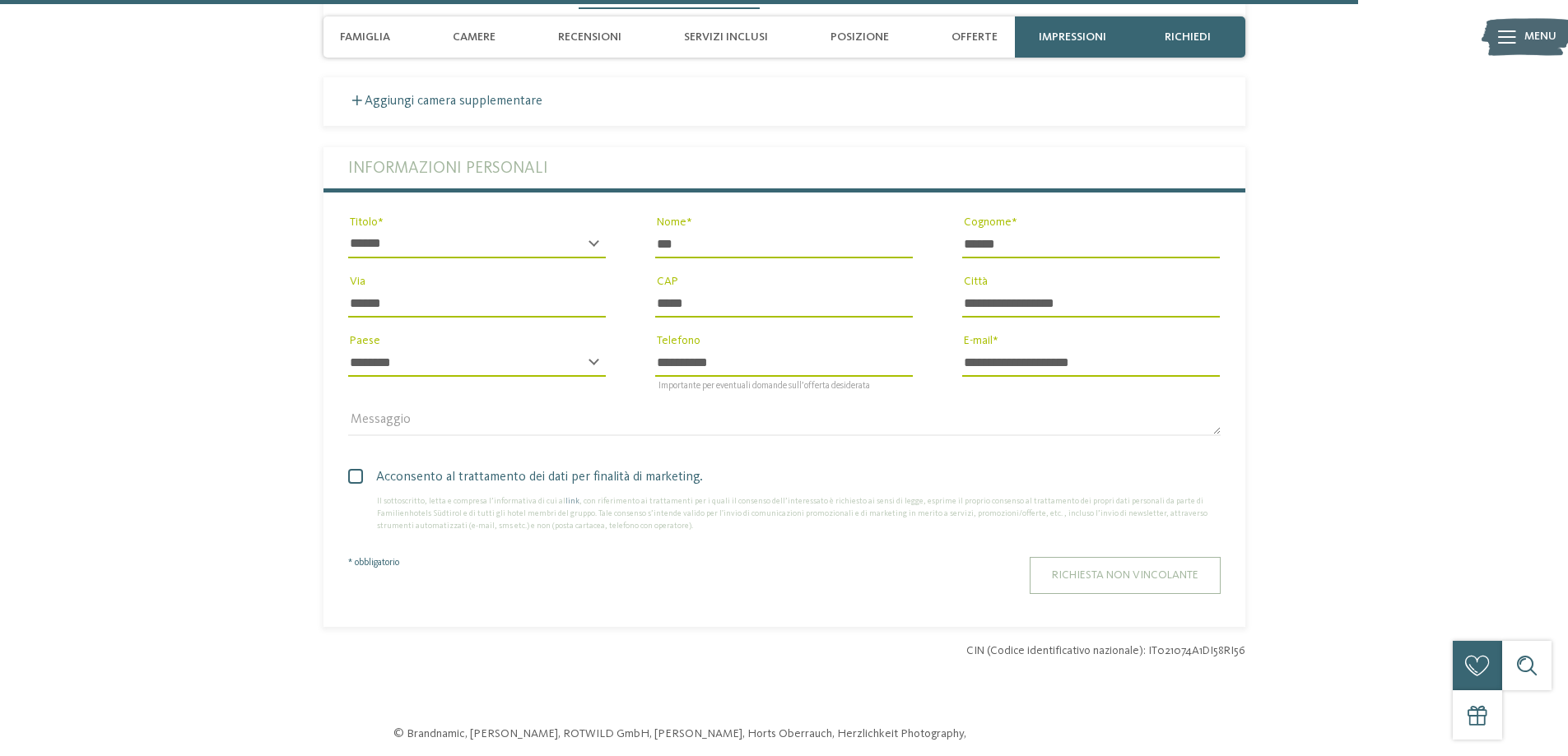
click at [1083, 569] on span "Richiesta non vincolante" at bounding box center [1125, 575] width 146 height 11
